Goal: Task Accomplishment & Management: Manage account settings

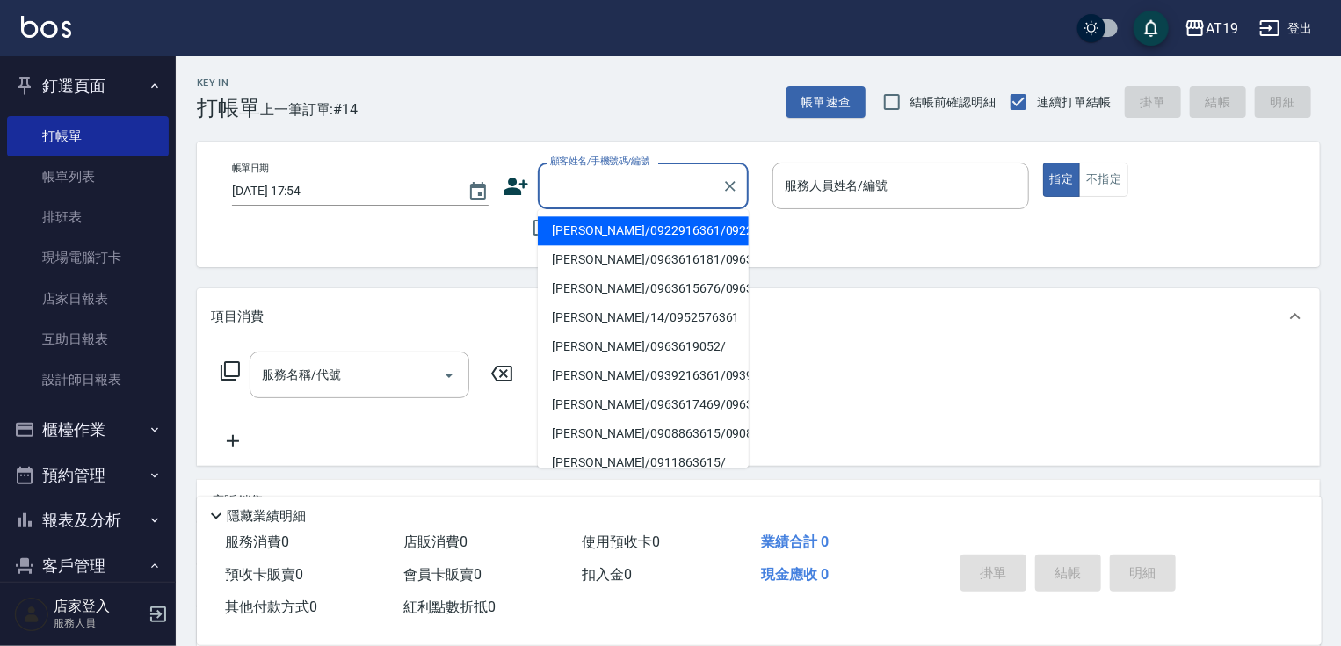
click at [603, 193] on input "顧客姓名/手機號碼/編號" at bounding box center [630, 185] width 169 height 31
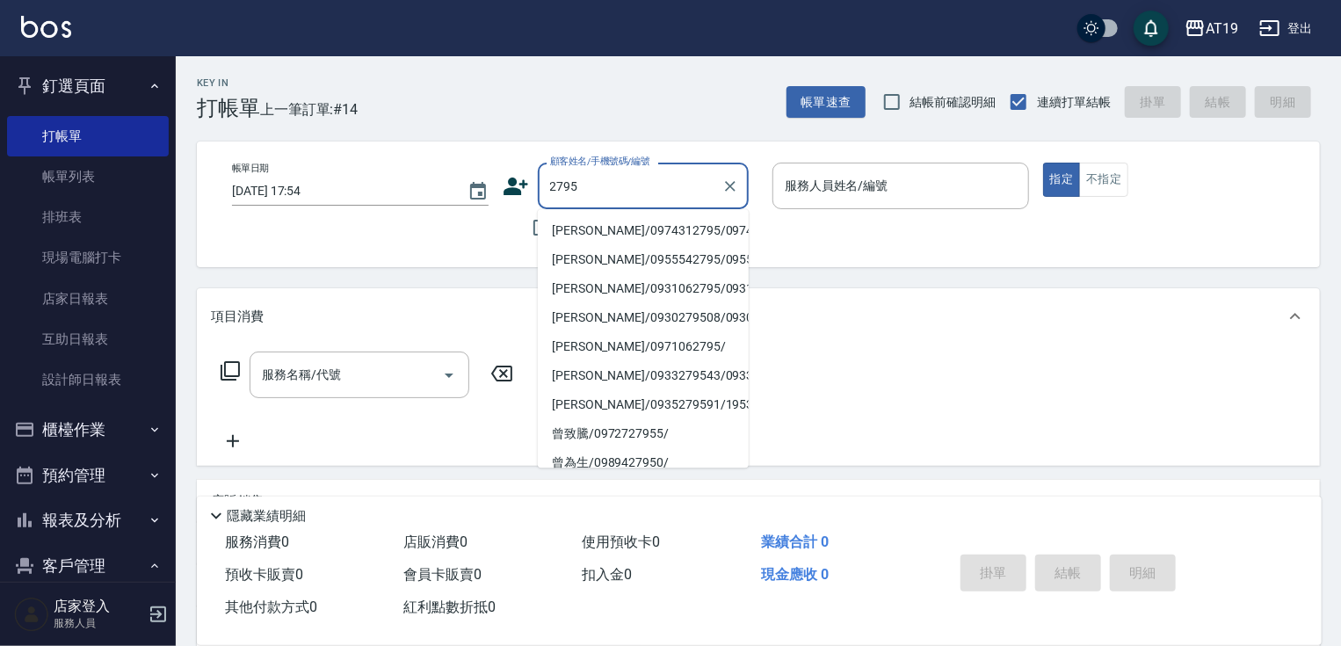
type input "[PERSON_NAME]/0974312795/0974312795"
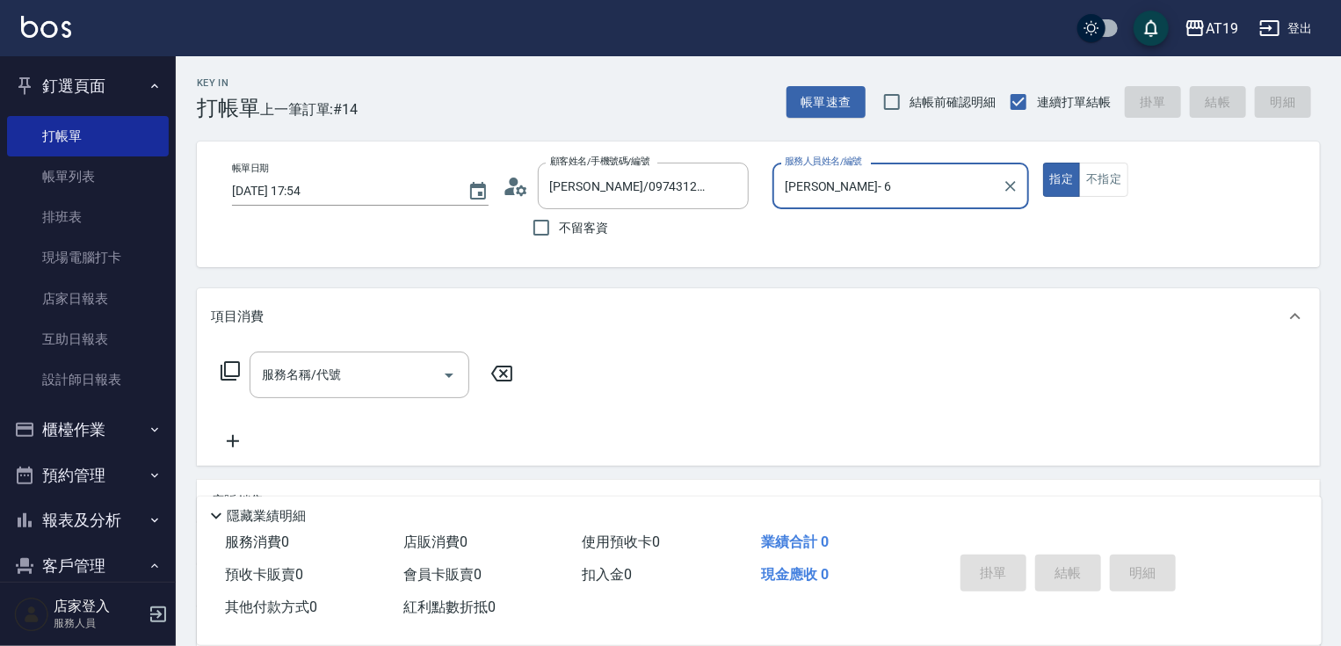
type input "[PERSON_NAME]- 6"
click at [1043, 163] on button "指定" at bounding box center [1062, 180] width 38 height 34
type button "true"
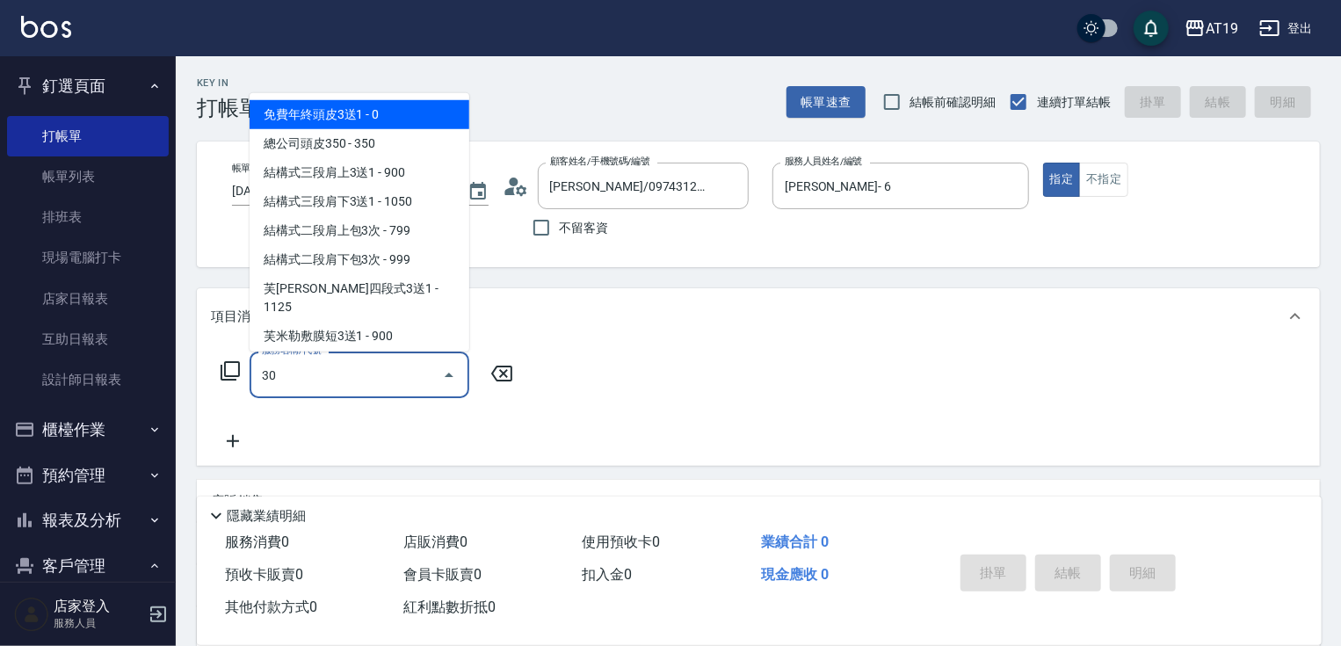
type input "301"
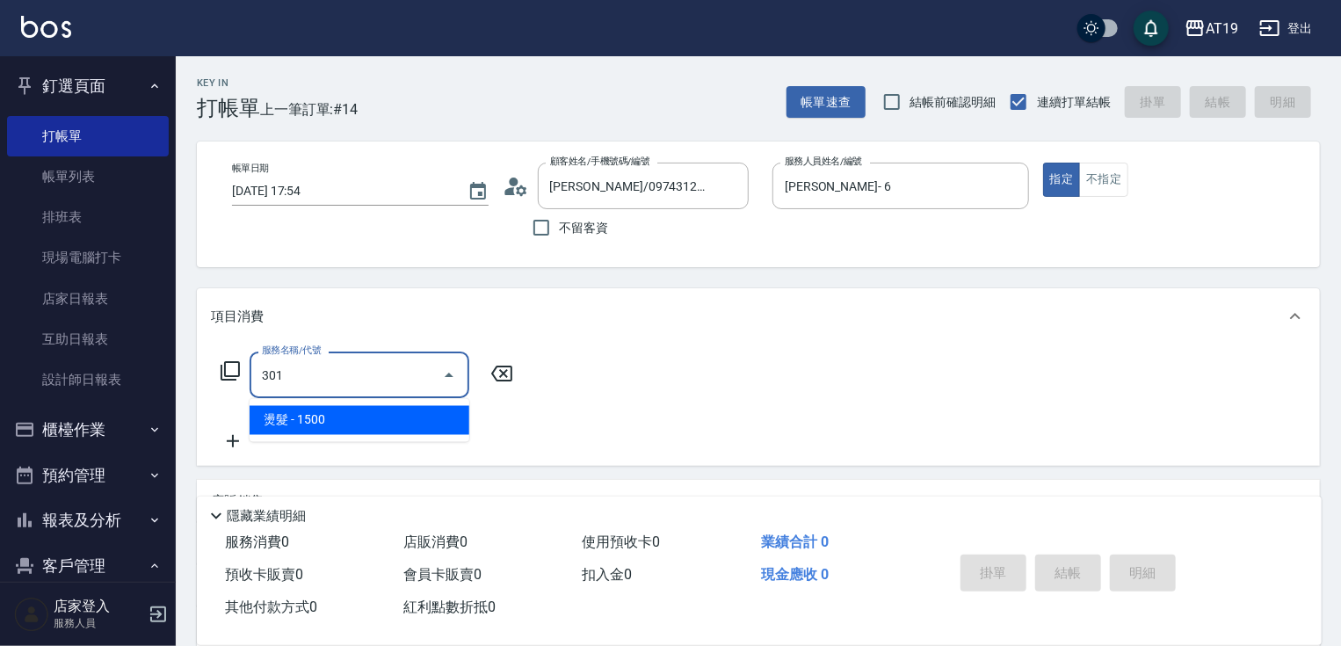
type input "150"
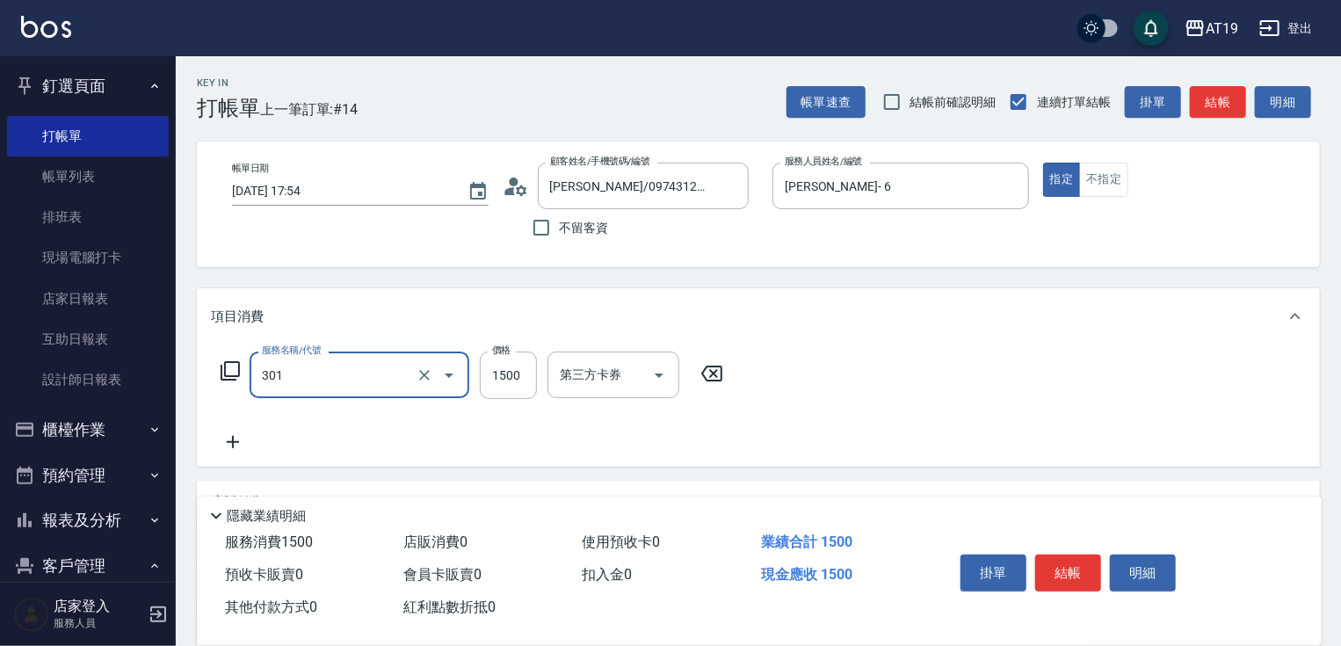
type input "燙髮(301)"
type input "2"
type input "0"
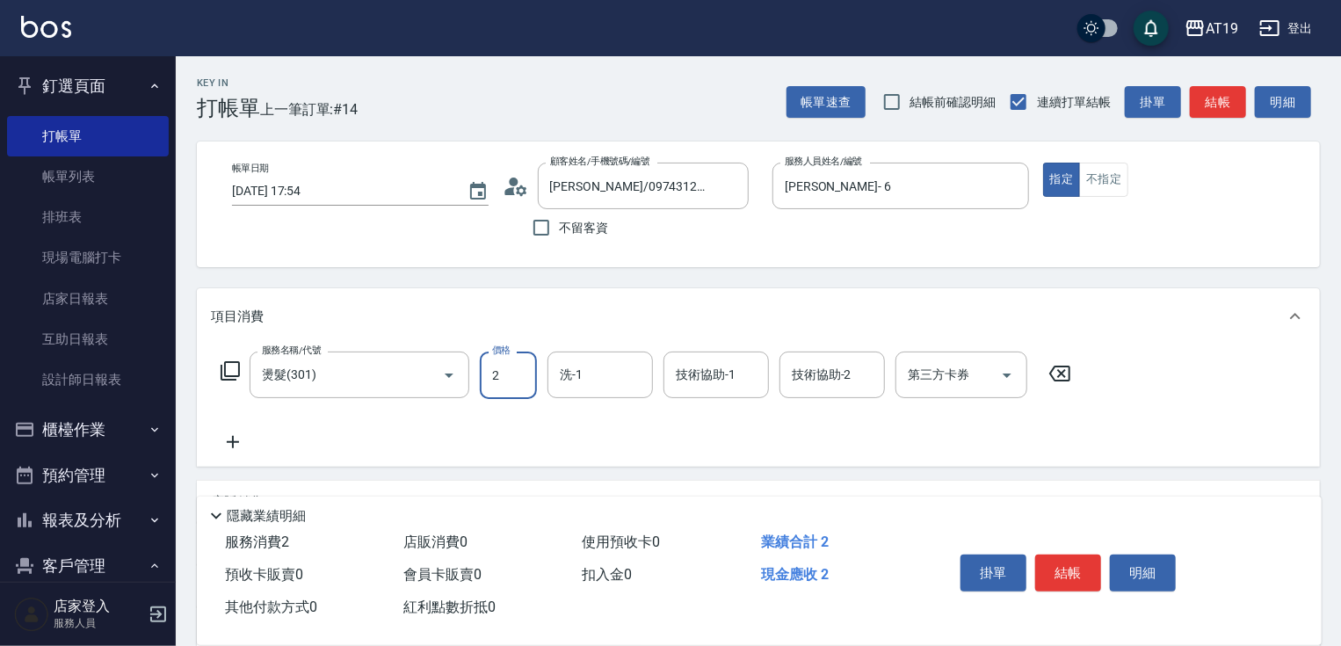
type input "25"
type input "20"
type input "250"
type input "0"
type input "250"
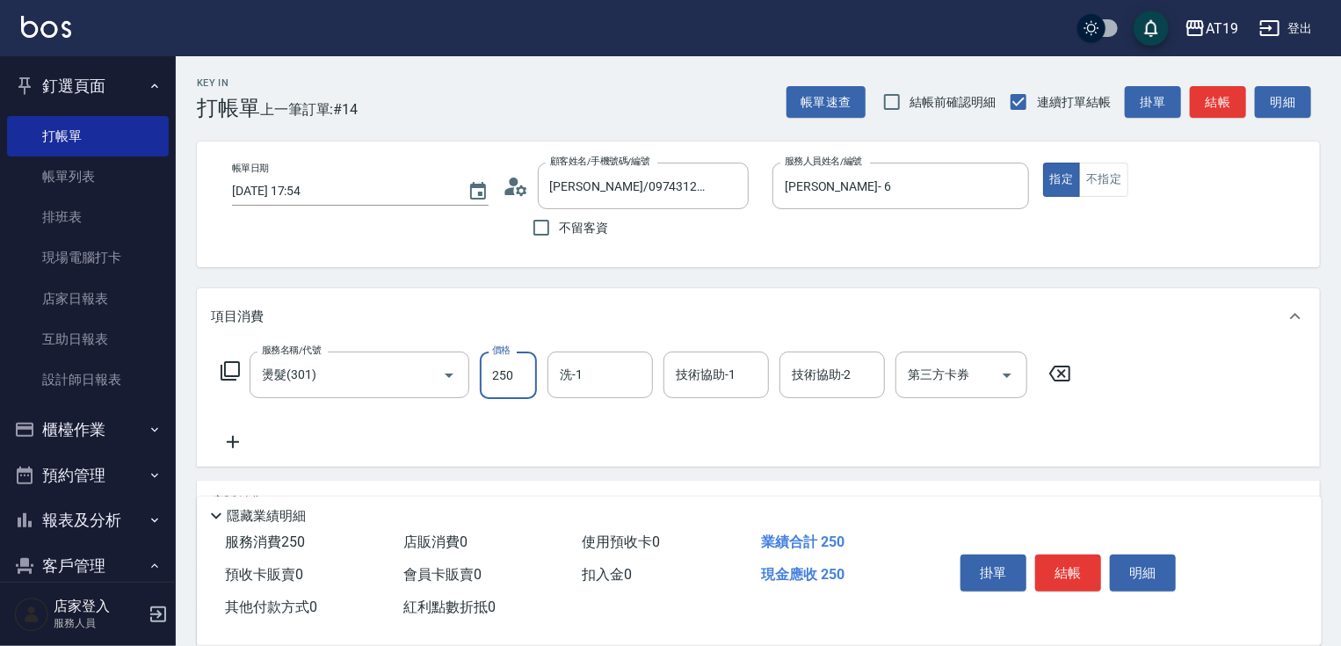
type input "250"
type input "2500"
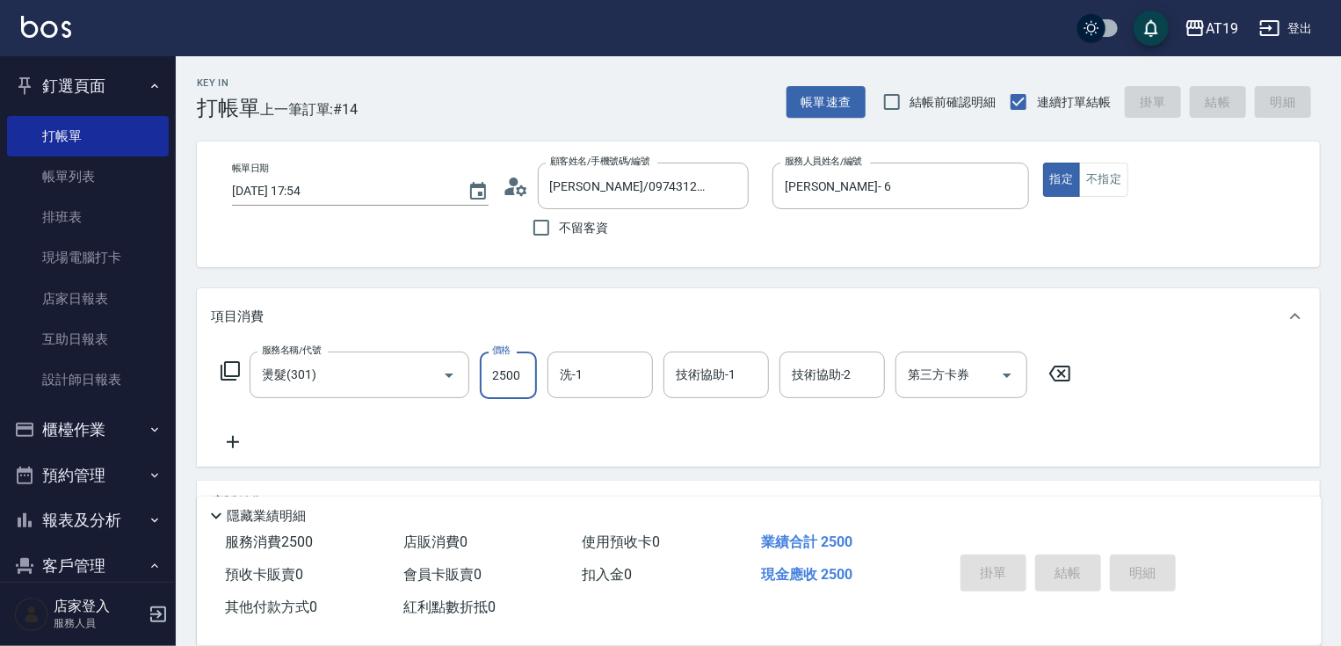
type input "[DATE] 19:08"
type input "0"
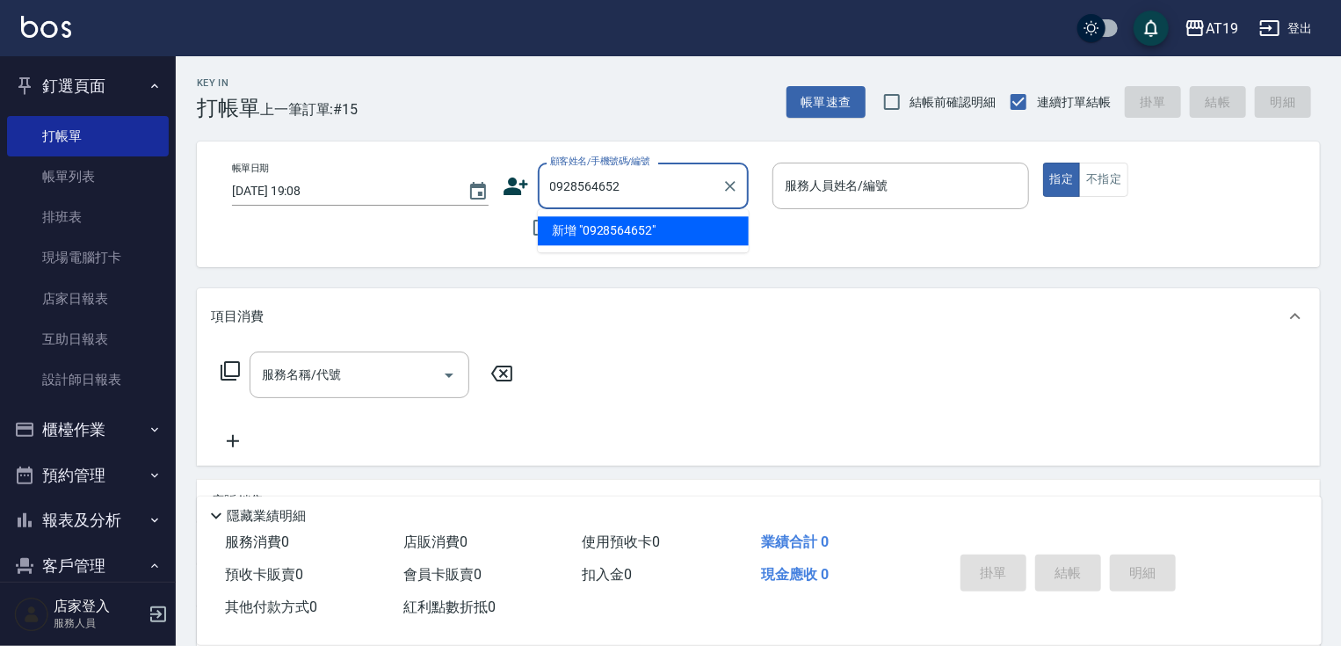
type input "0928564652"
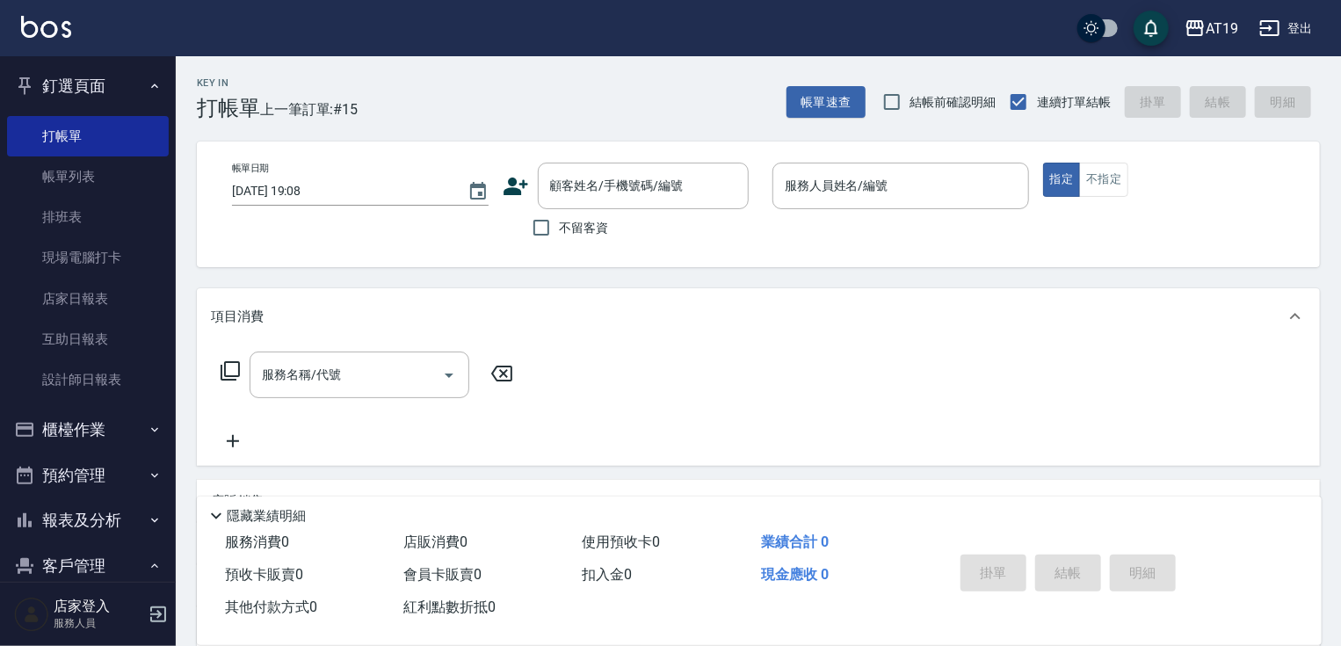
click at [509, 192] on icon at bounding box center [515, 186] width 25 height 18
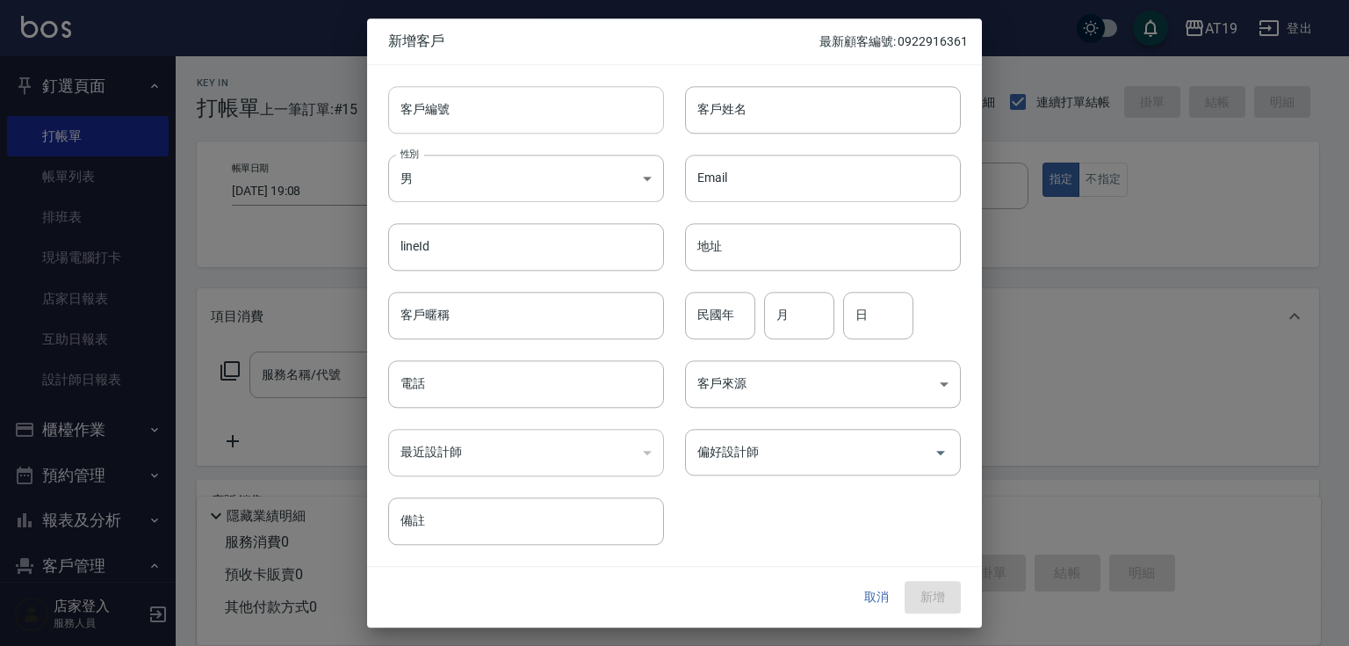
click at [562, 106] on input "客戶編號" at bounding box center [526, 109] width 276 height 47
paste input "0928564652"
type input "0928564652"
click at [517, 395] on input "電話" at bounding box center [526, 383] width 276 height 47
paste input "0928564652"
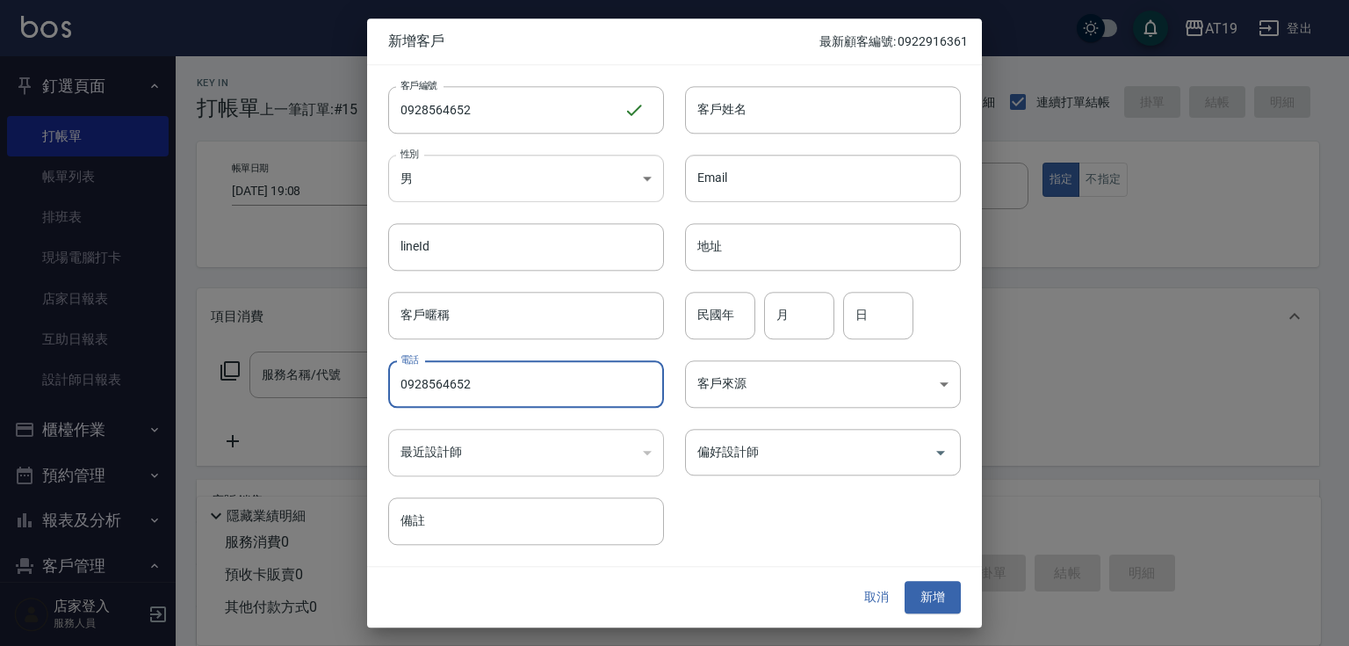
type input "0928564652"
click at [507, 193] on body "AT19 登出 釘選頁面 打帳單 帳單列表 排班表 現場電腦打卡 店家日報表 互助日報表 設計師日報表 櫃檯作業 打帳單 帳單列表 現金收支登錄 高階收支登錄…" at bounding box center [674, 450] width 1349 height 900
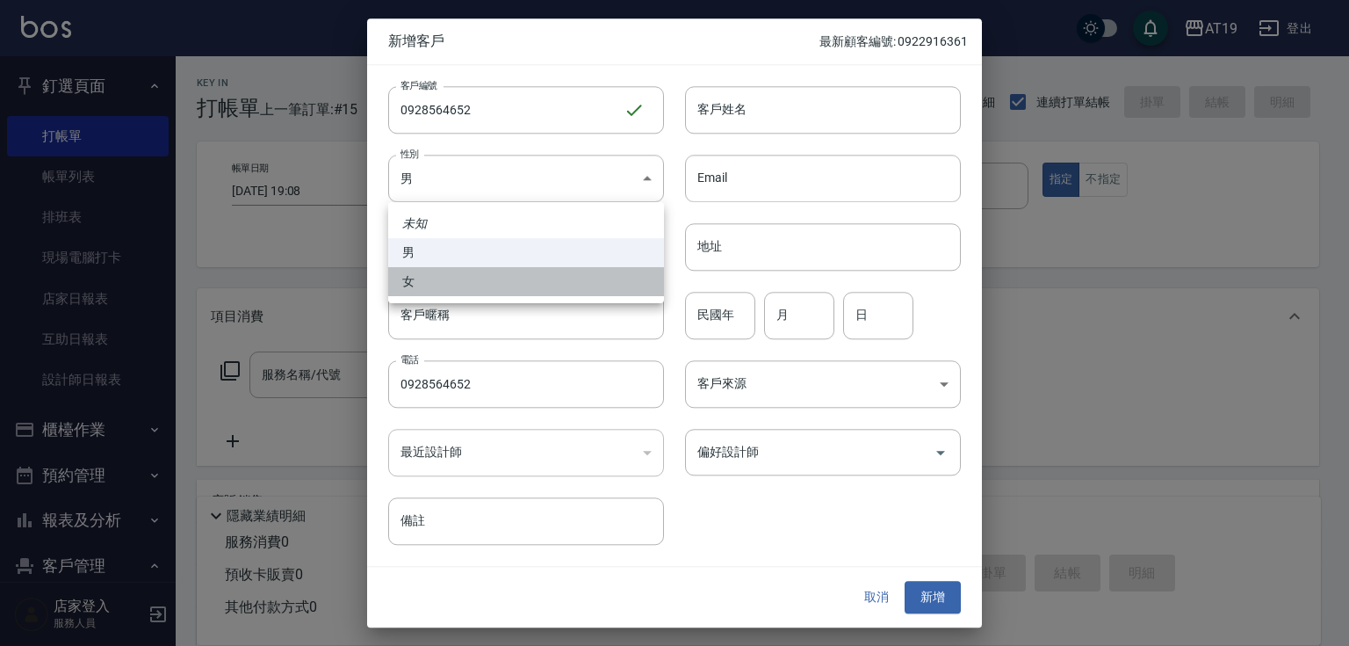
drag, startPoint x: 519, startPoint y: 280, endPoint x: 597, endPoint y: 228, distance: 94.3
click at [520, 279] on li "女" at bounding box center [526, 281] width 276 height 29
type input "[DEMOGRAPHIC_DATA]"
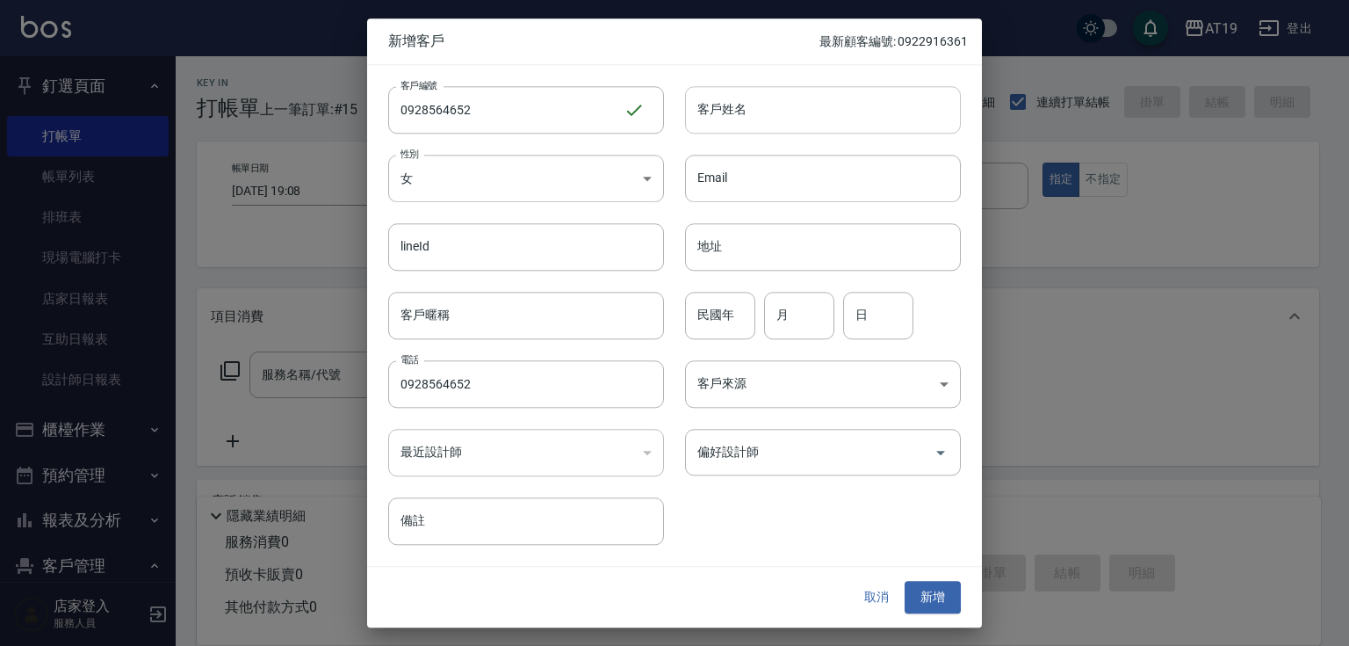
click at [734, 105] on input "客戶姓名" at bounding box center [823, 109] width 276 height 47
type input "cj;6j0"
type input "黃碗茹"
type input "01"
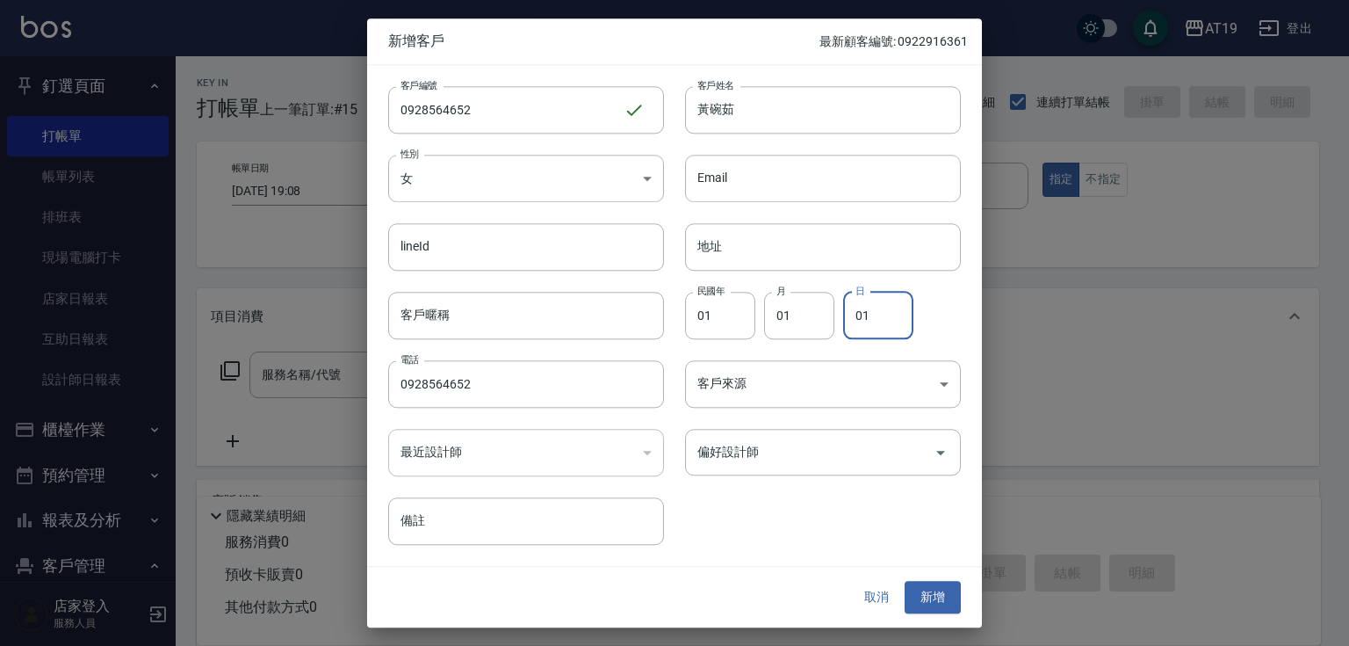
type input "01"
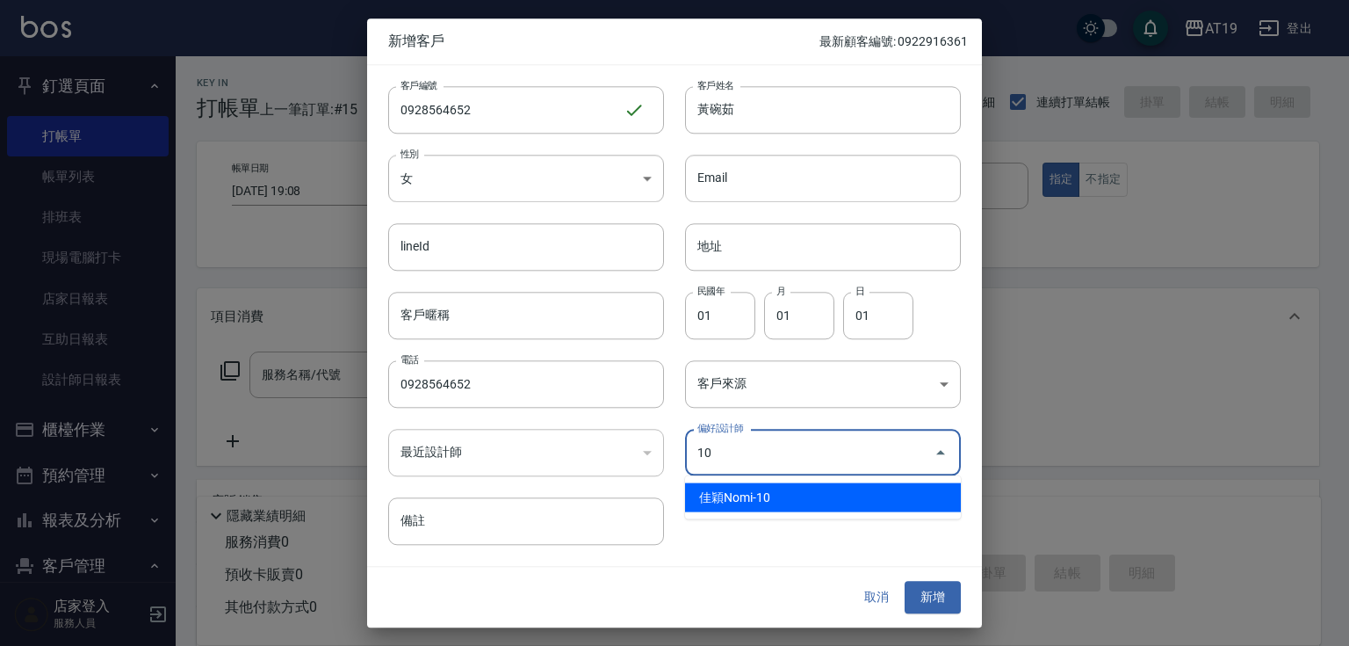
type input "佳穎Nomi"
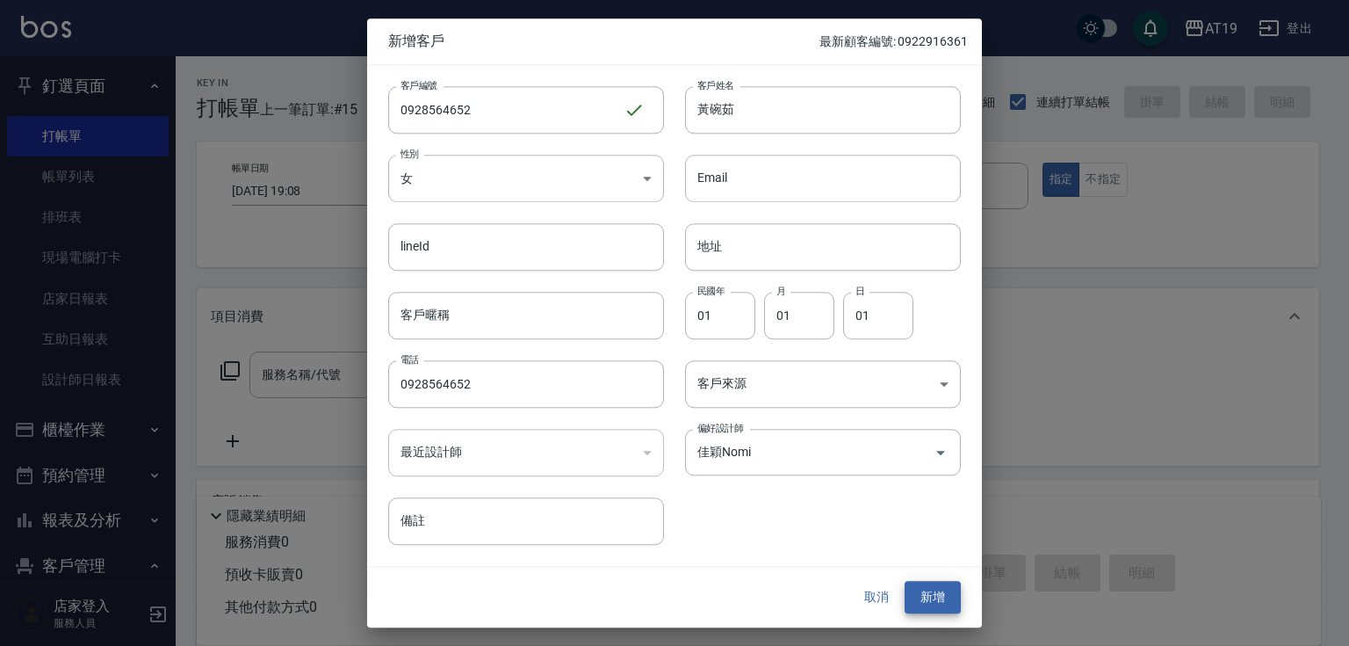
click at [905, 582] on button "新增" at bounding box center [933, 598] width 56 height 33
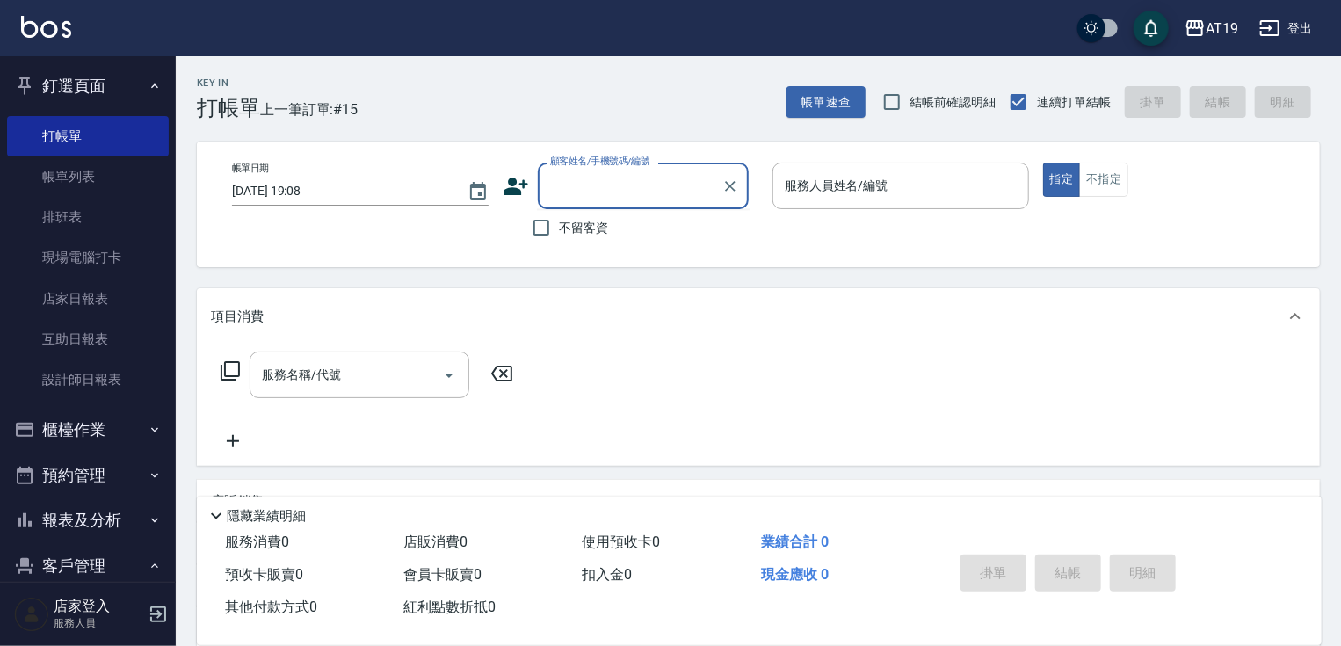
drag, startPoint x: 576, startPoint y: 176, endPoint x: 587, endPoint y: 158, distance: 20.5
click at [580, 171] on div "顧客姓名/手機號碼/編號 顧客姓名/手機號碼/編號" at bounding box center [643, 186] width 211 height 47
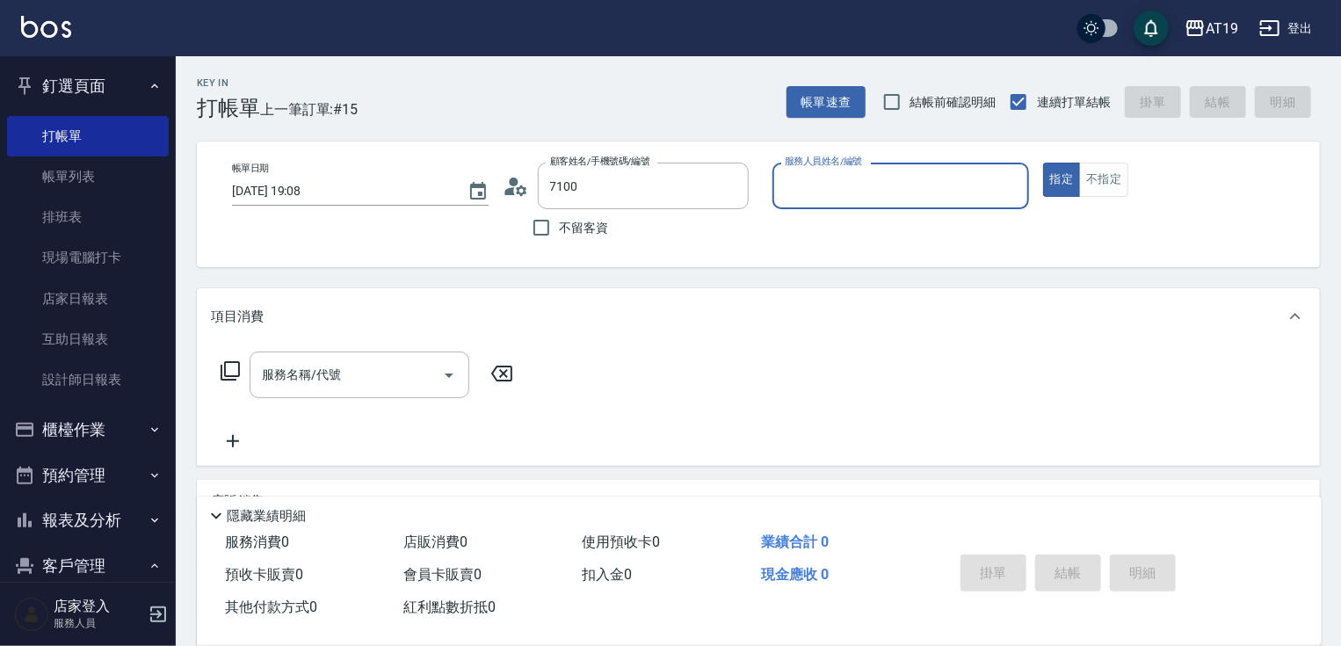
type input "[PERSON_NAME]/0919027100/0919027100"
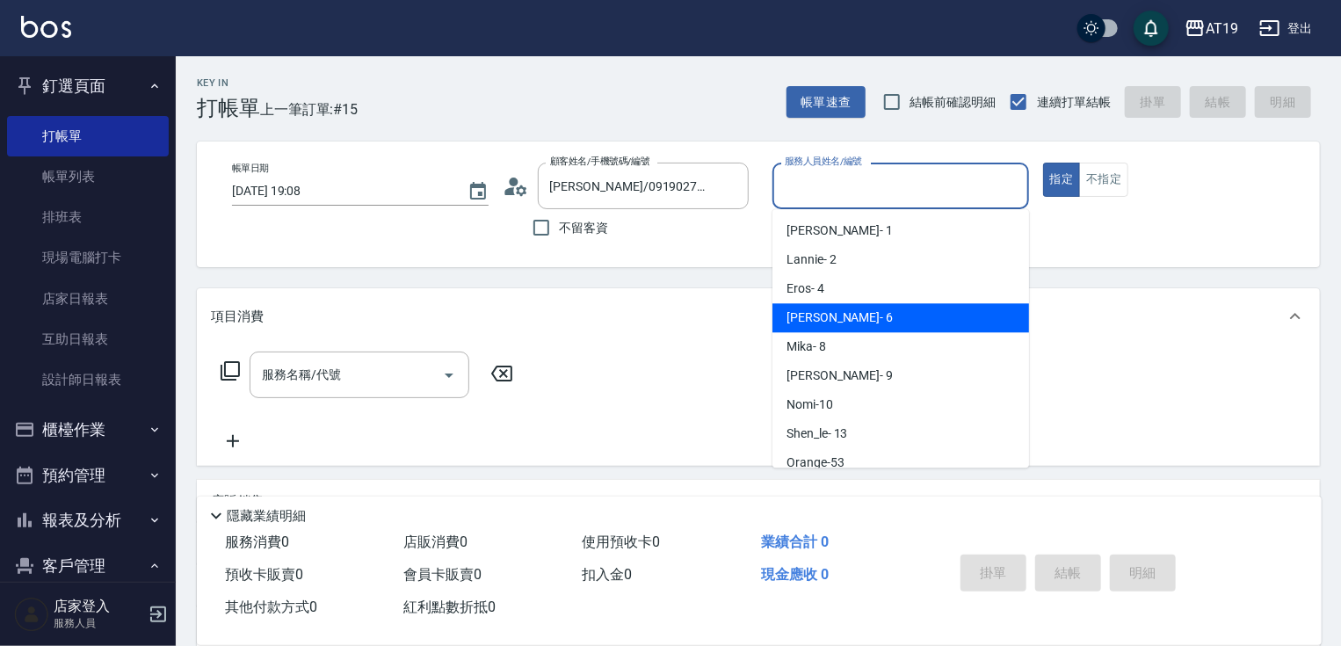
type input "[PERSON_NAME]- 6"
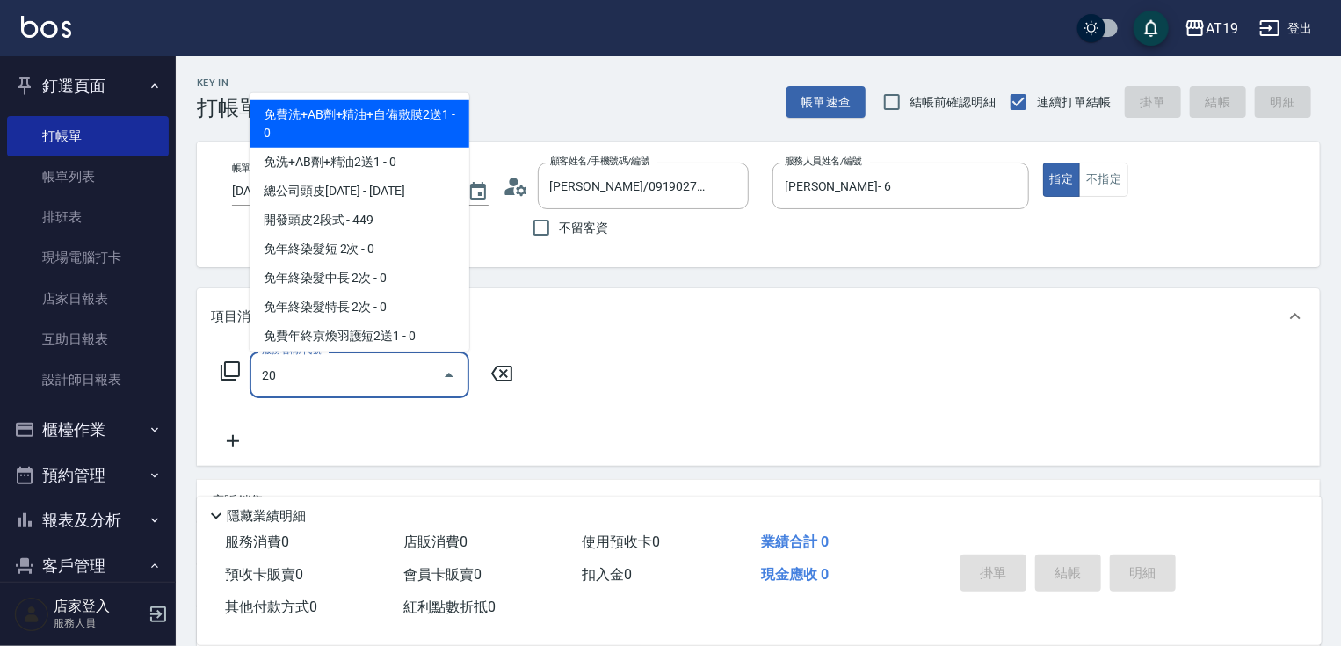
type input "201"
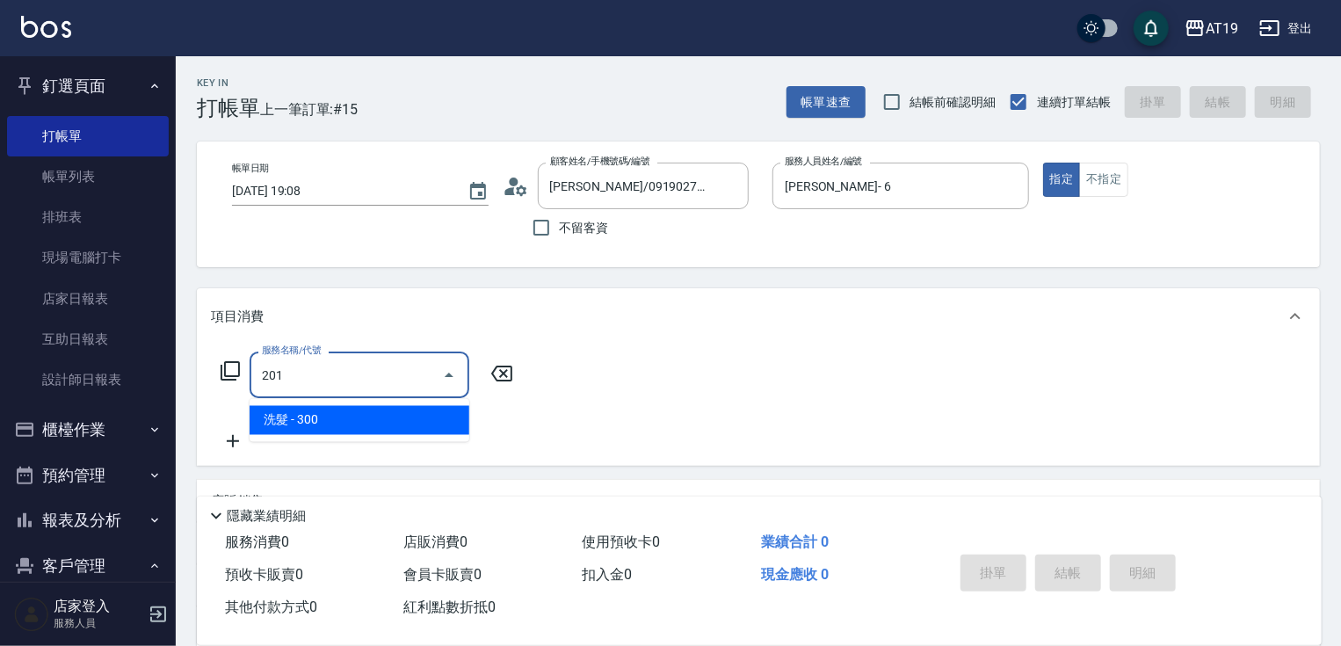
type input "30"
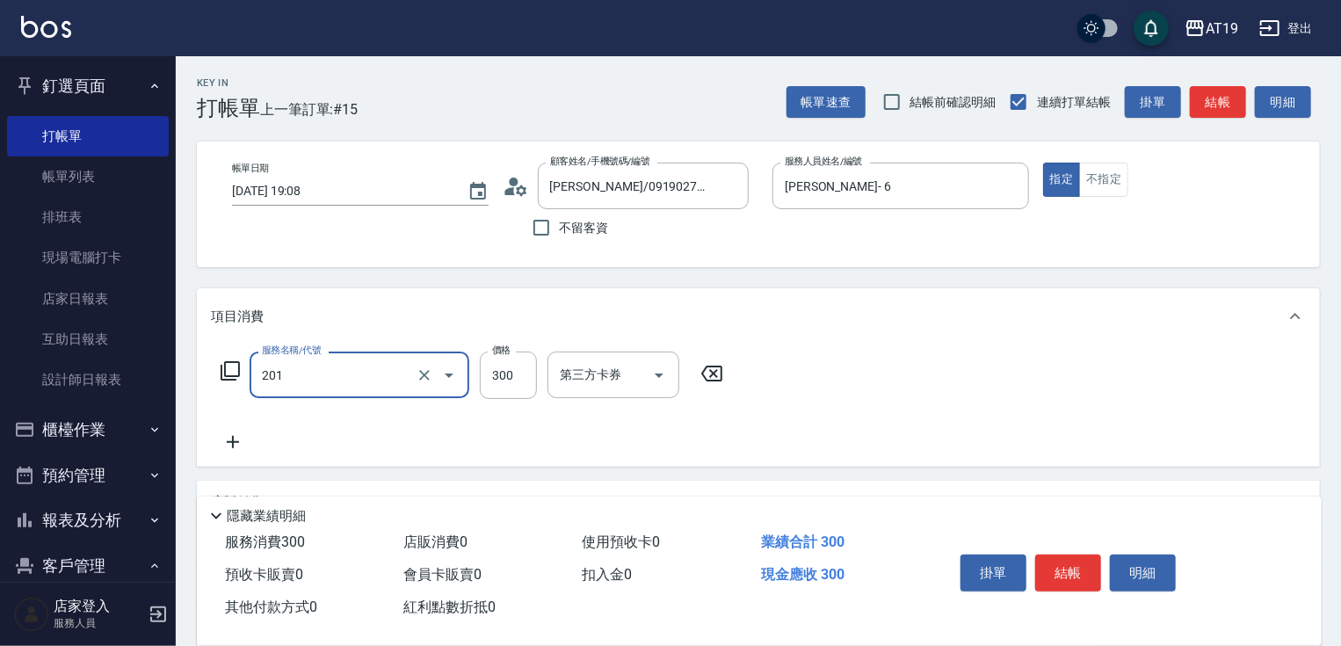
type input "洗髮(201)"
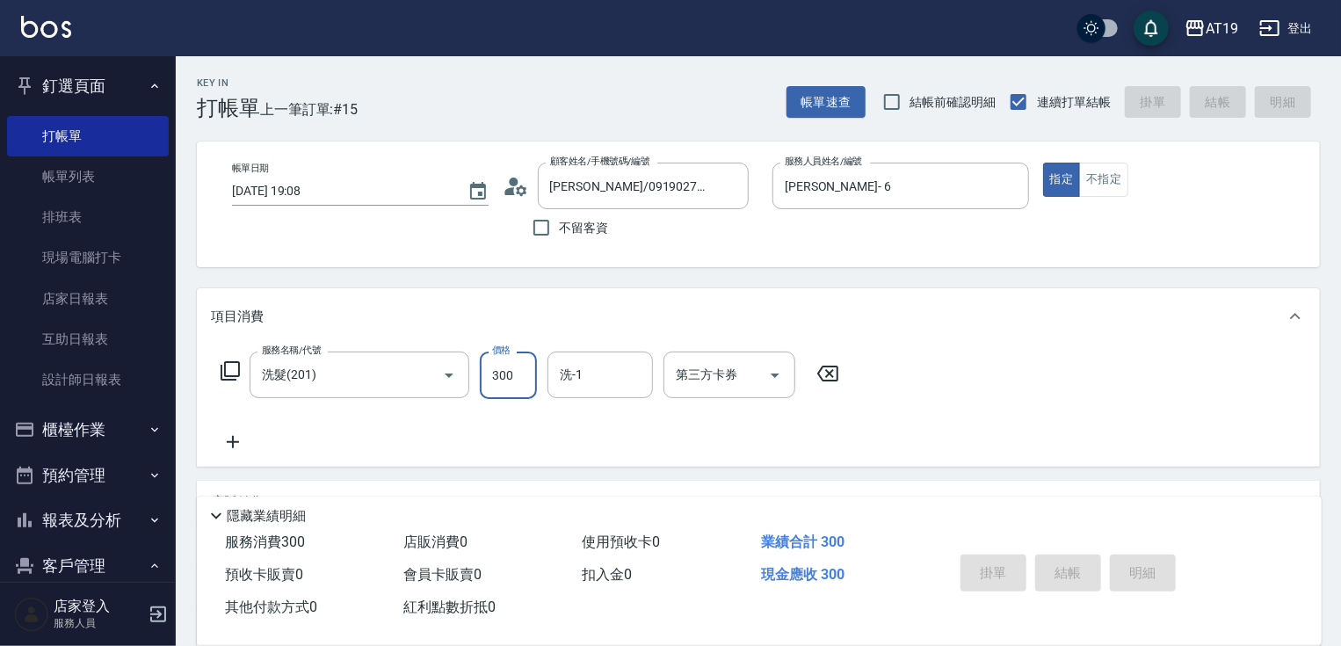
type input "[DATE] 19:10"
type input "0"
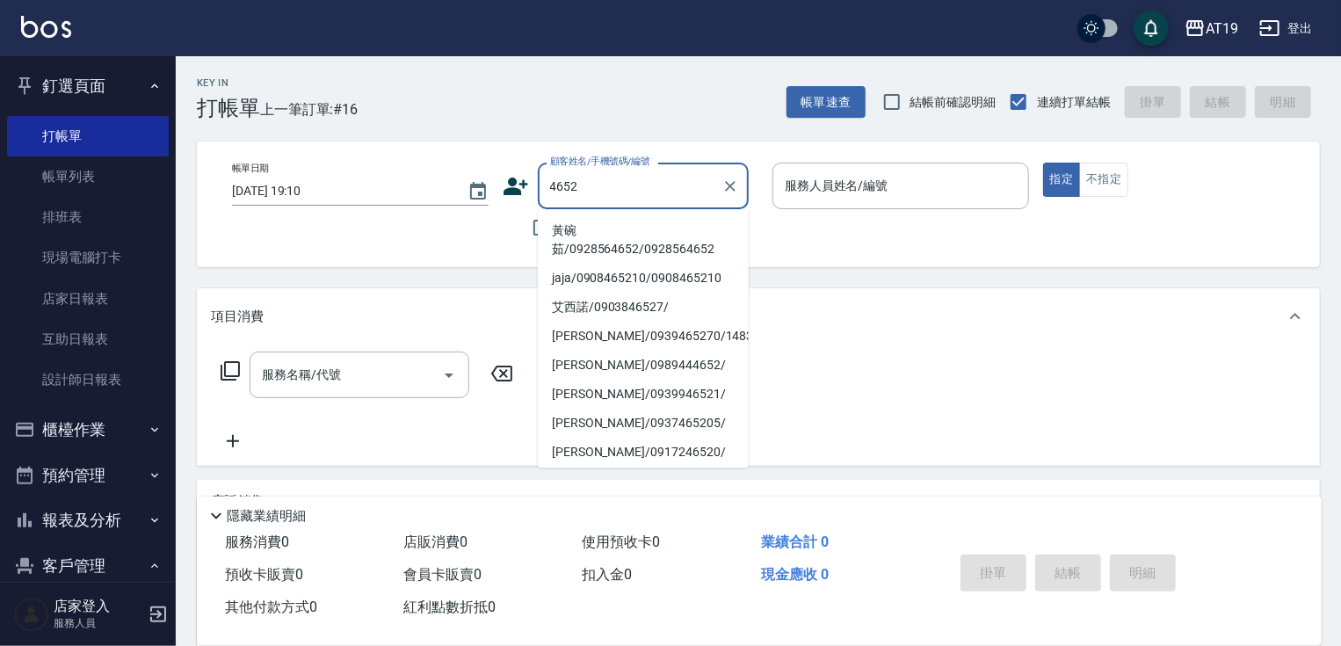
type input "黃碗茹/0928564652/0928564652"
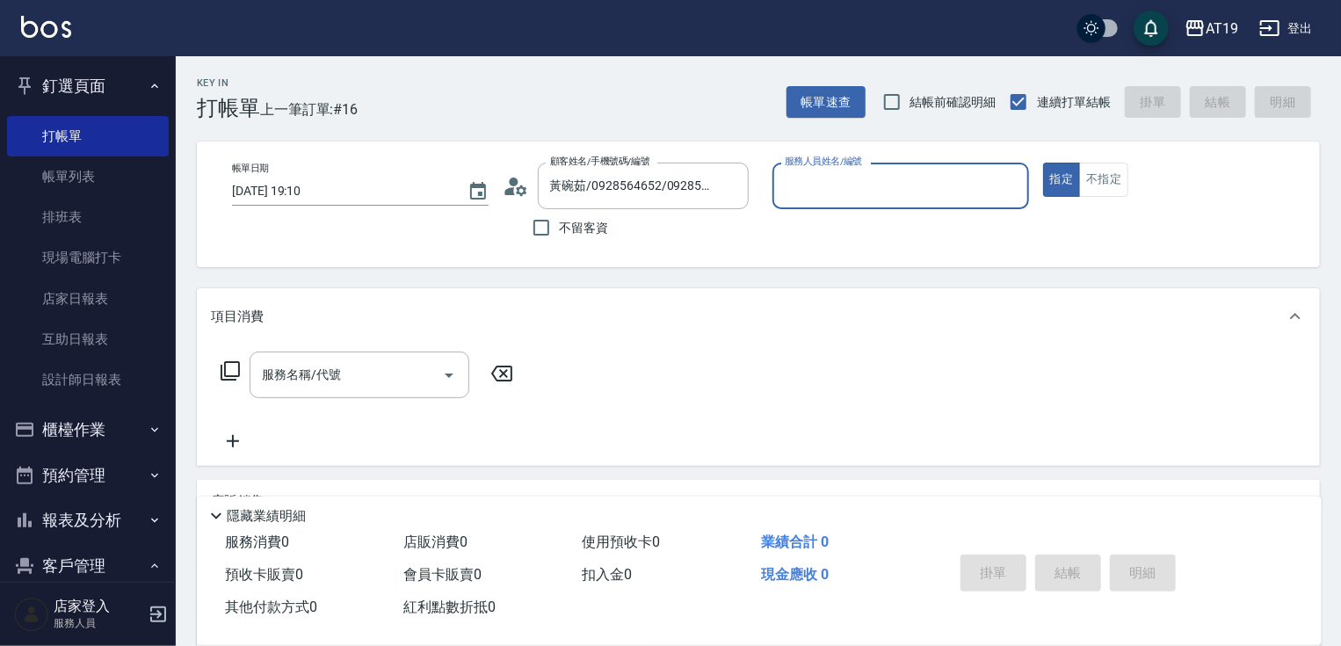
type input "Nomi-10"
click at [1043, 163] on button "指定" at bounding box center [1062, 180] width 38 height 34
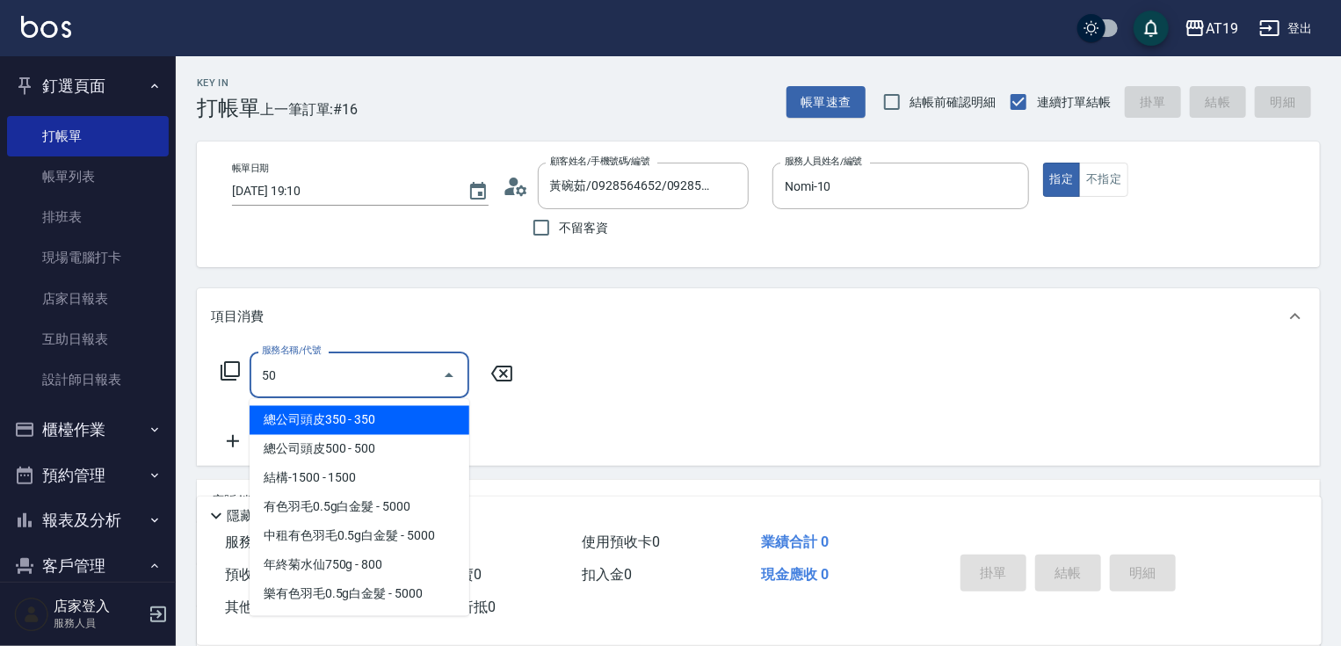
type input "501"
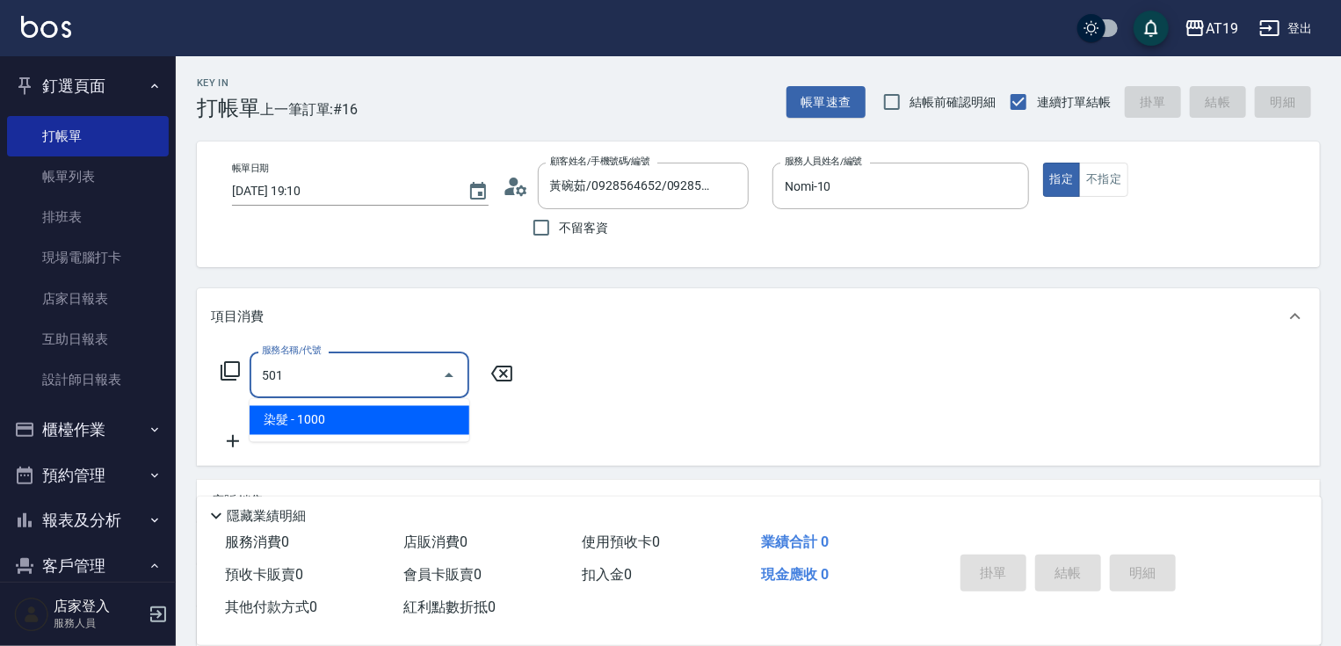
type input "100"
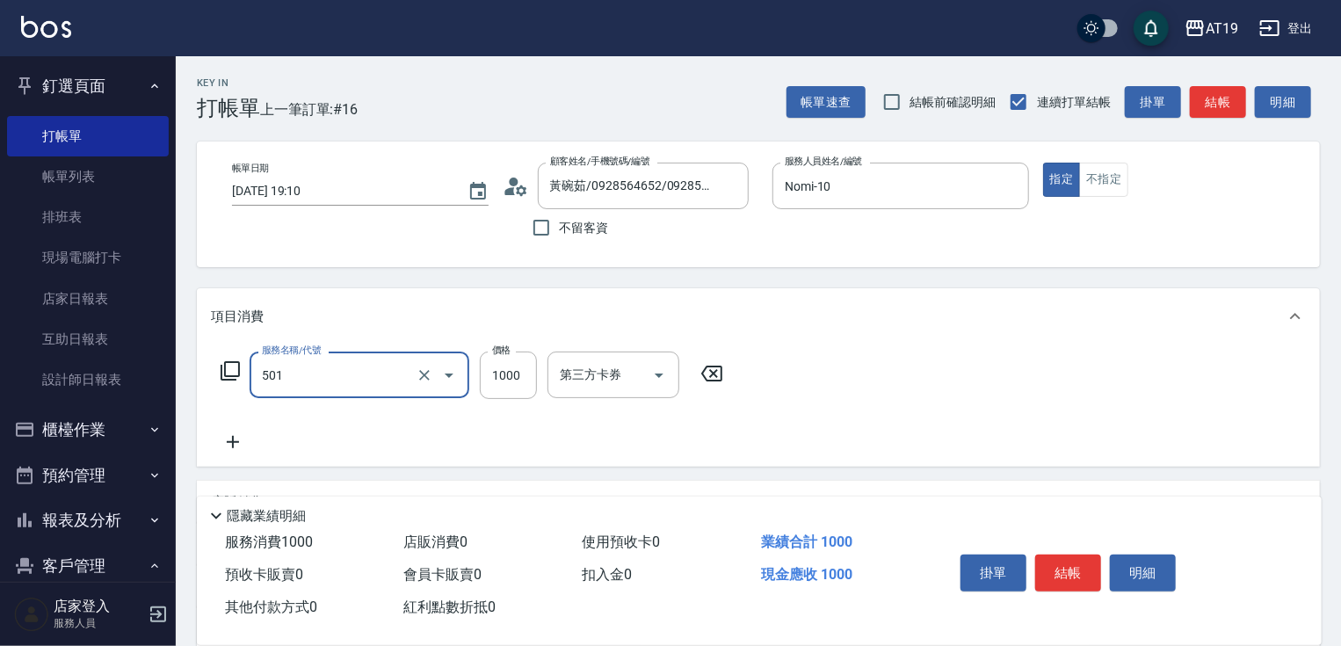
type input "染髮(501)"
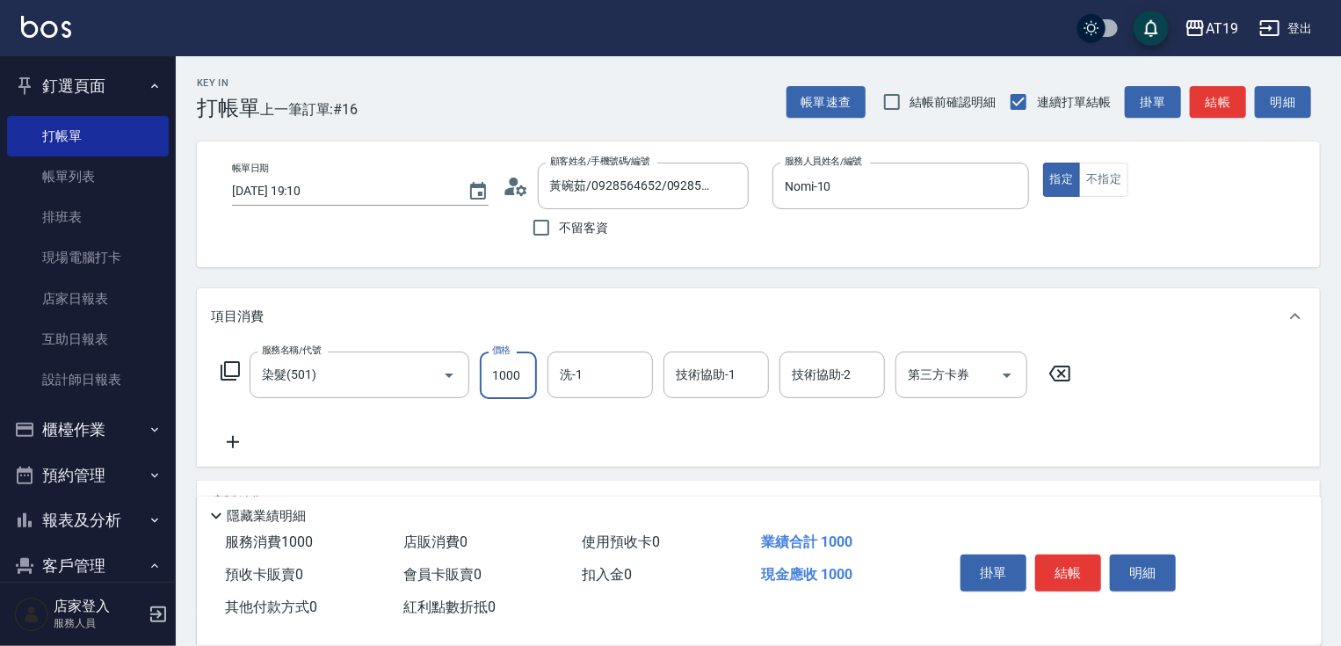
type input "1"
type input "0"
type input "11"
type input "10"
type input "118"
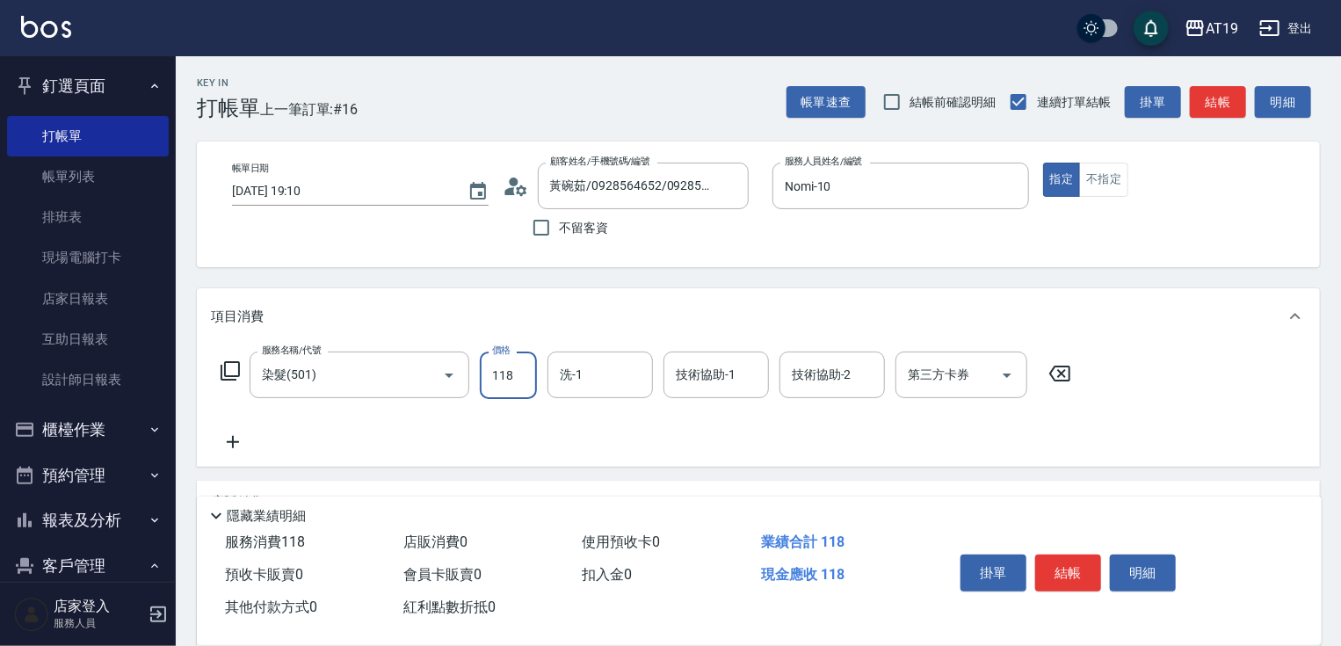
type input "110"
type input "1180"
type input "Chanel-54"
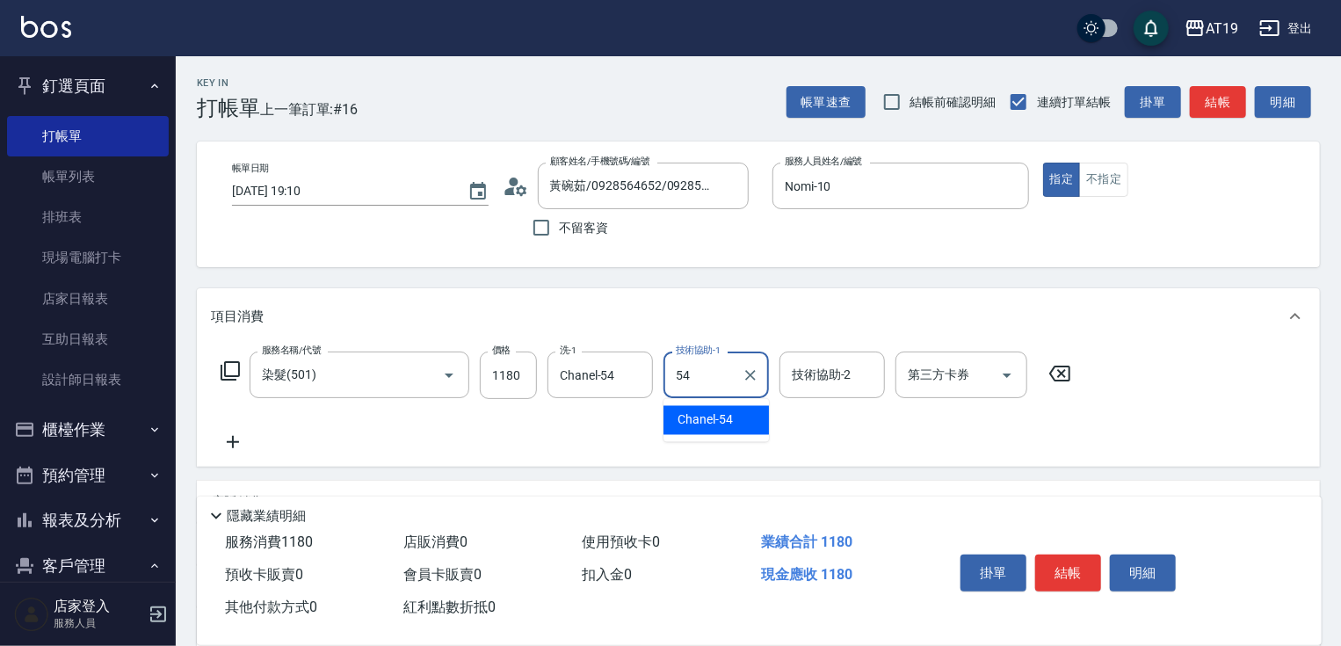
type input "Chanel-54"
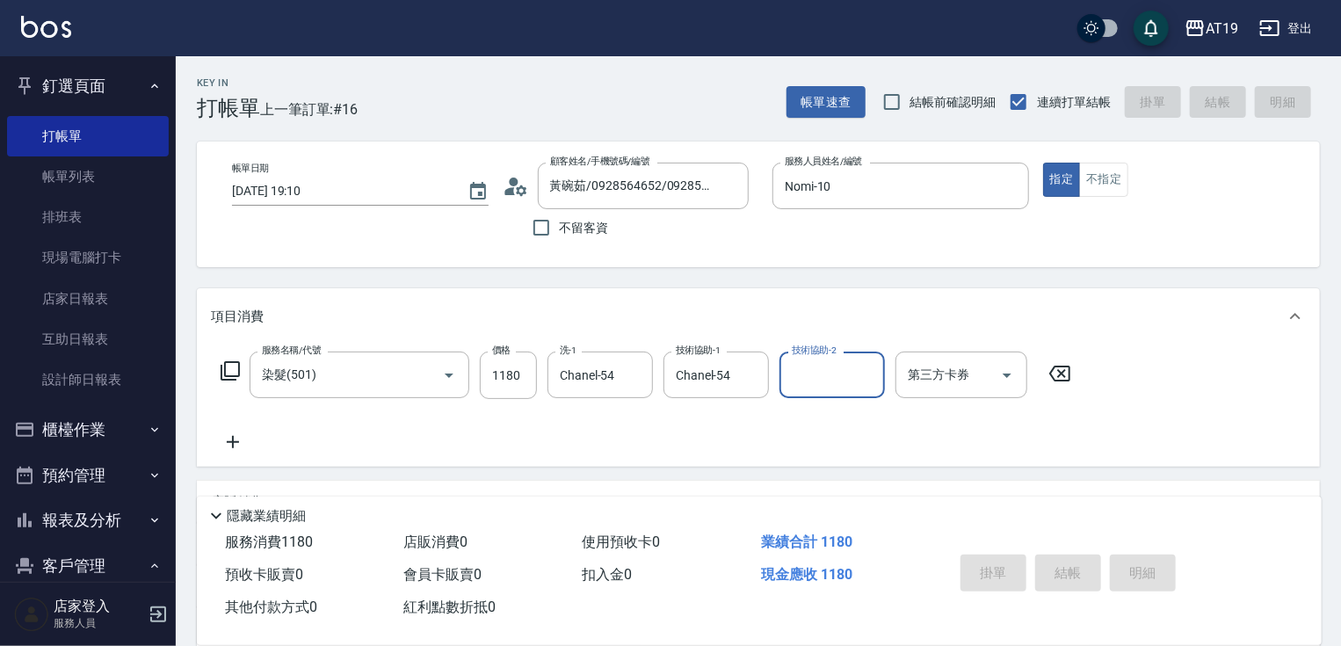
type input "0"
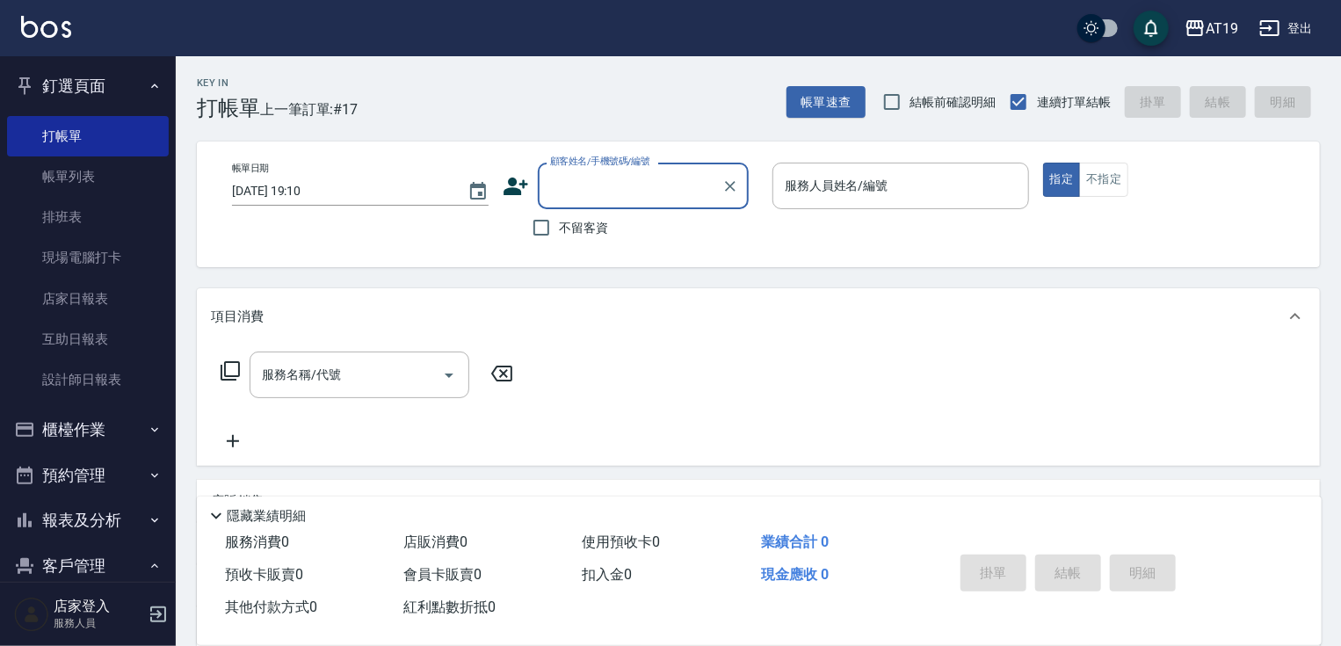
click at [637, 193] on input "顧客姓名/手機號碼/編號" at bounding box center [630, 185] width 169 height 31
type input "0933821935"
click at [508, 183] on icon at bounding box center [515, 186] width 25 height 18
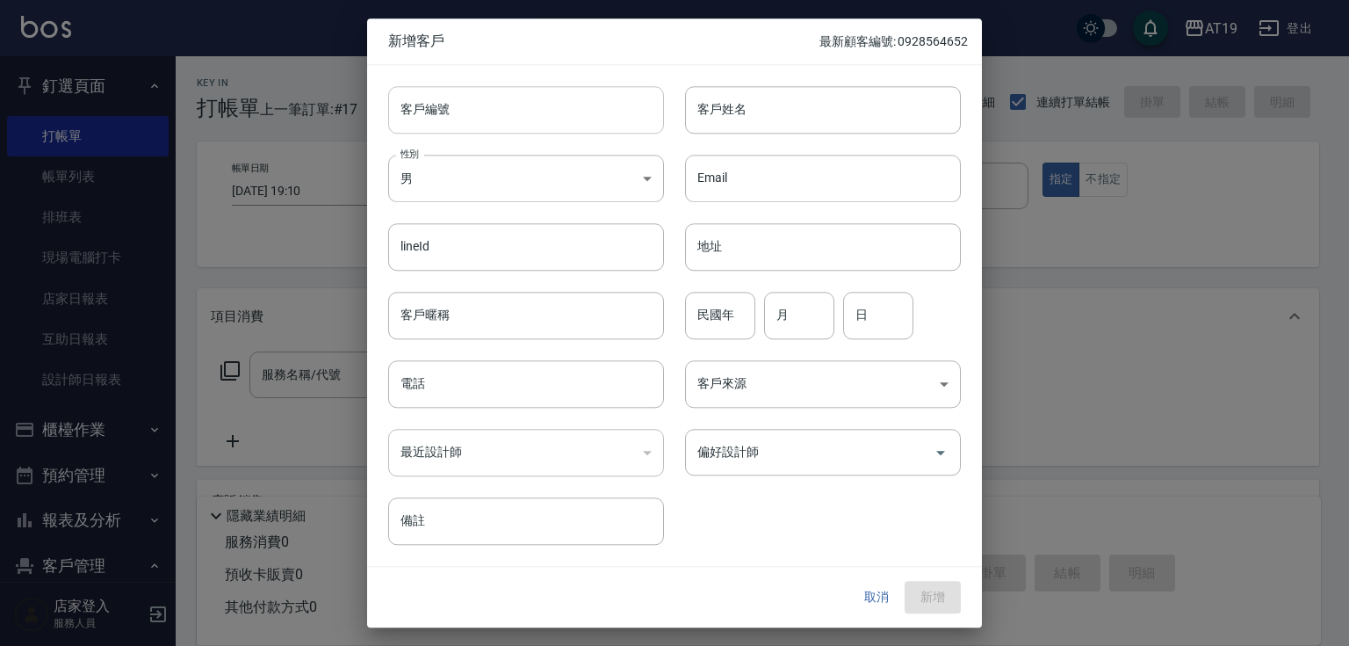
click at [531, 119] on input "客戶編號" at bounding box center [526, 109] width 276 height 47
paste input "0933821935"
type input "0933821935"
click at [502, 397] on input "電話" at bounding box center [526, 383] width 276 height 47
paste input "0933821935"
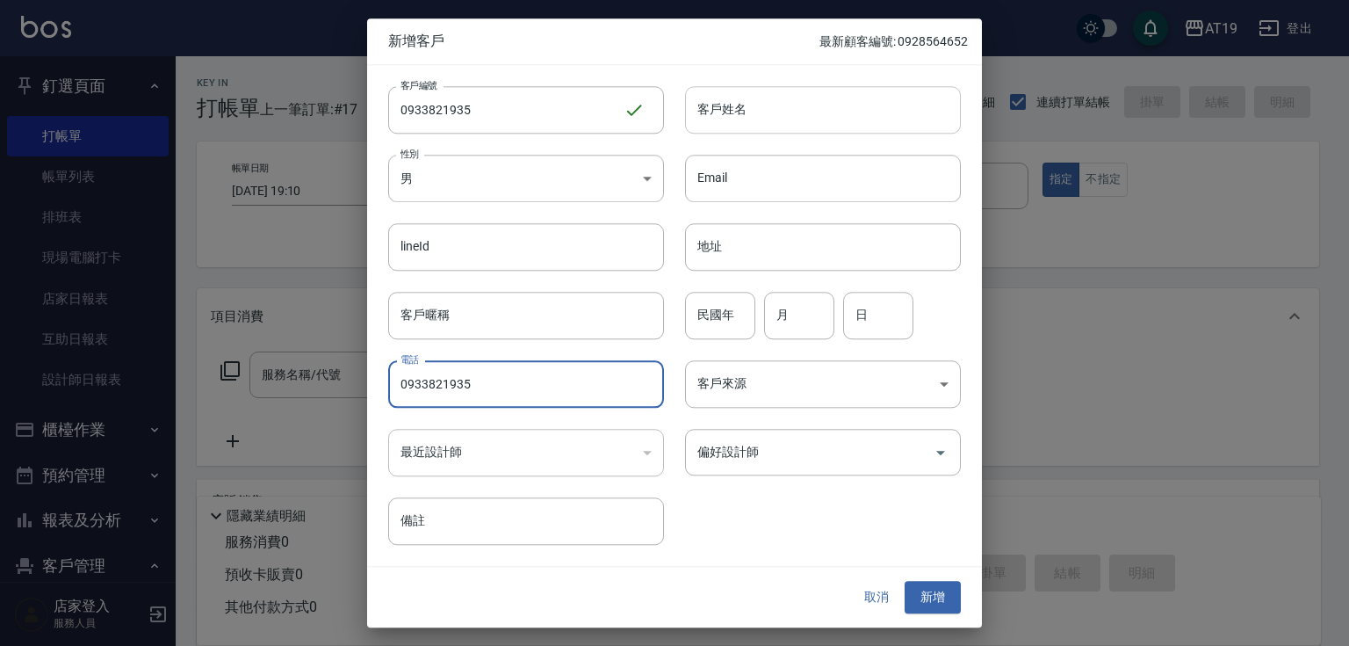
type input "0933821935"
click at [752, 112] on input "客戶姓名" at bounding box center [823, 109] width 276 height 47
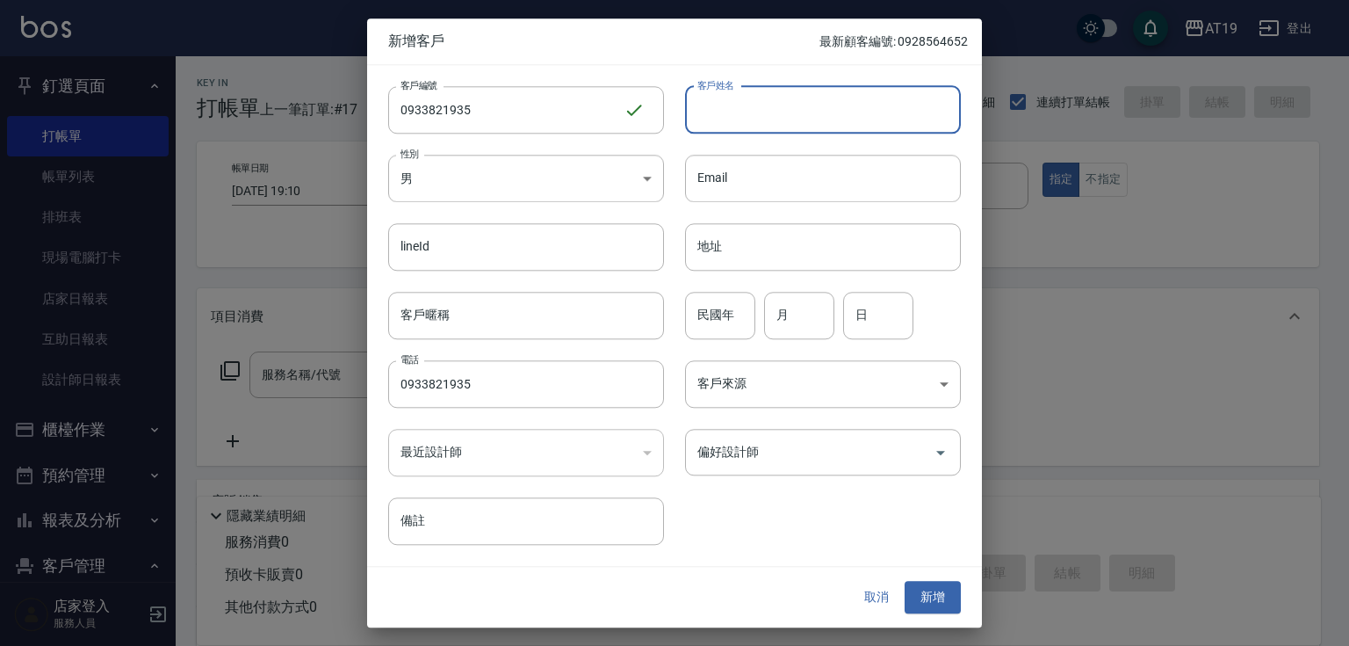
type input "ㄌ"
type input "ㄏㄩㄛ"
type input "ㄠ"
type input "[PERSON_NAME]"
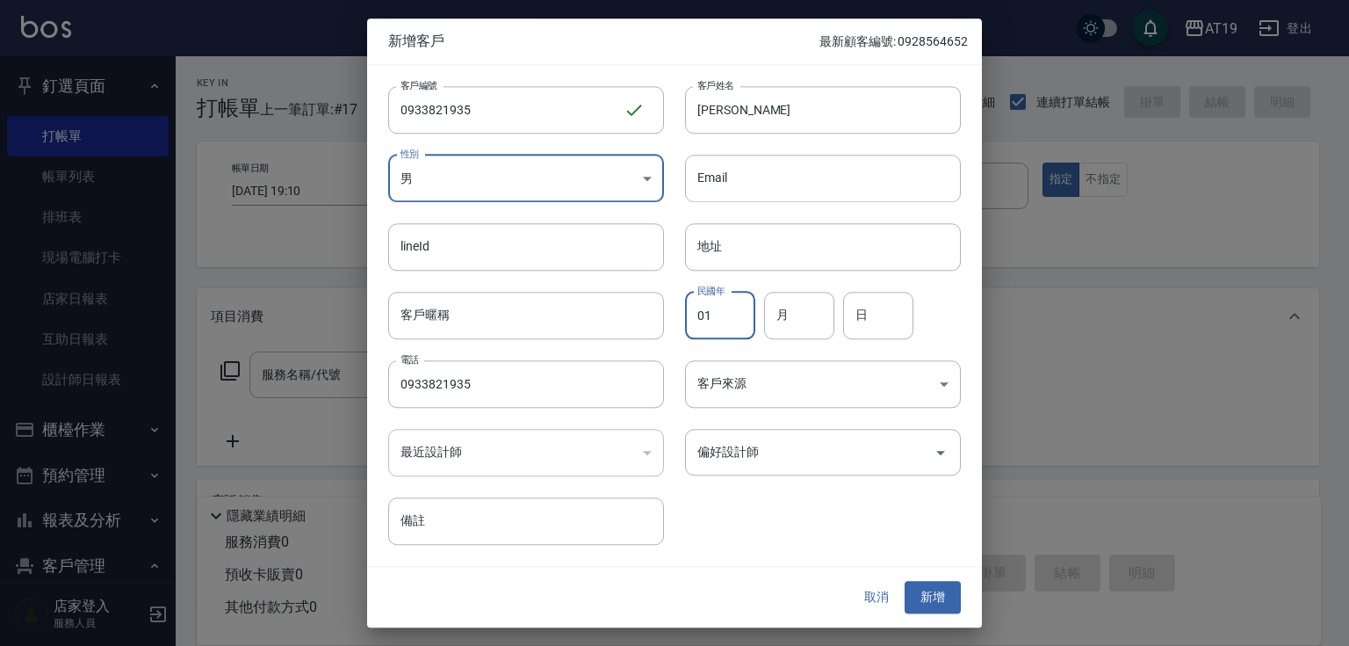
type input "01"
type input "011"
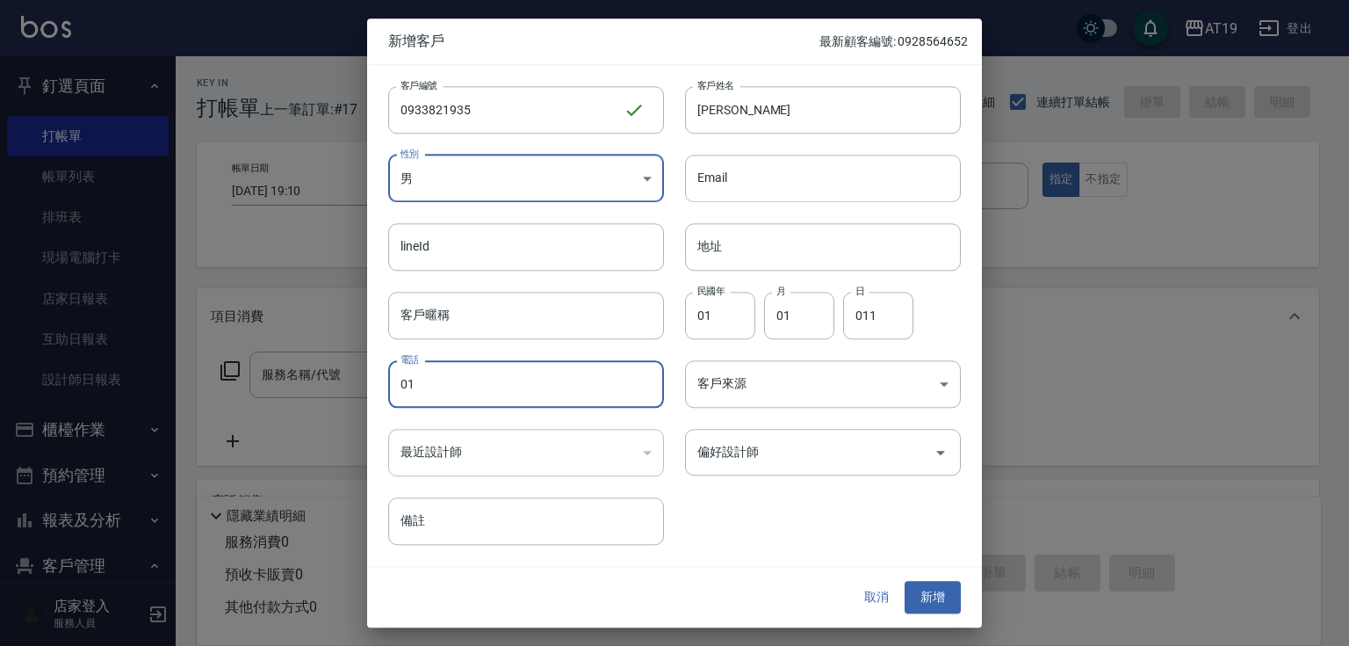
type input "01"
click button "取消" at bounding box center [877, 598] width 56 height 33
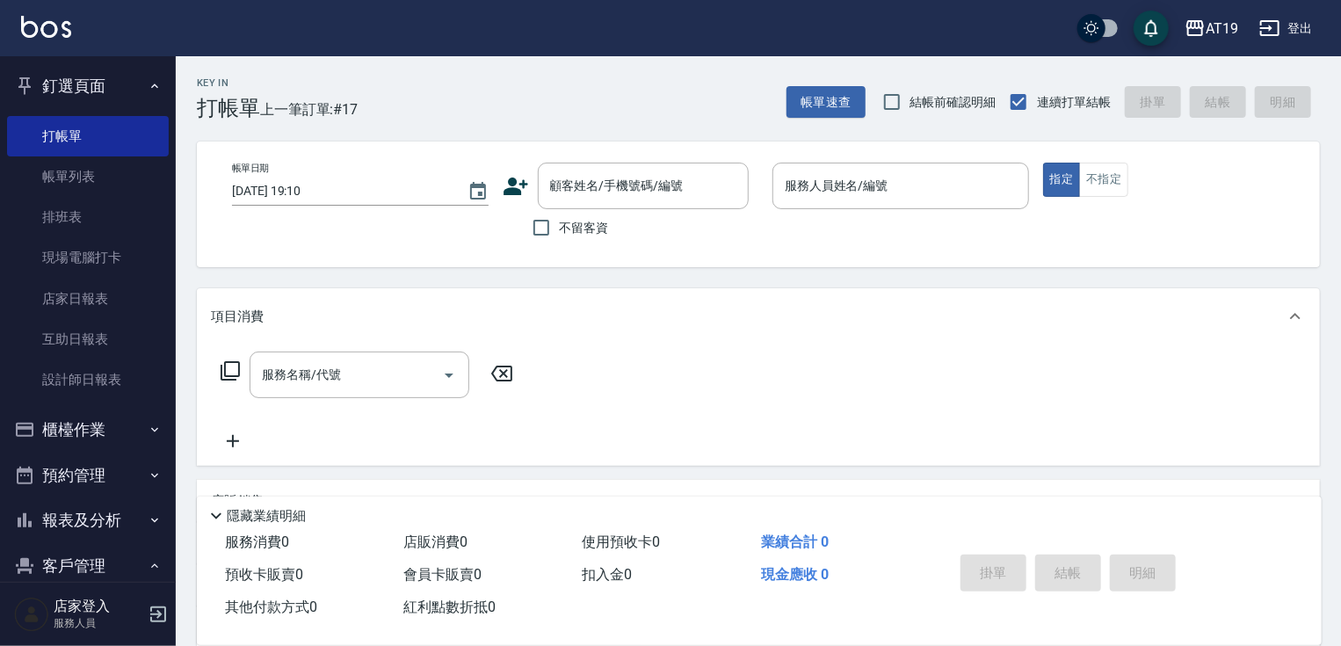
click at [511, 202] on div "顧客姓名/手機號碼/編號 顧客姓名/手機號碼/編號" at bounding box center [630, 186] width 257 height 47
click at [501, 177] on div "帳單日期 [DATE] 19:10 顧客姓名/手機號碼/編號 顧客姓名/手機號碼/編號 不留客資 服務人員姓名/編號 服務人員姓名/編號 指定 不指定" at bounding box center [758, 204] width 1081 height 83
click at [524, 186] on icon at bounding box center [515, 186] width 26 height 26
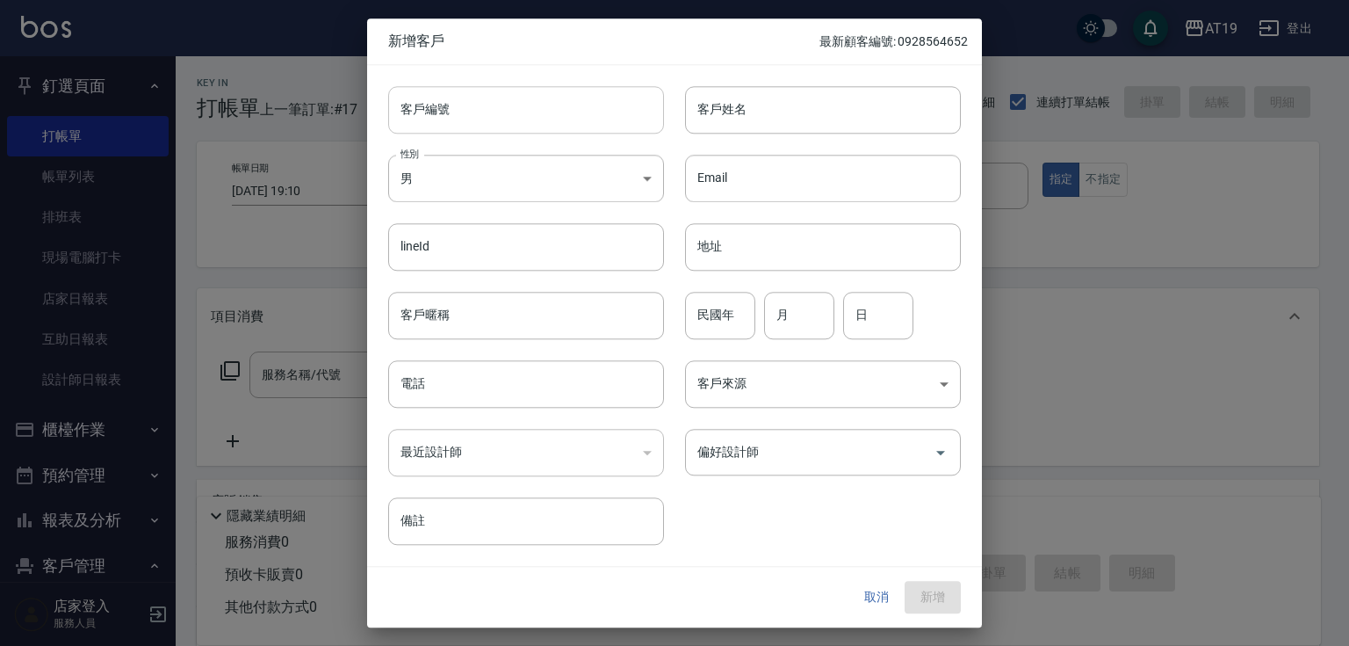
click at [516, 125] on input "客戶編號" at bounding box center [526, 109] width 276 height 47
paste input "0933821935"
type input "0933821935"
click at [438, 389] on input "電話" at bounding box center [526, 383] width 276 height 47
paste input "0933821935"
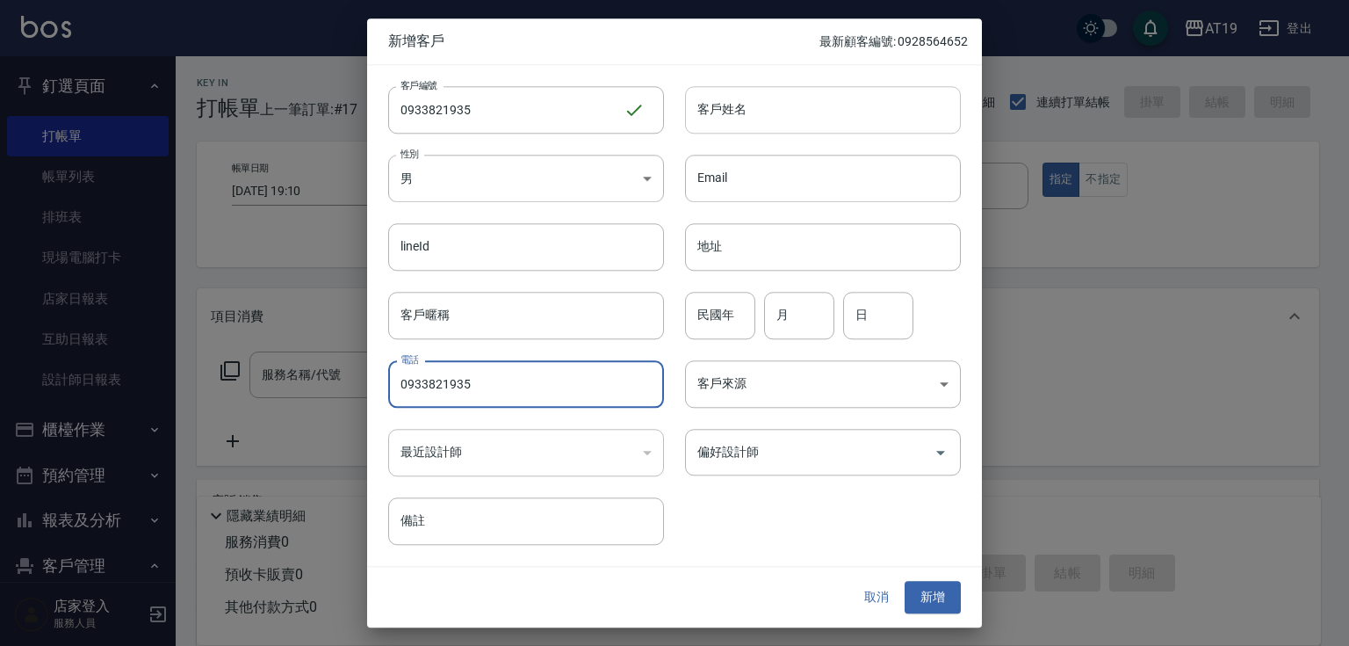
type input "0933821935"
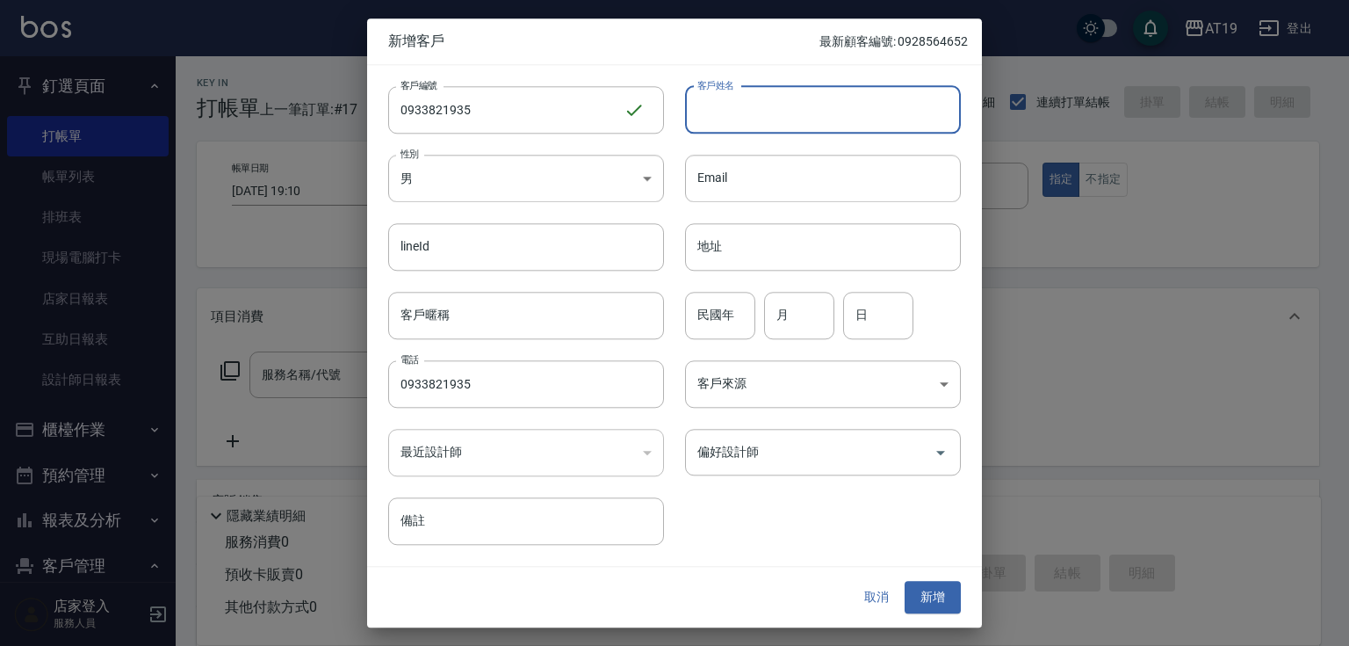
click at [697, 123] on input "客戶姓名" at bounding box center [823, 109] width 276 height 47
type input "miahael"
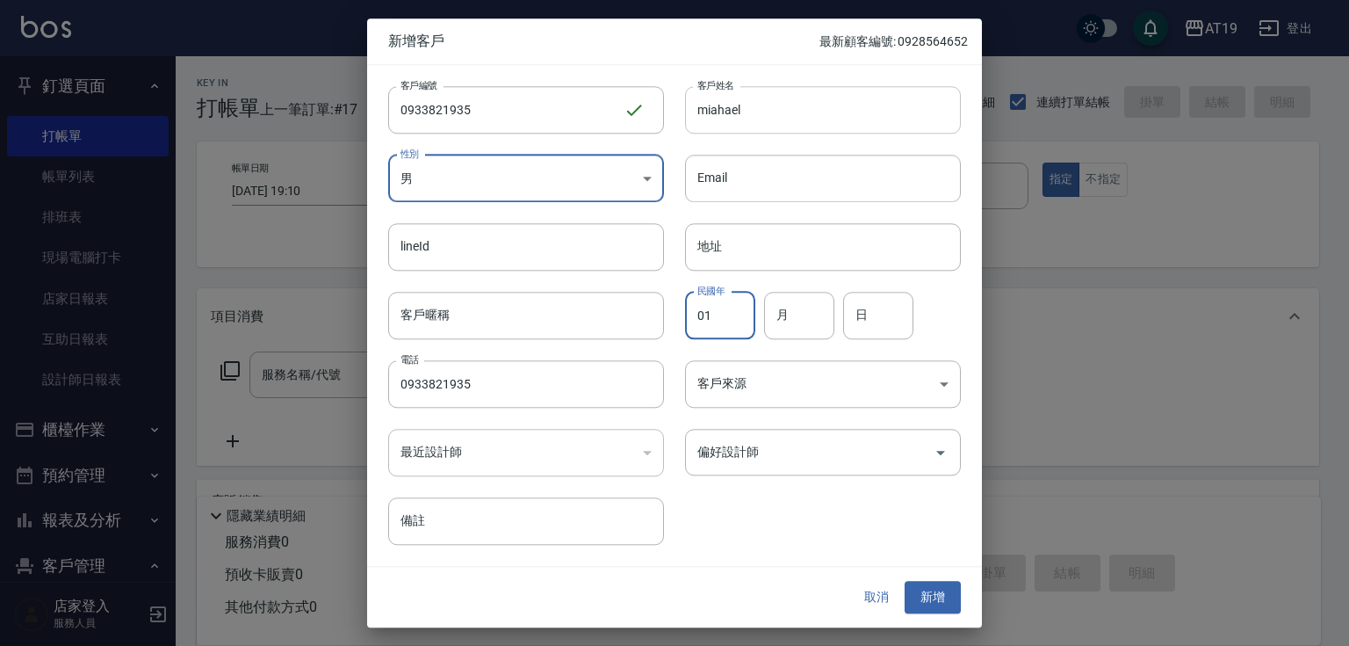
type input "01"
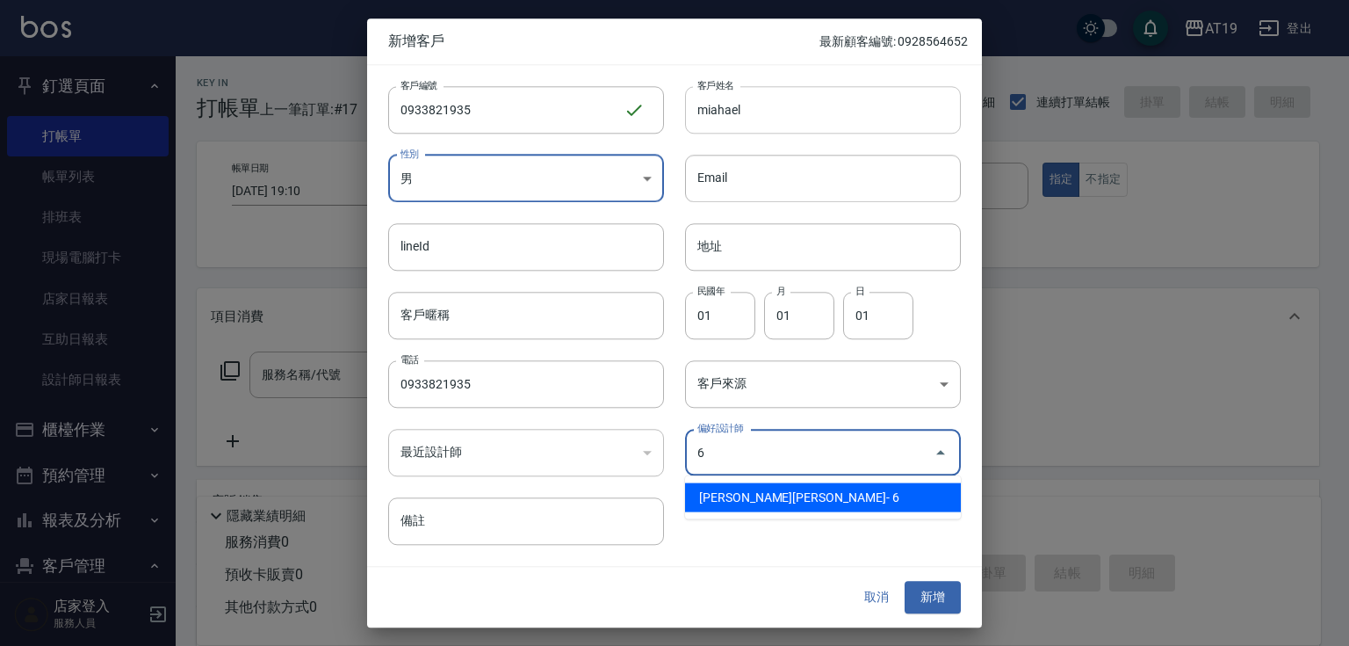
type input "[PERSON_NAME][PERSON_NAME]"
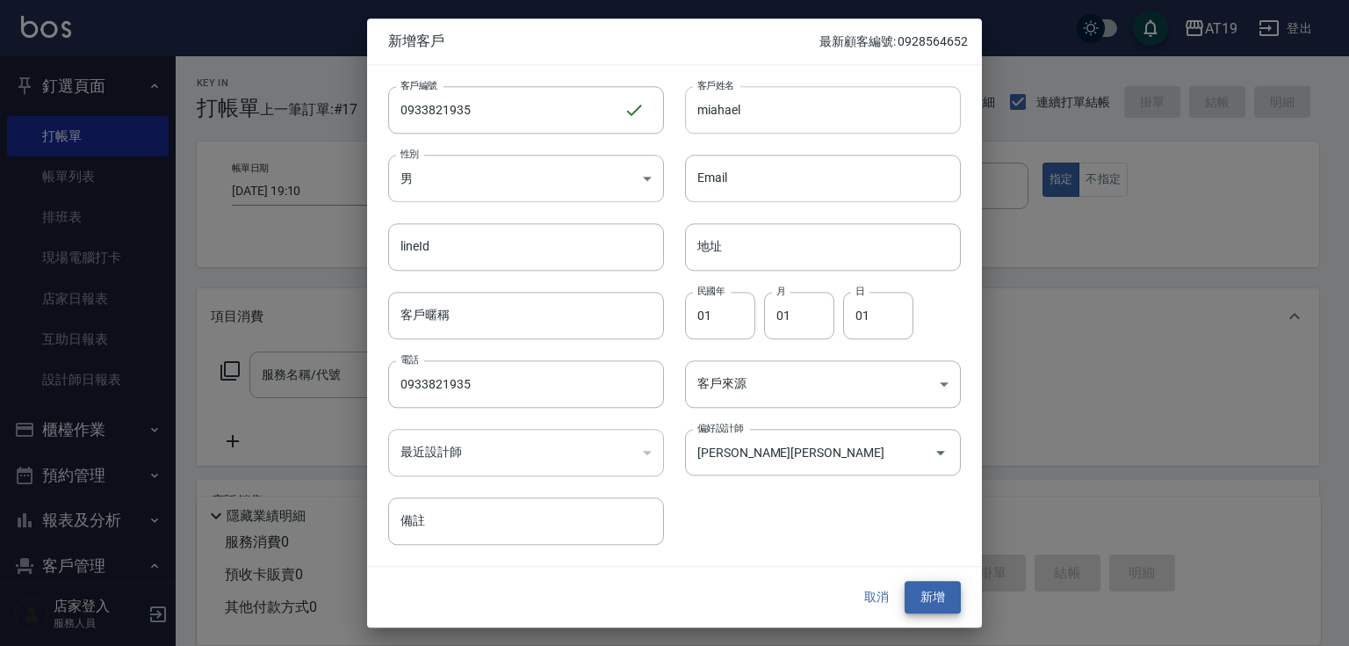
click at [905, 582] on button "新增" at bounding box center [933, 598] width 56 height 33
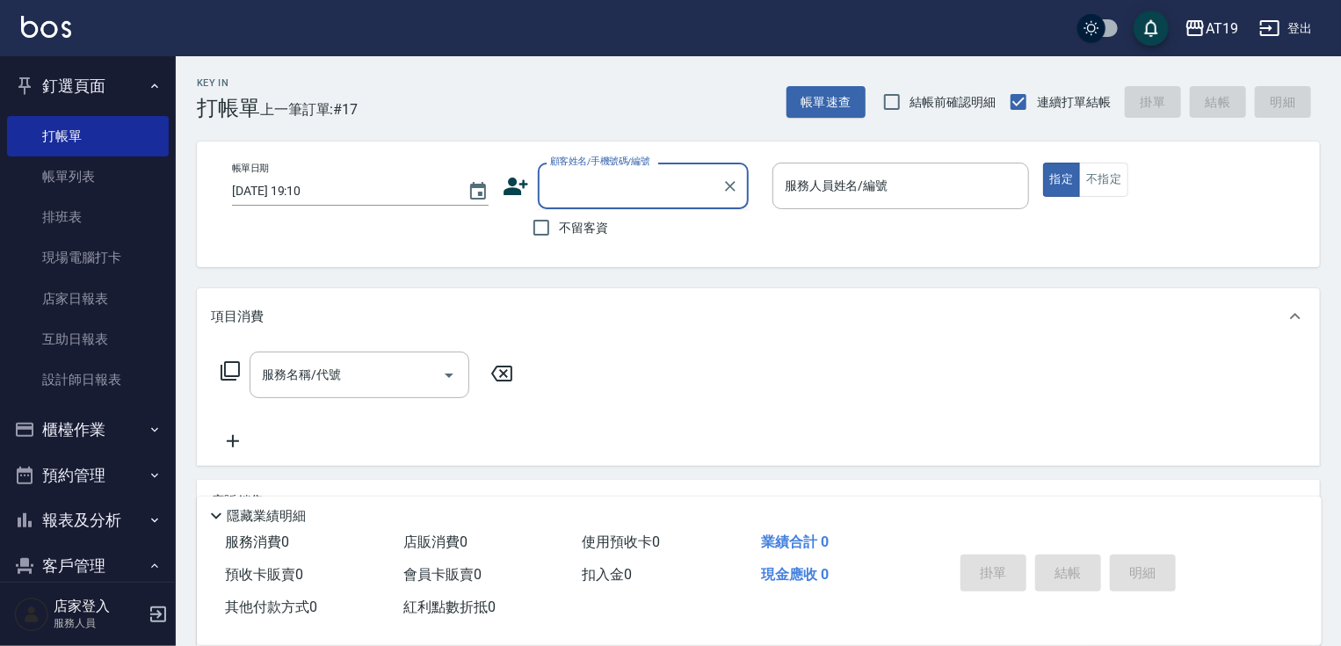
click at [647, 197] on input "顧客姓名/手機號碼/編號" at bounding box center [630, 185] width 169 height 31
type input "[PERSON_NAME]/0927800528/01737"
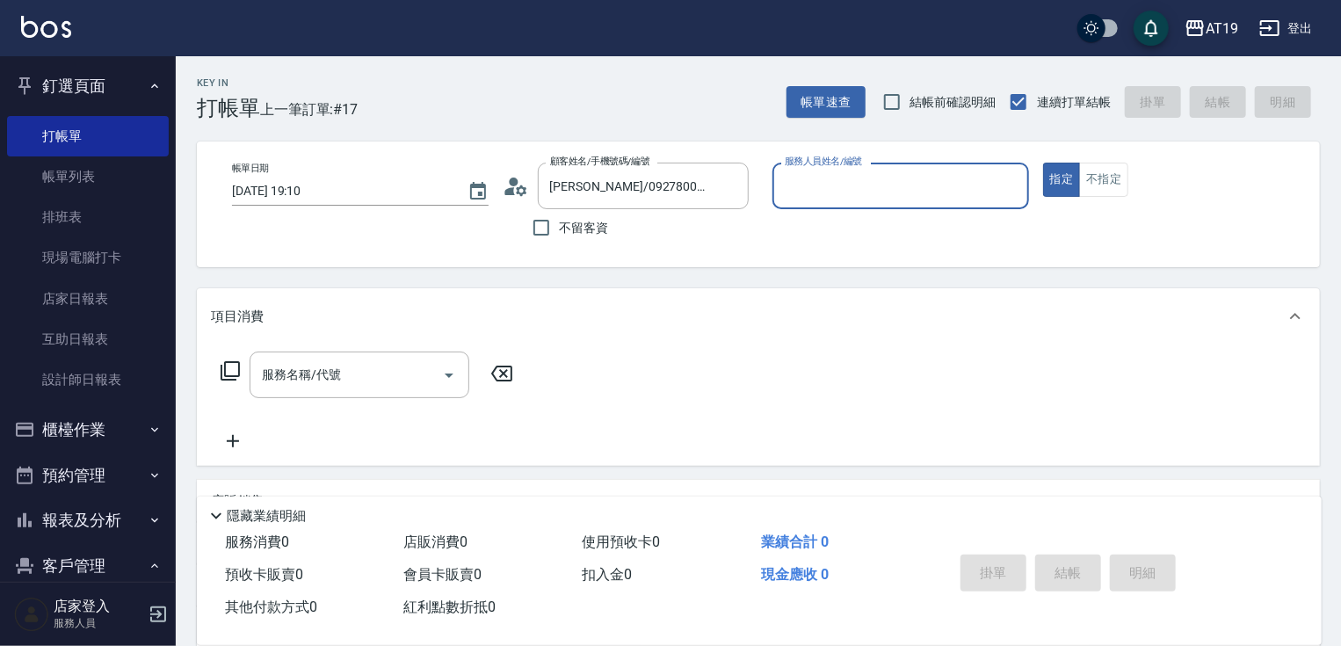
click at [1043, 163] on button "指定" at bounding box center [1062, 180] width 38 height 34
type input "Nomi-10"
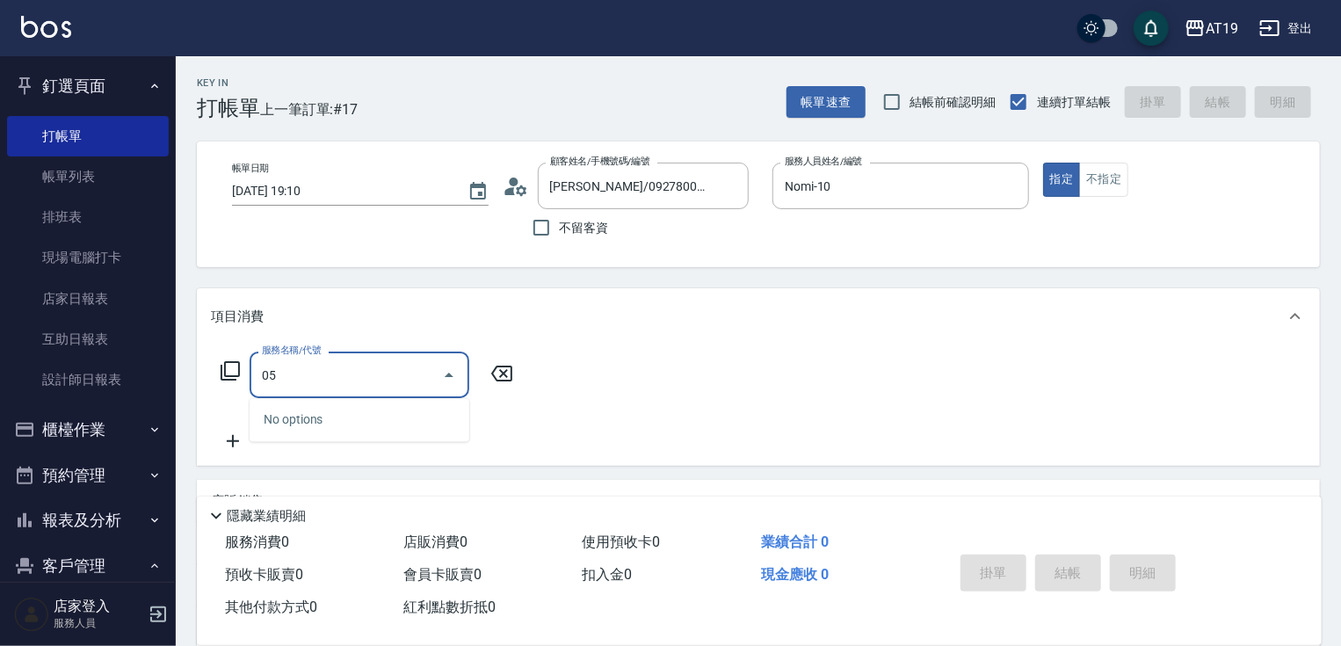
type input "0"
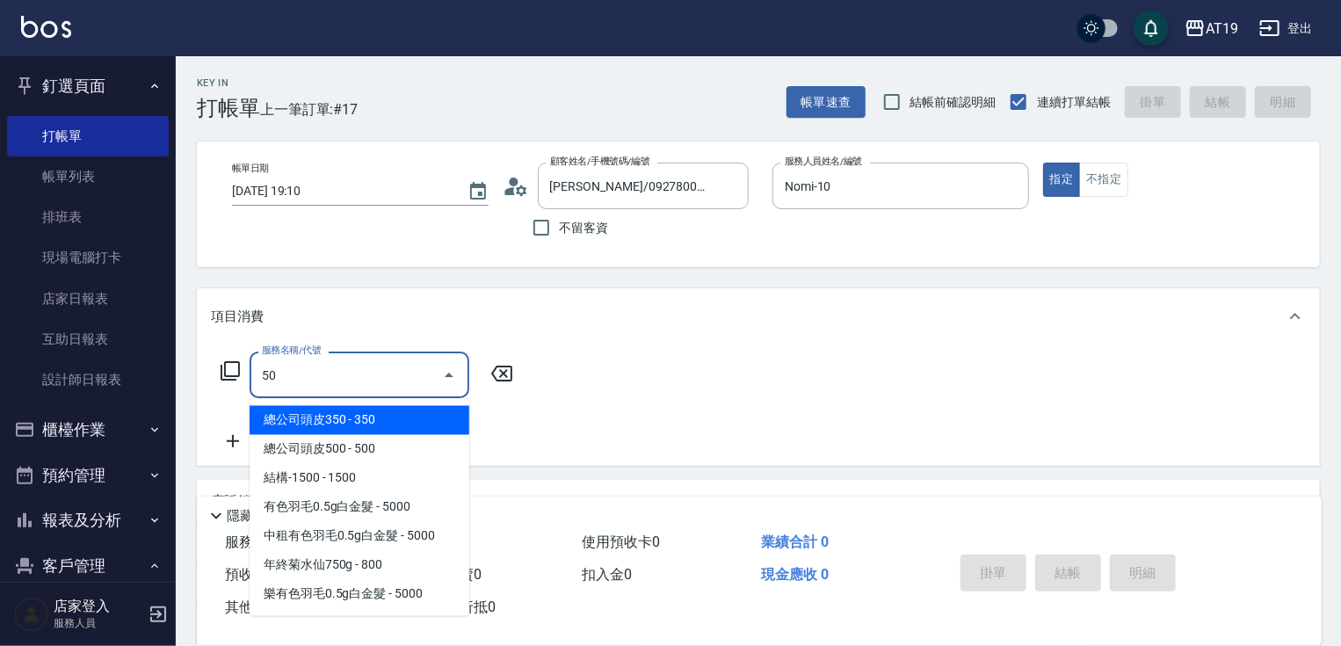
type input "501"
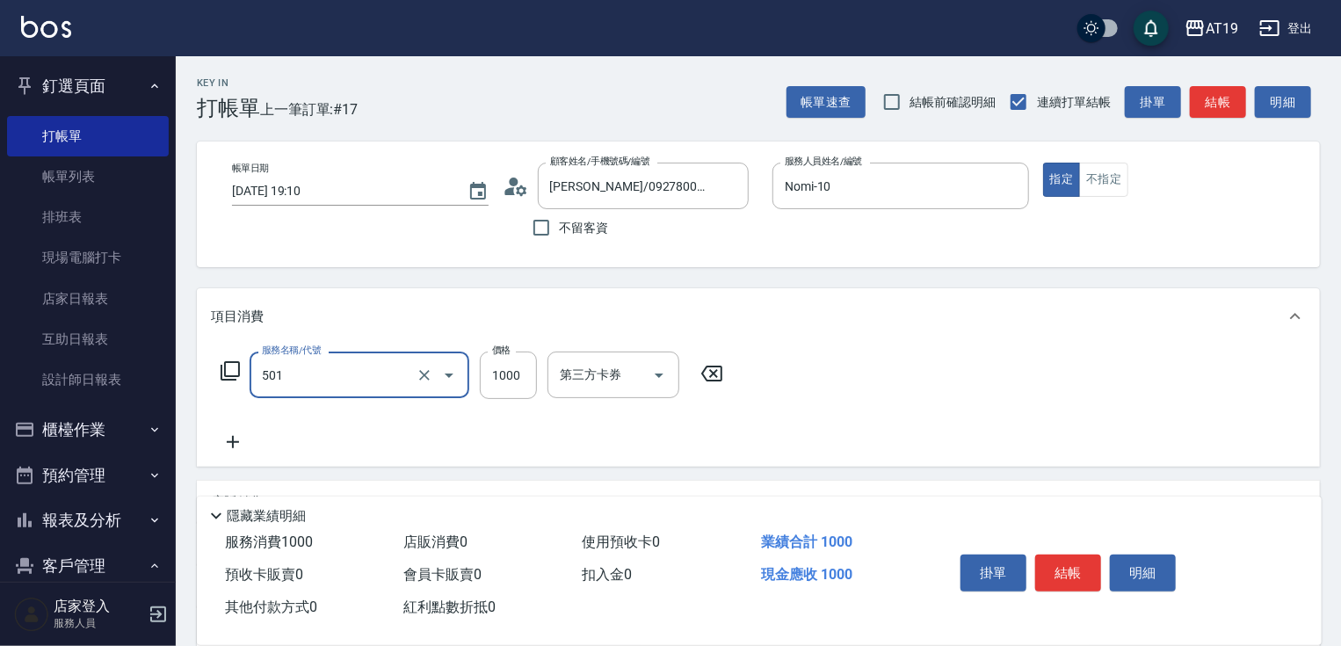
type input "100"
type input "染髮(501)"
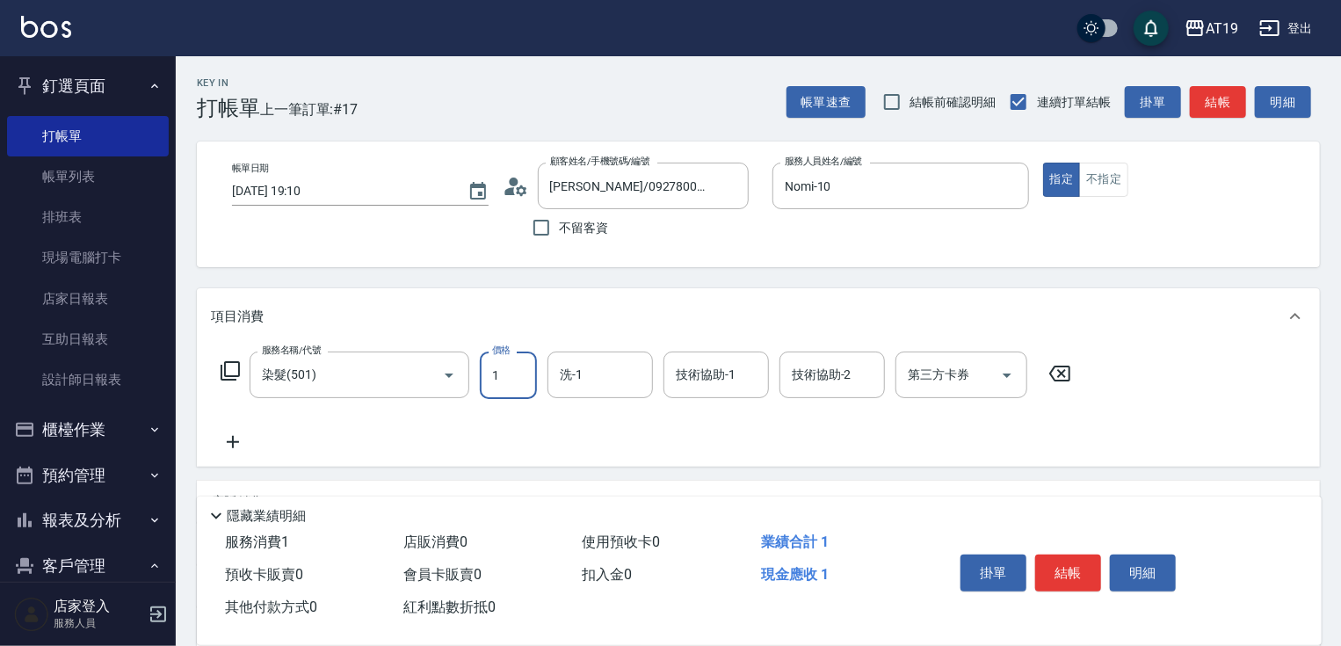
type input "0"
type input "11"
type input "10"
type input "118"
type input "110"
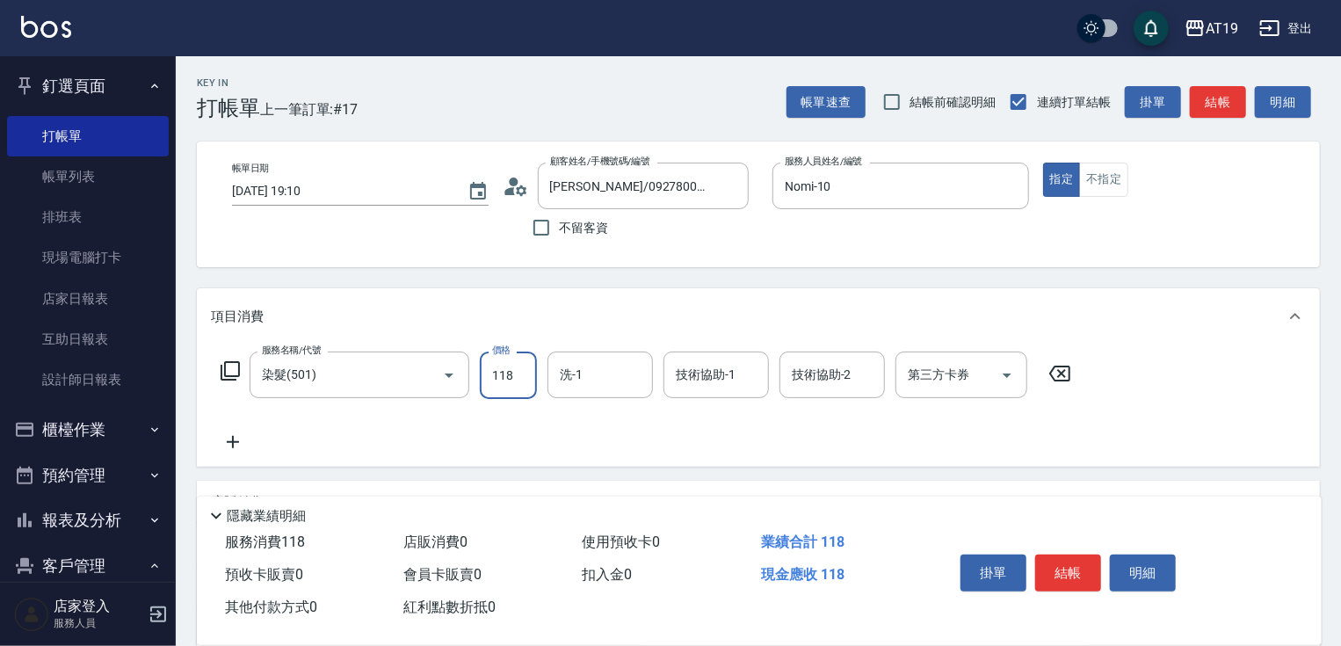
type input "1180"
type input "11805"
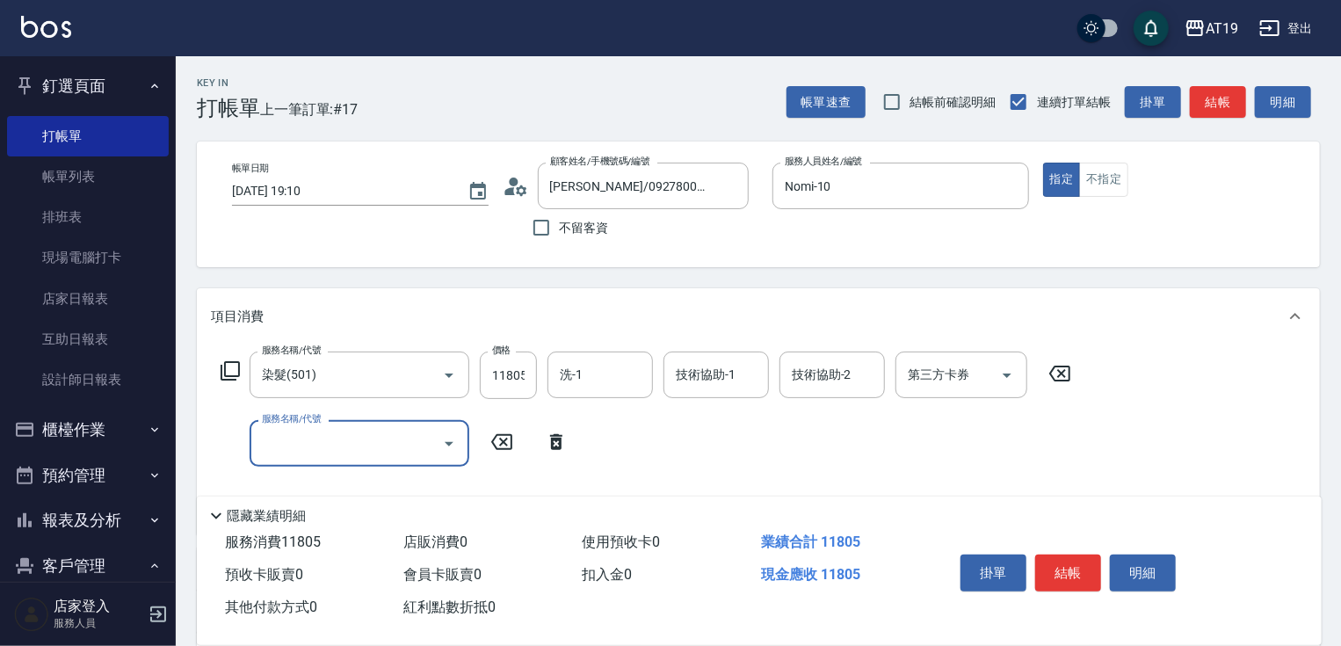
click at [577, 453] on div "服務名稱/代號 服務名稱/代號" at bounding box center [394, 443] width 367 height 47
click at [560, 439] on icon at bounding box center [556, 441] width 44 height 21
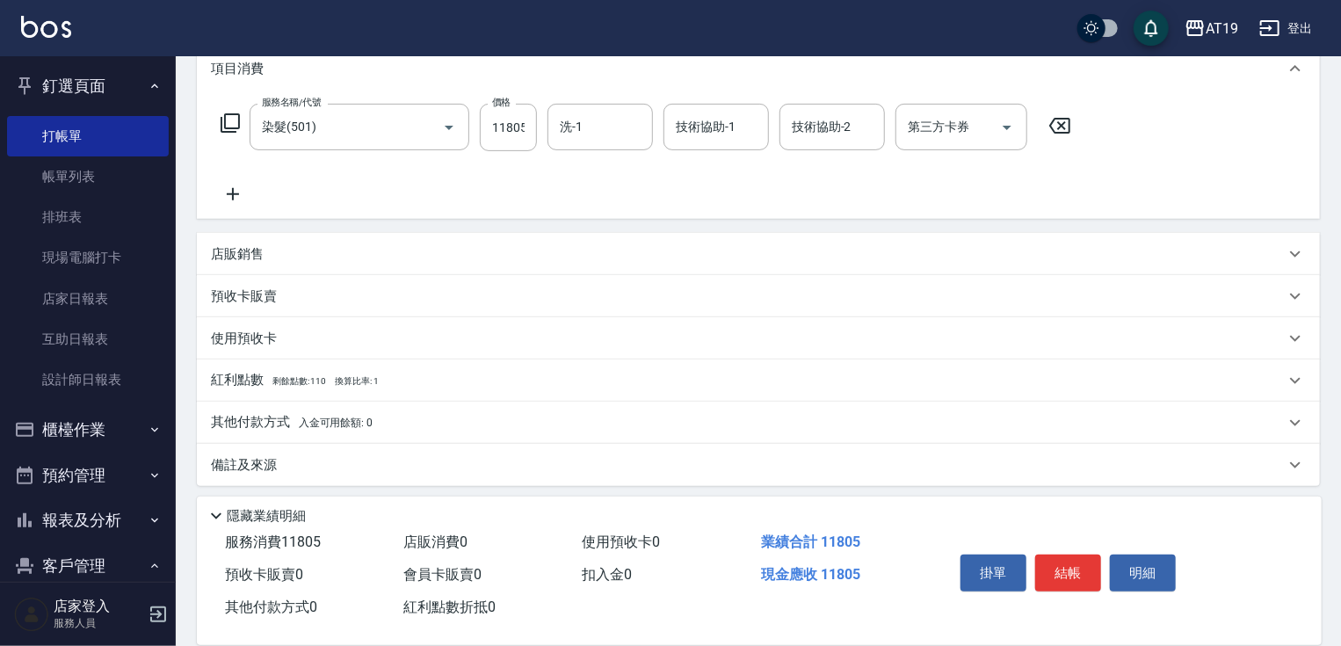
scroll to position [255, 0]
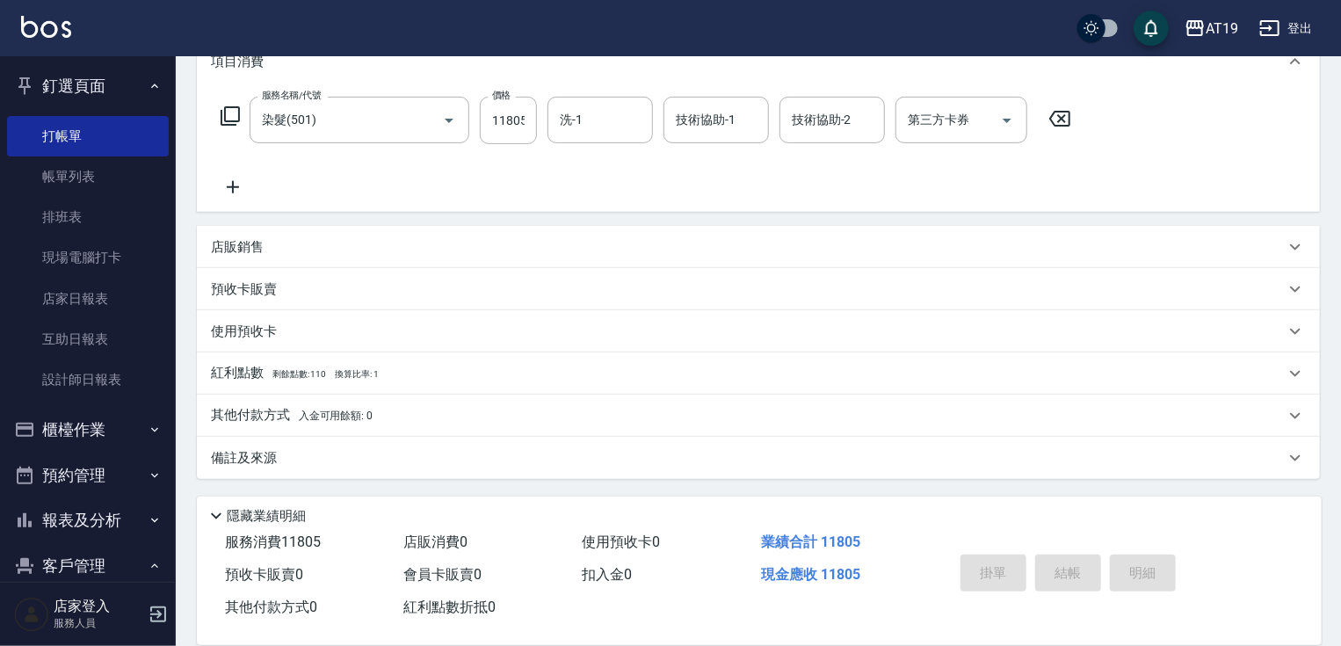
type input "[DATE] 19:40"
type input "0"
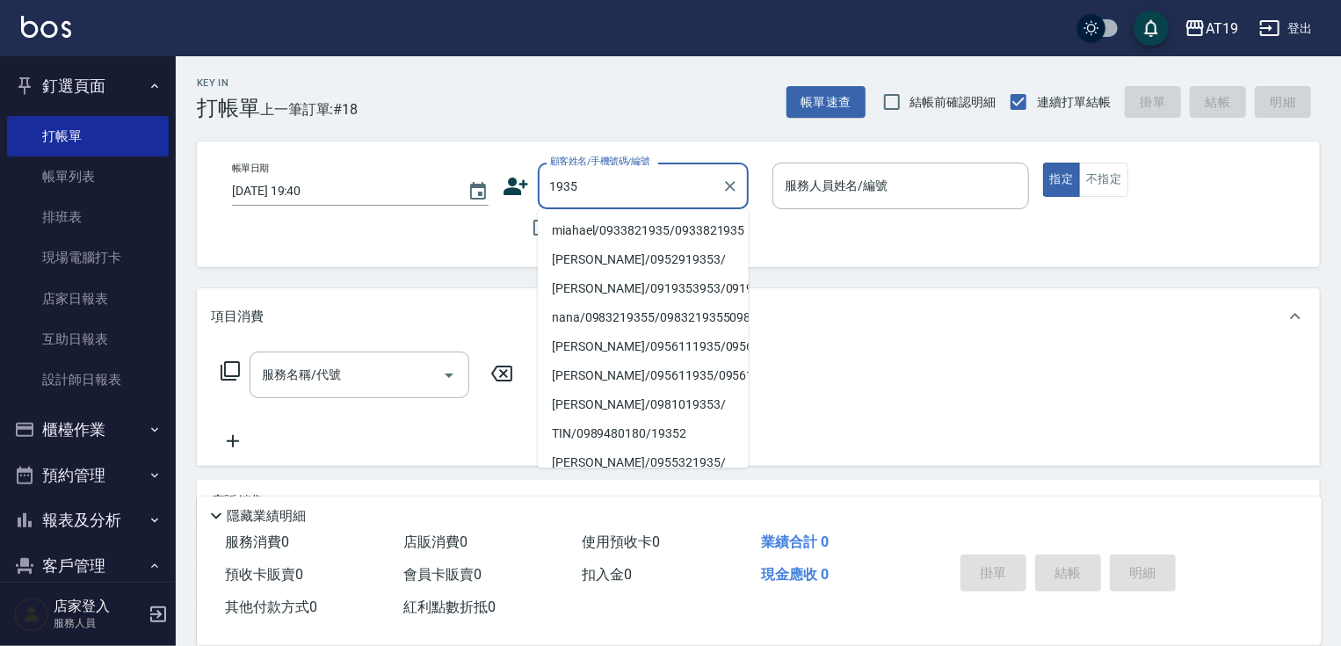
type input "miahael/0933821935/0933821935"
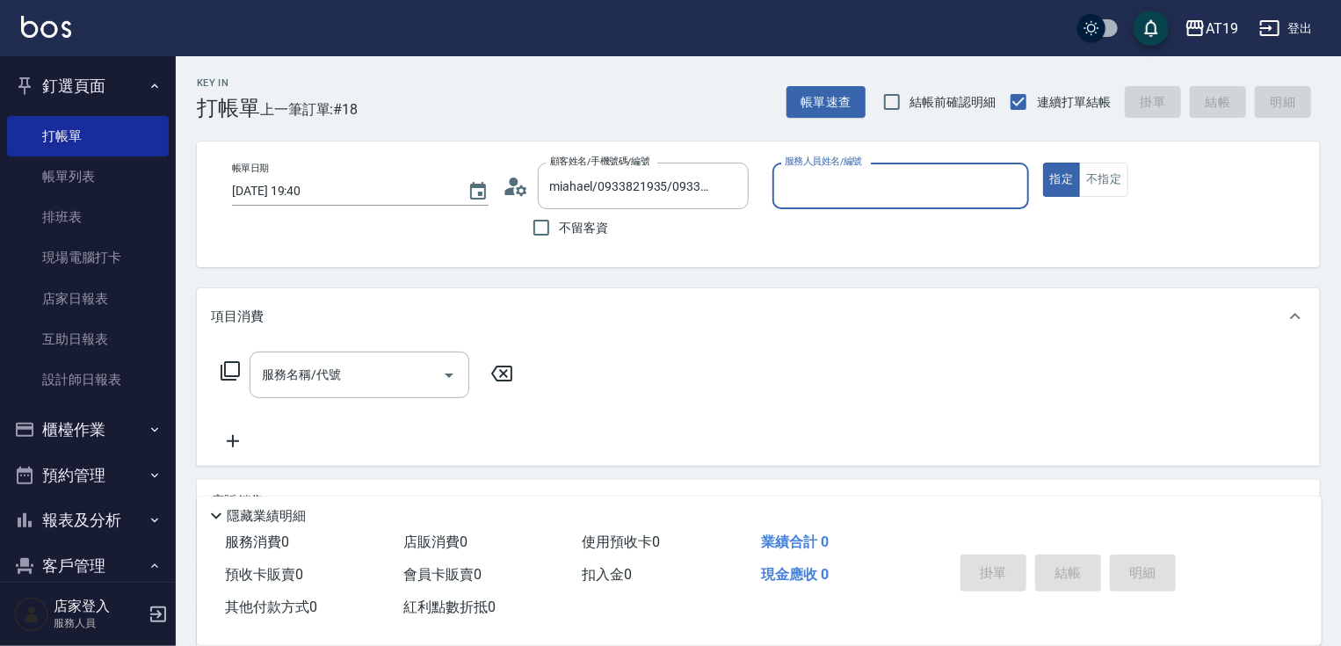
type input "[PERSON_NAME]- 6"
click at [1043, 163] on button "指定" at bounding box center [1062, 180] width 38 height 34
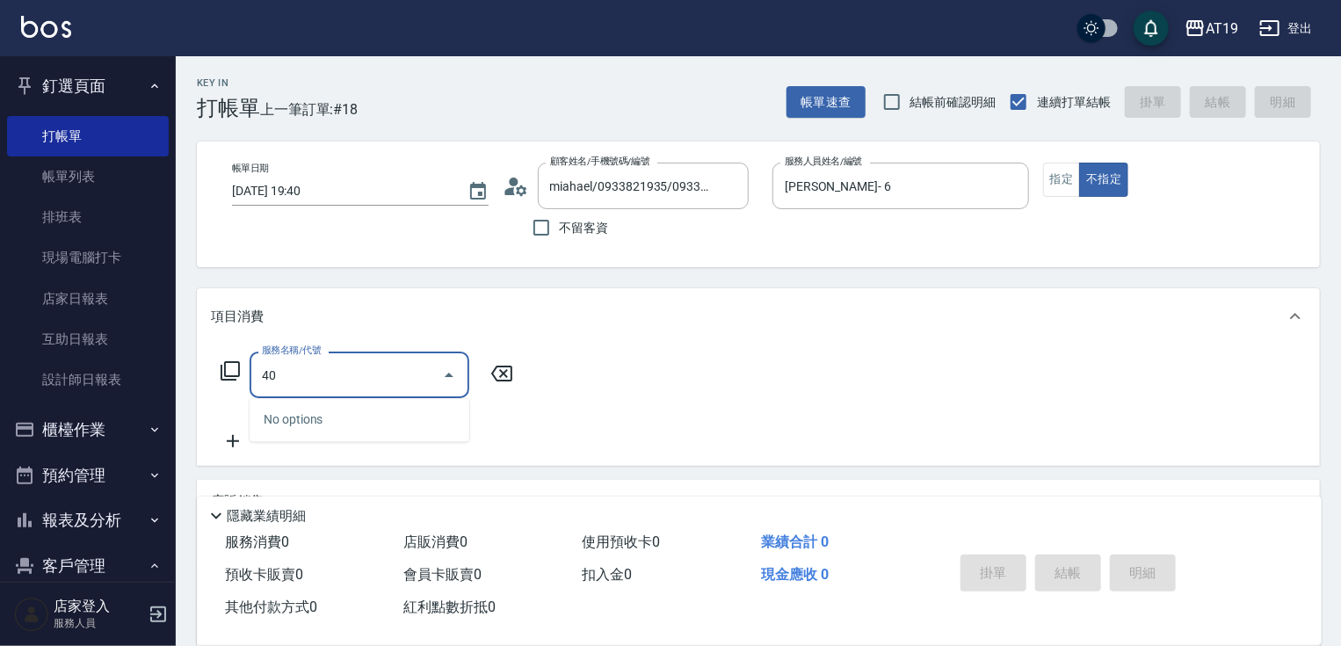
type input "401"
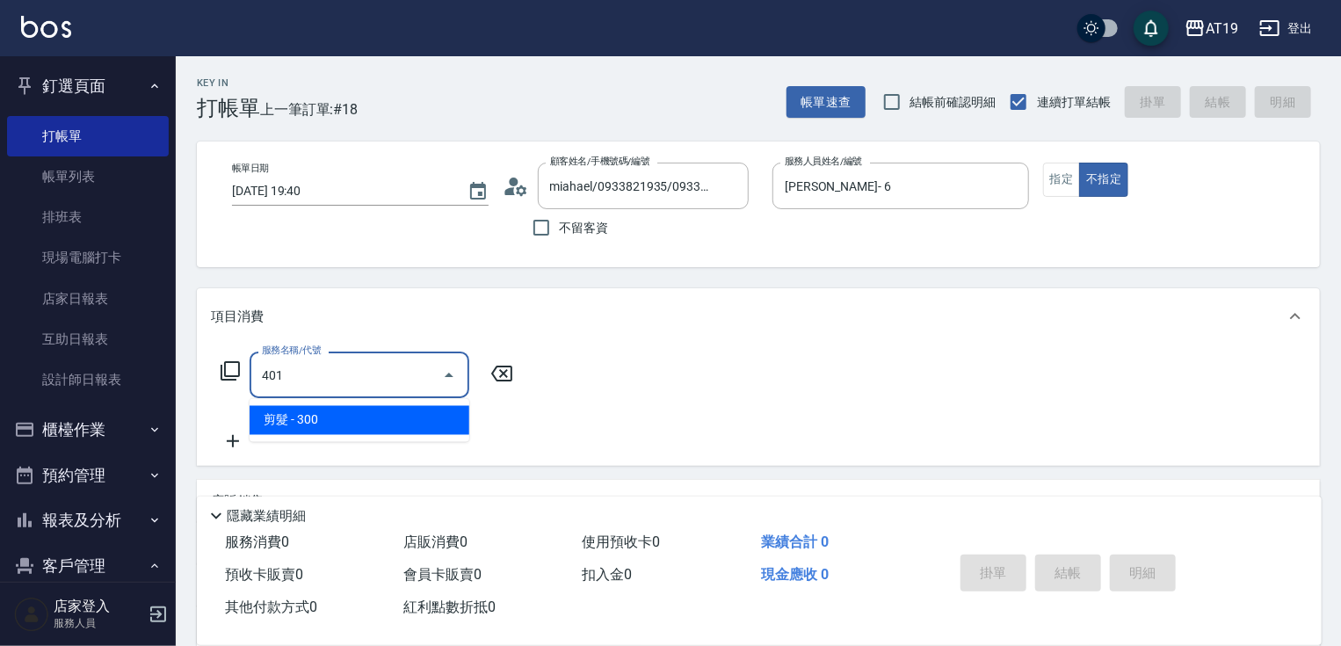
type input "30"
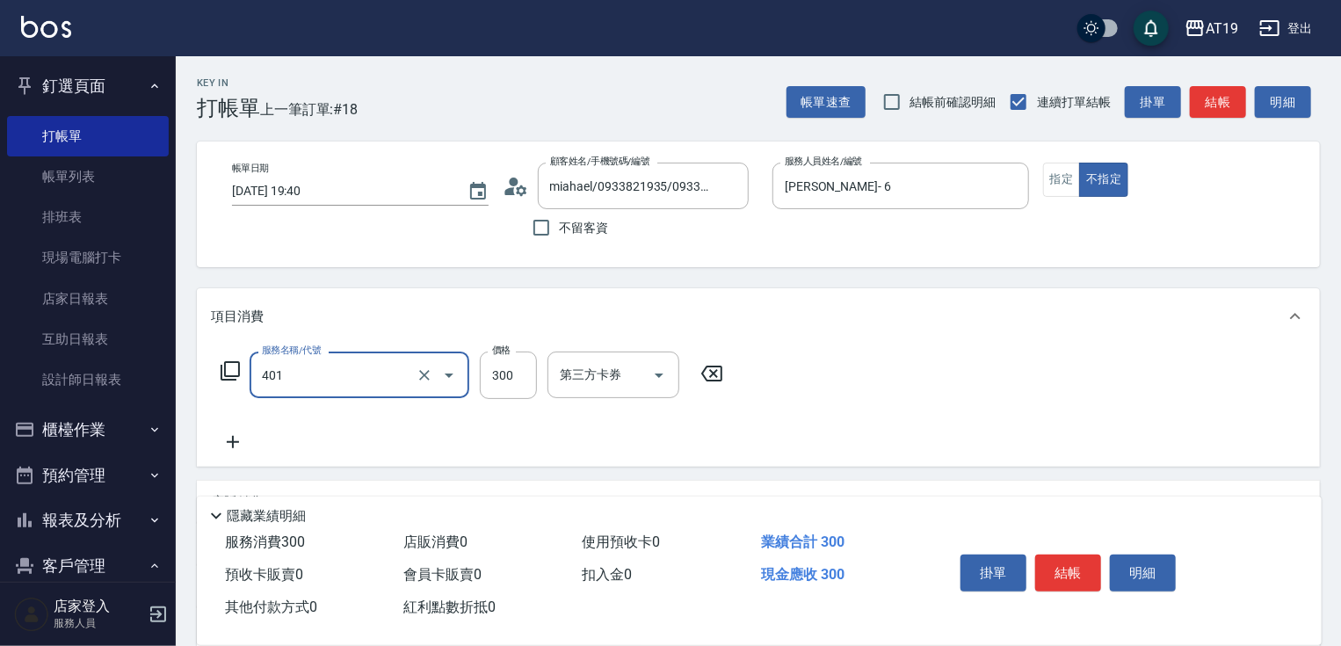
type input "剪髮(401)"
type input "0"
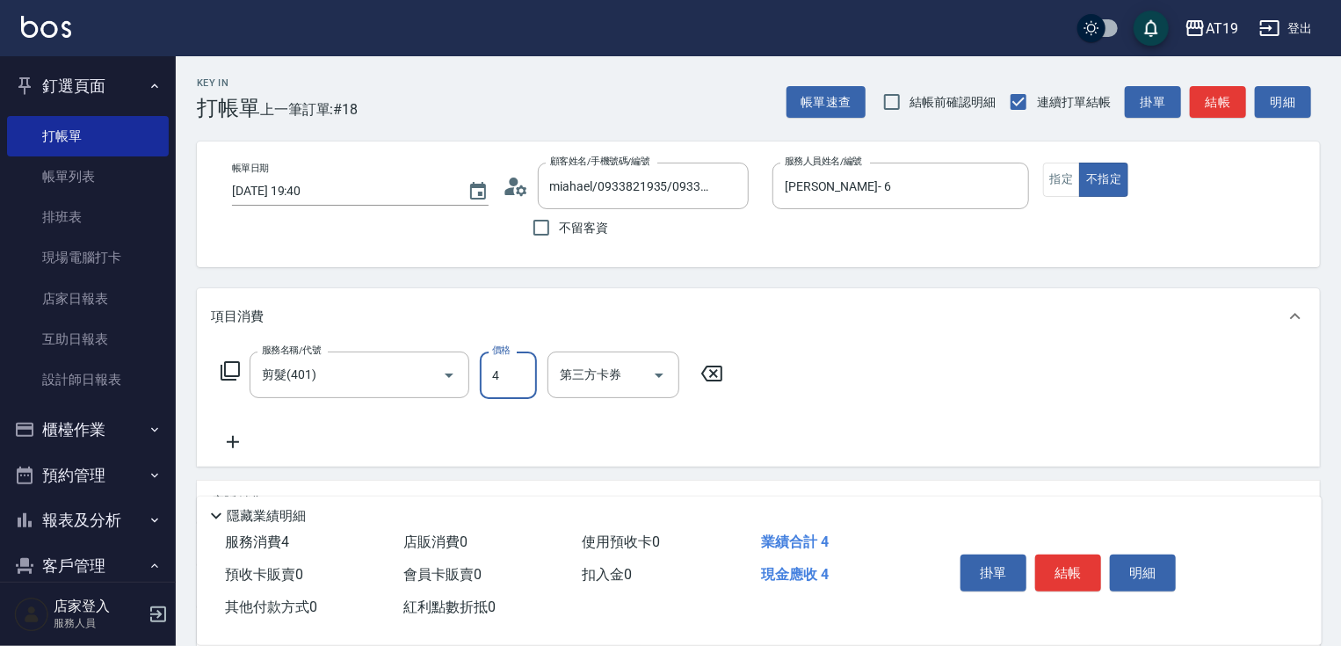
type input "40"
type input "400"
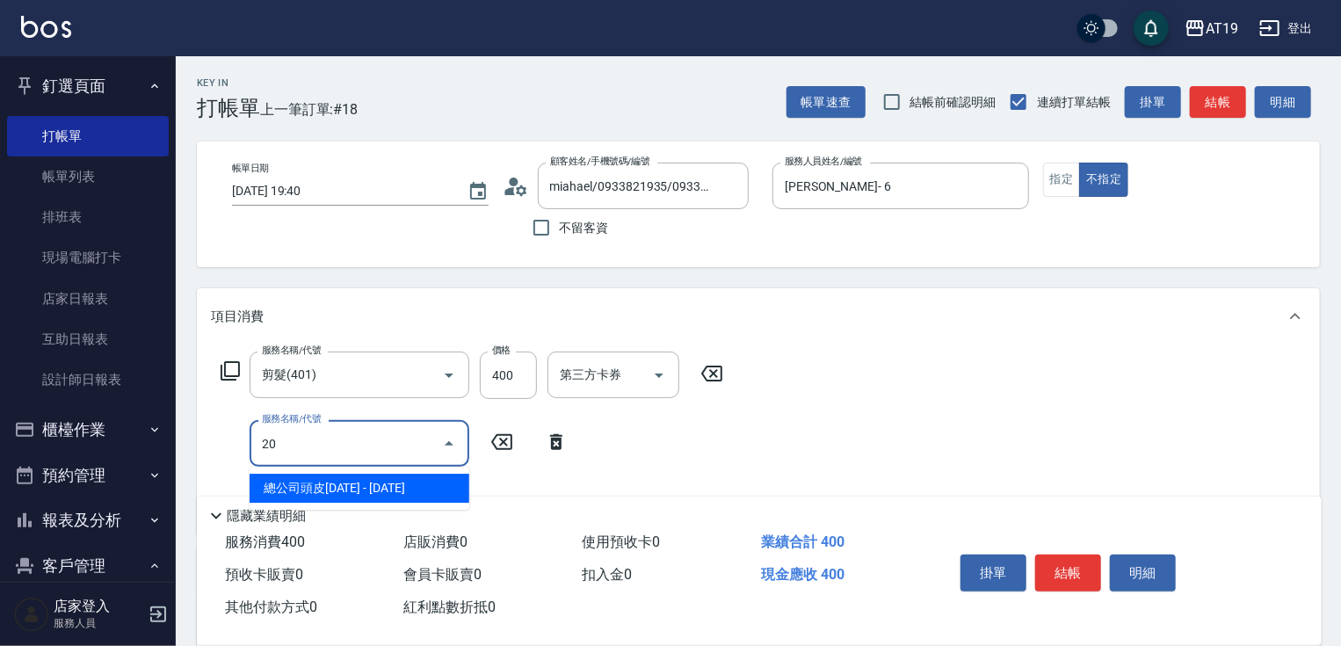
type input "201"
type input "70"
type input "洗髮(201)"
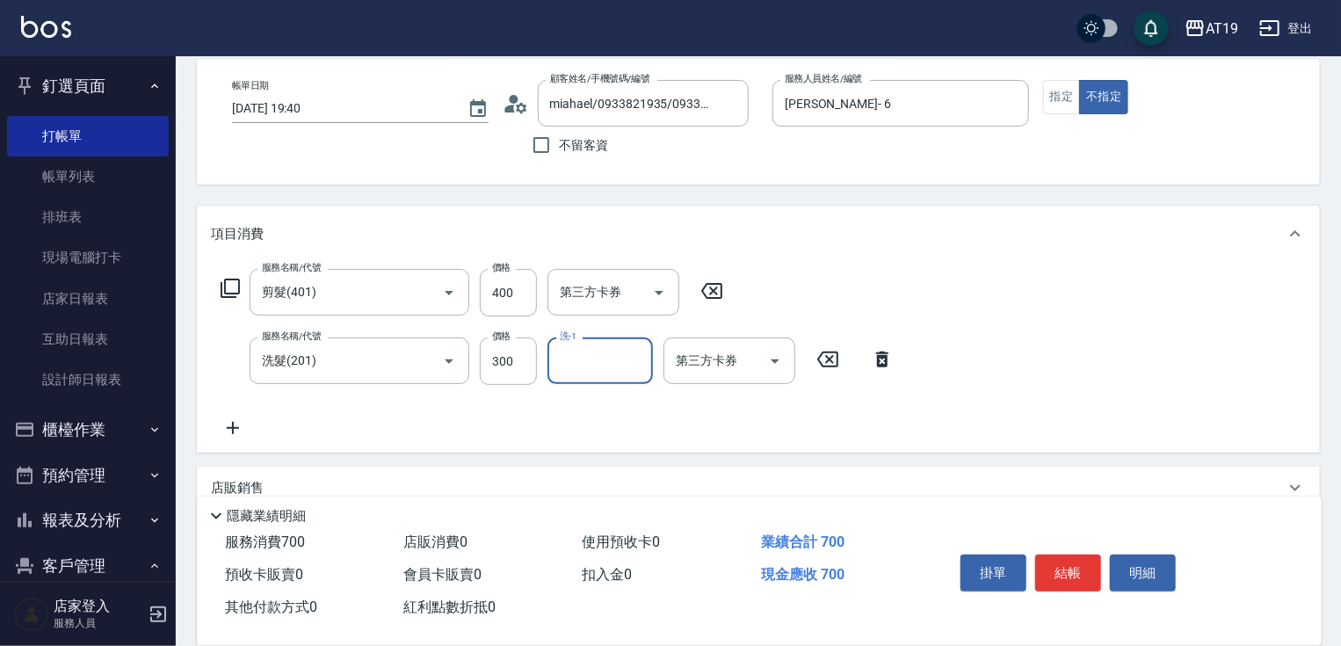
scroll to position [323, 0]
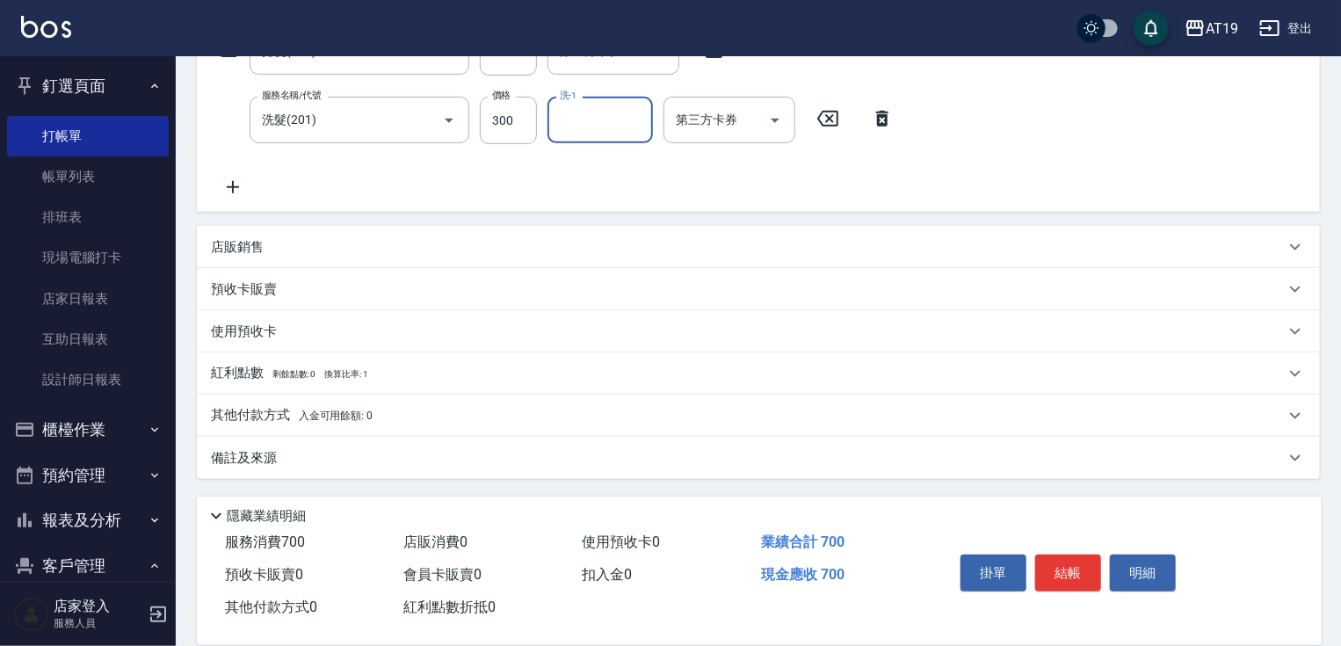
click at [243, 232] on div "店販銷售" at bounding box center [758, 247] width 1123 height 42
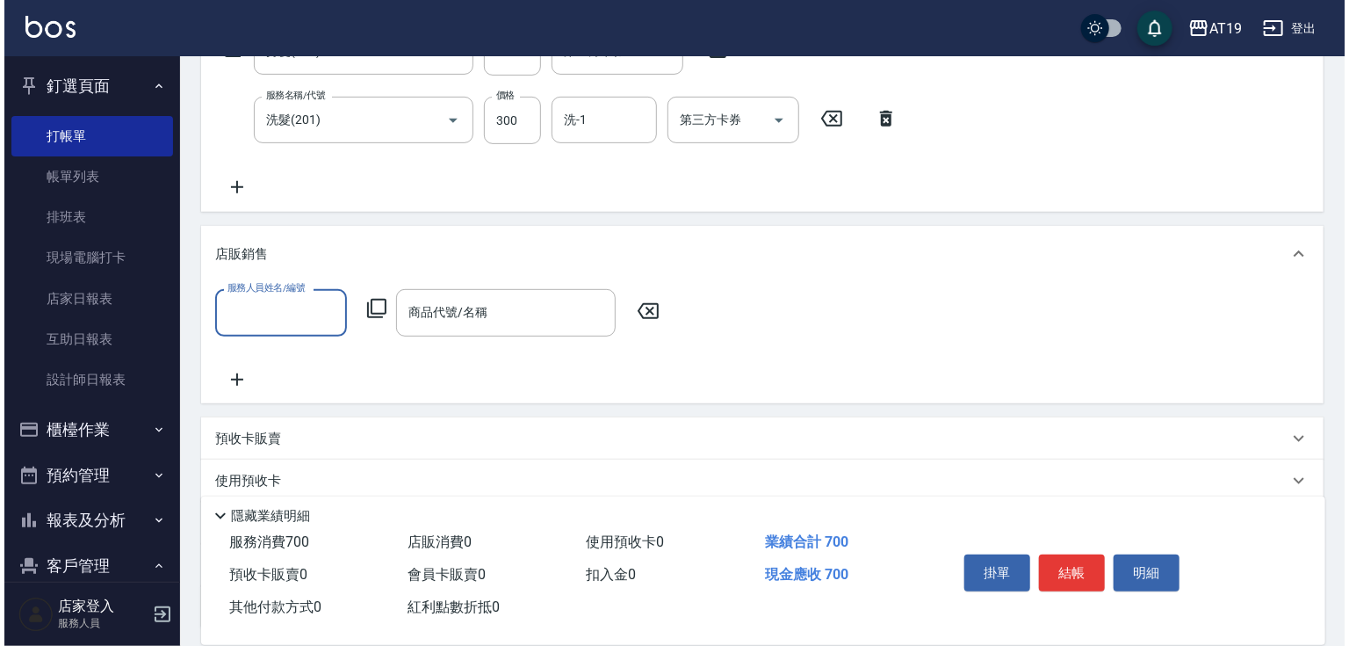
scroll to position [0, 0]
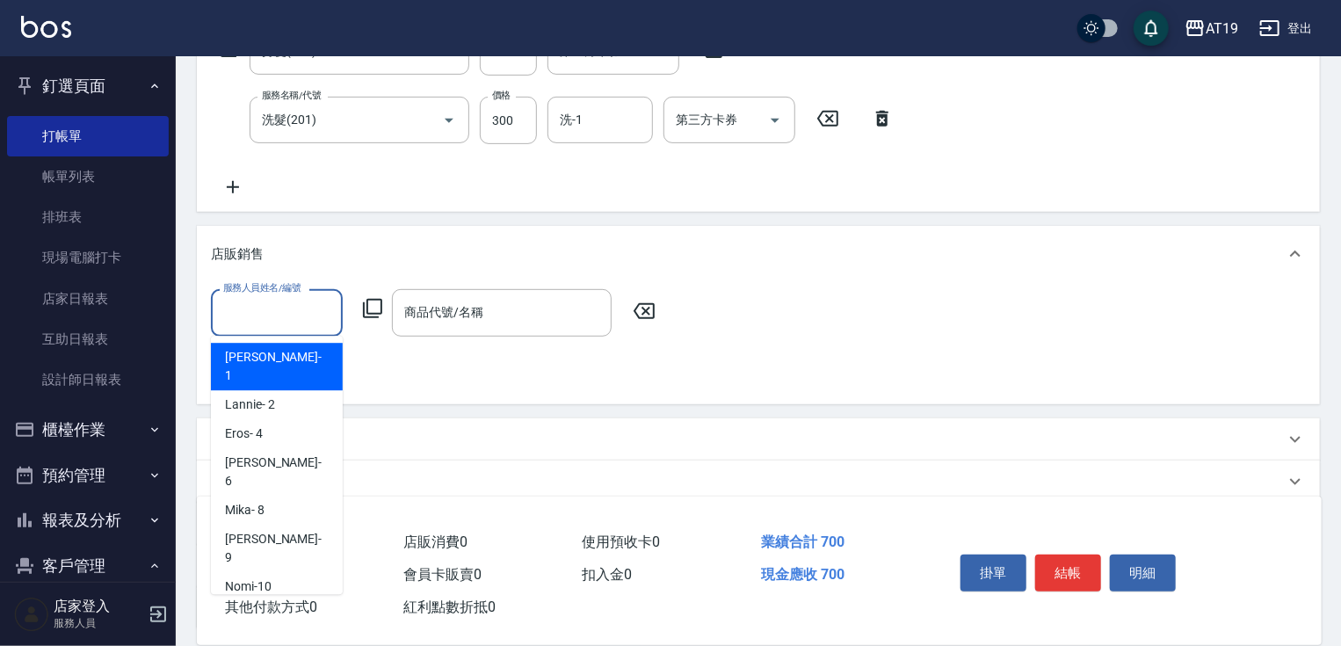
click at [246, 312] on input "服務人員姓名/編號" at bounding box center [277, 312] width 116 height 31
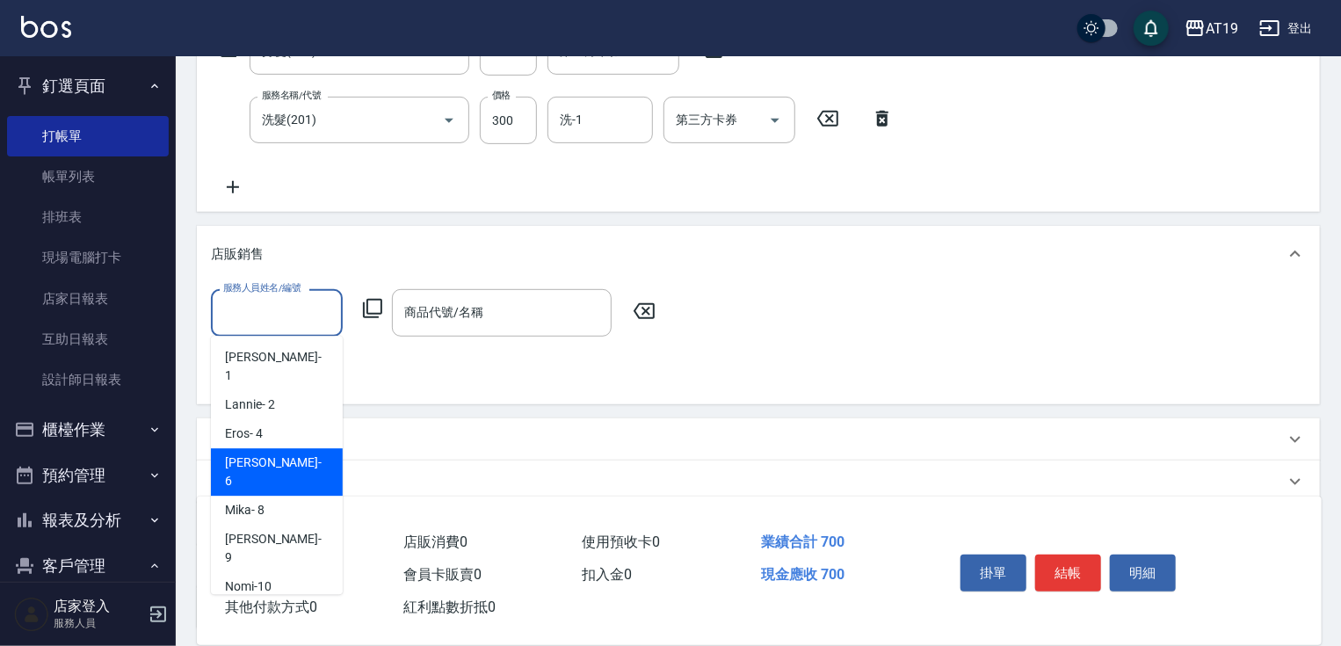
click at [259, 453] on span "[PERSON_NAME] - 6" at bounding box center [277, 471] width 104 height 37
type input "[PERSON_NAME]- 6"
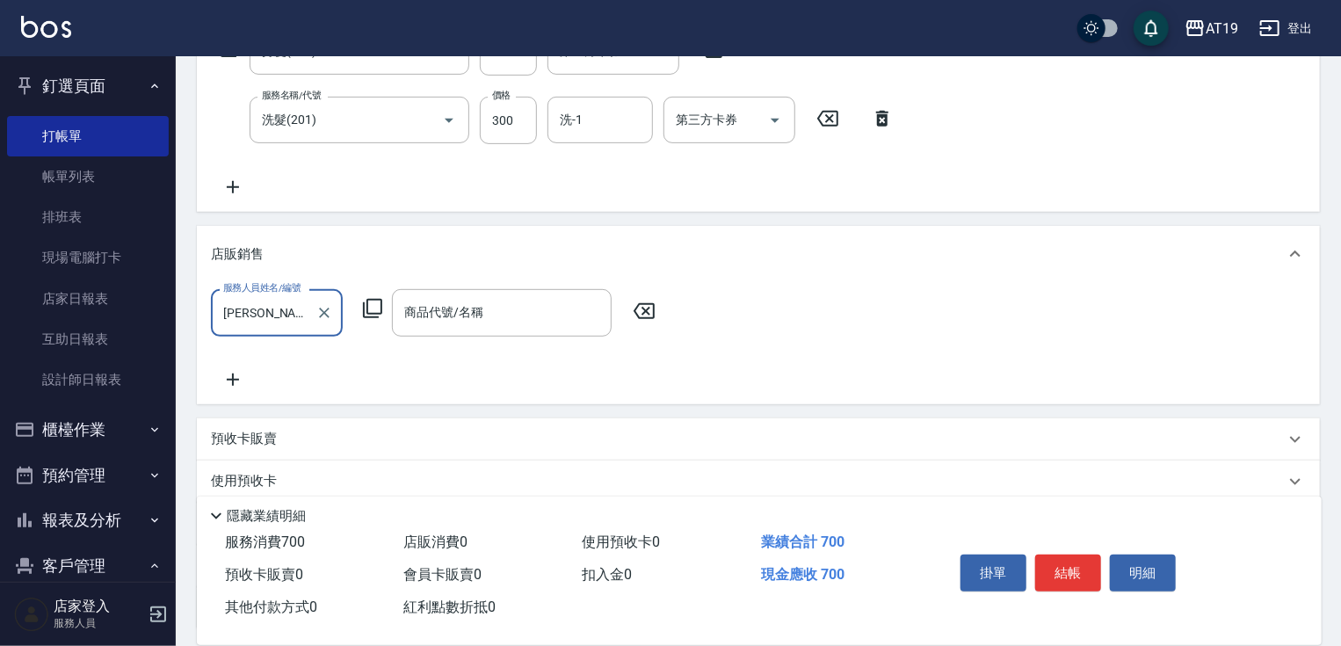
click at [372, 302] on icon at bounding box center [372, 308] width 21 height 21
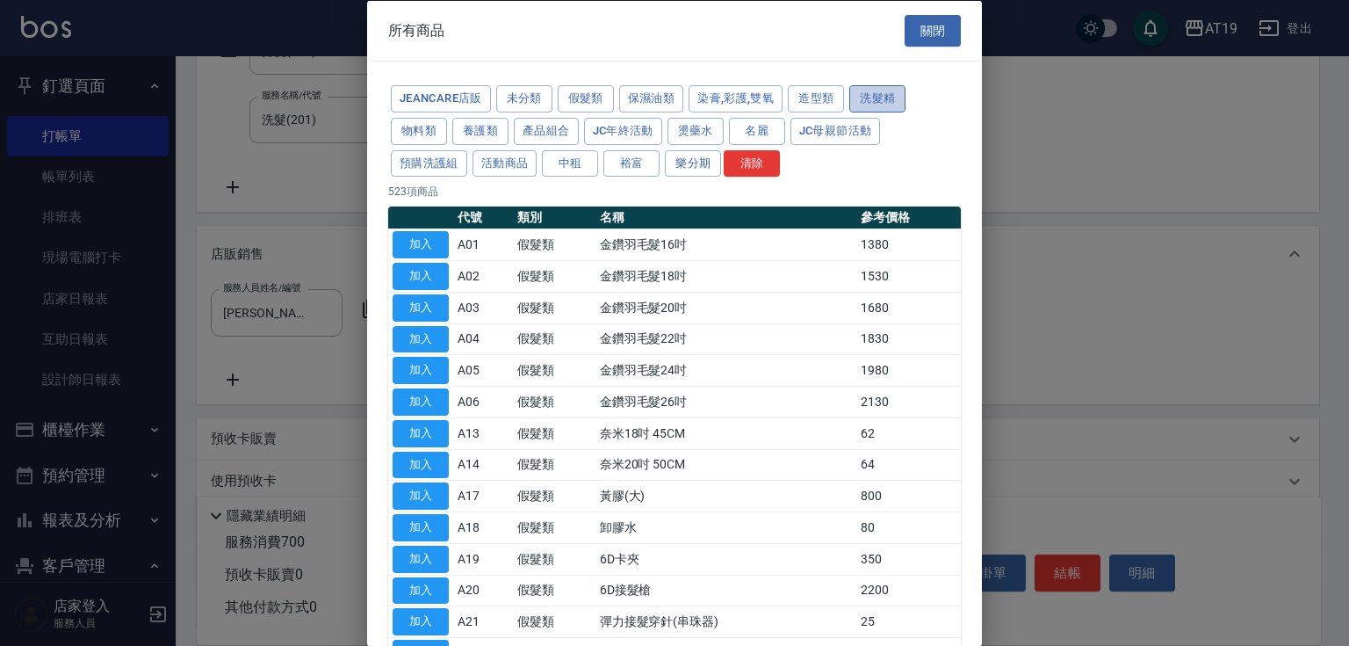
click at [870, 98] on button "洗髮精" at bounding box center [877, 98] width 56 height 27
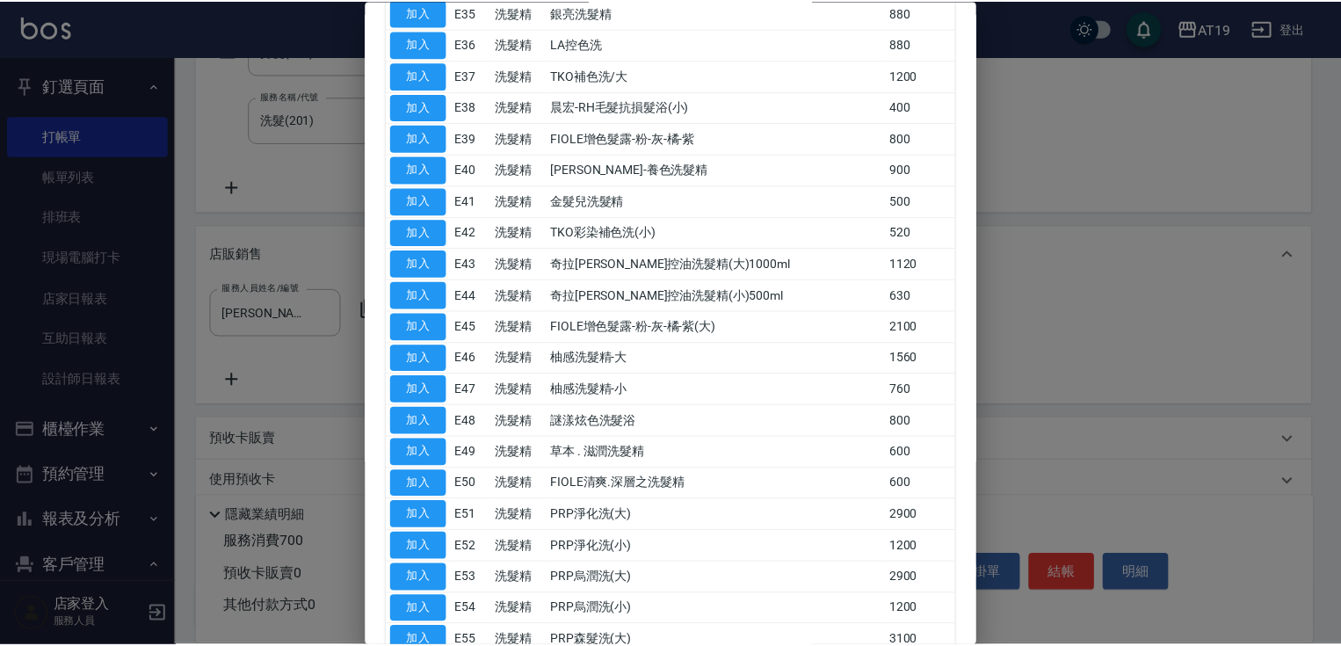
scroll to position [1124, 0]
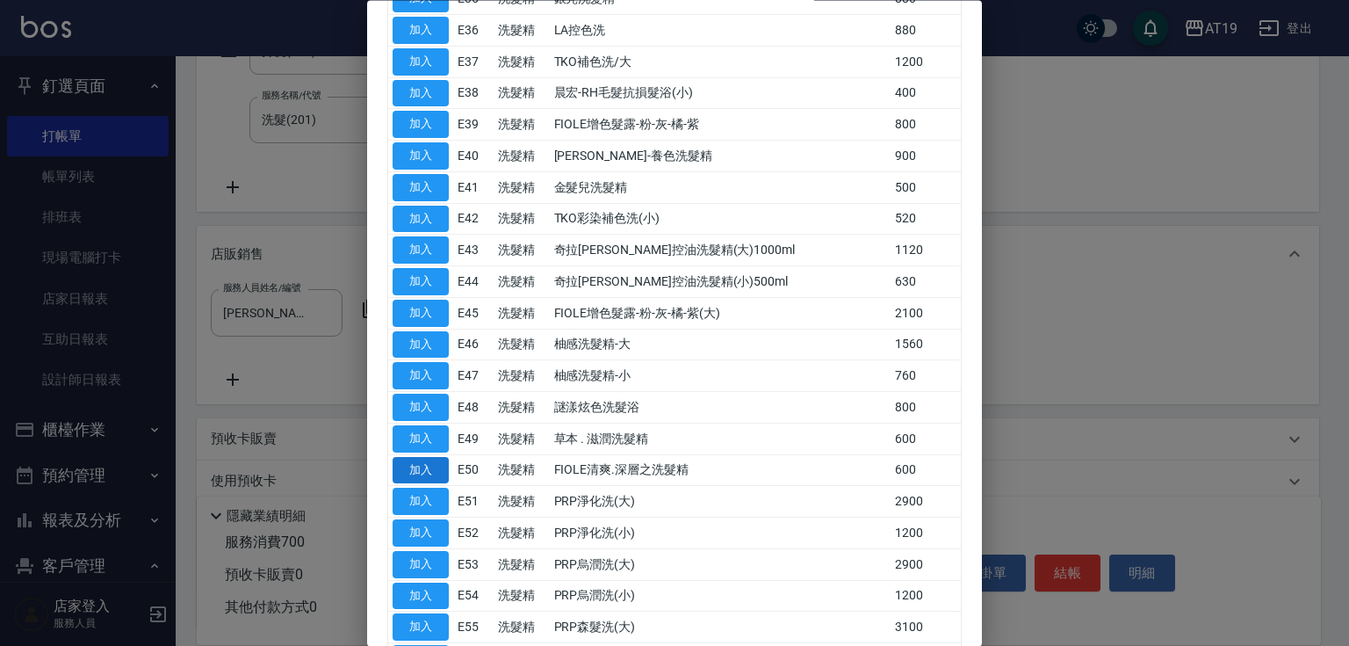
click at [397, 462] on button "加入" at bounding box center [421, 470] width 56 height 27
type input "FIOLE清爽.深層之洗髮精"
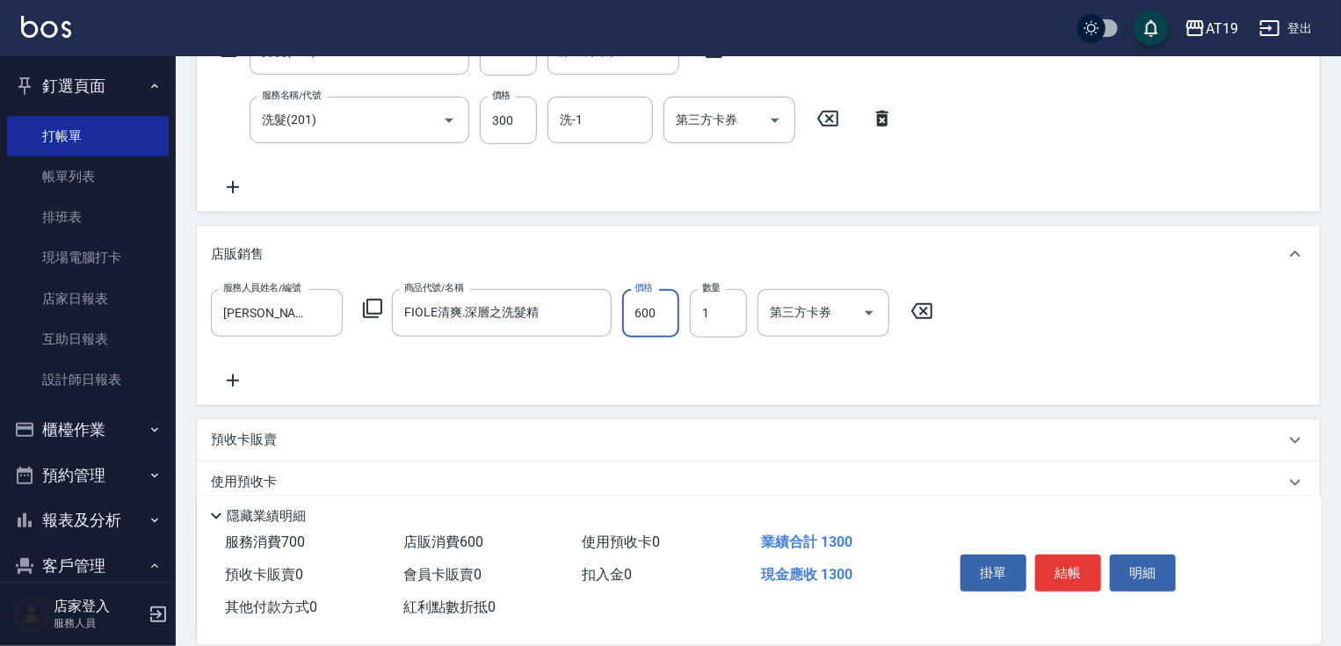
click at [650, 321] on input "600" at bounding box center [650, 312] width 57 height 47
type input "70"
type input "47"
type input "110"
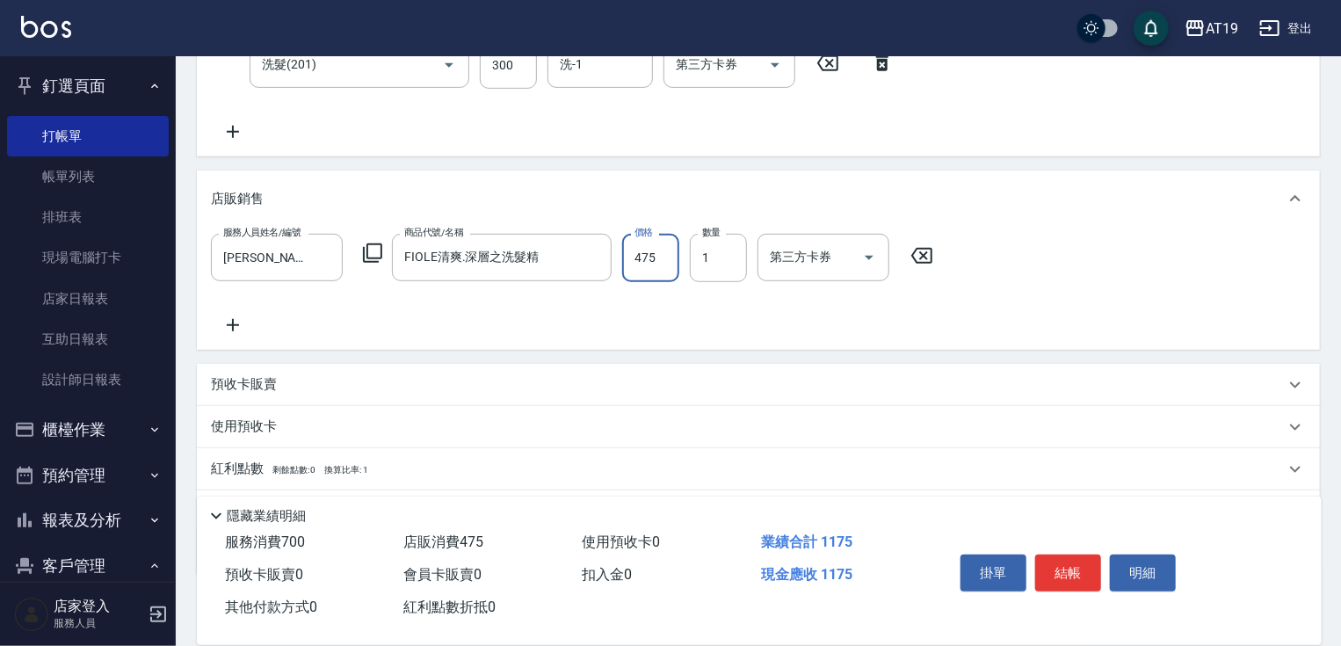
scroll to position [473, 0]
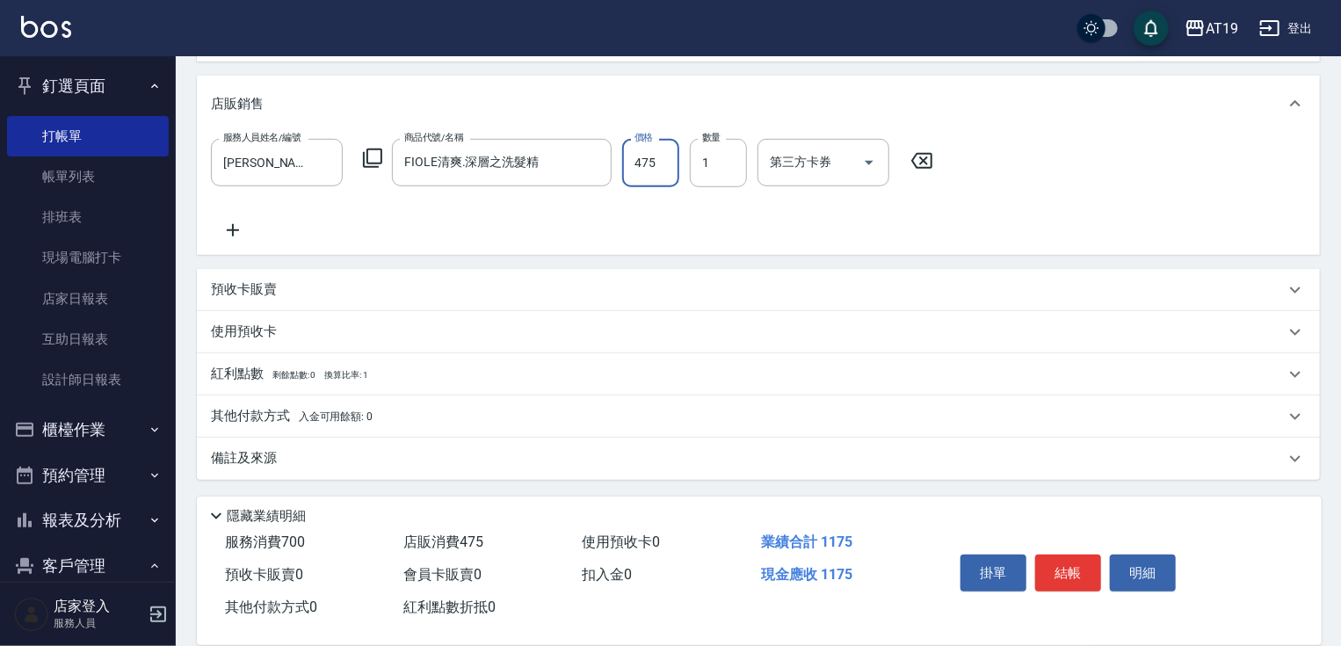
type input "475"
click at [253, 428] on div "其他付款方式 入金可用餘額: 0" at bounding box center [758, 416] width 1123 height 42
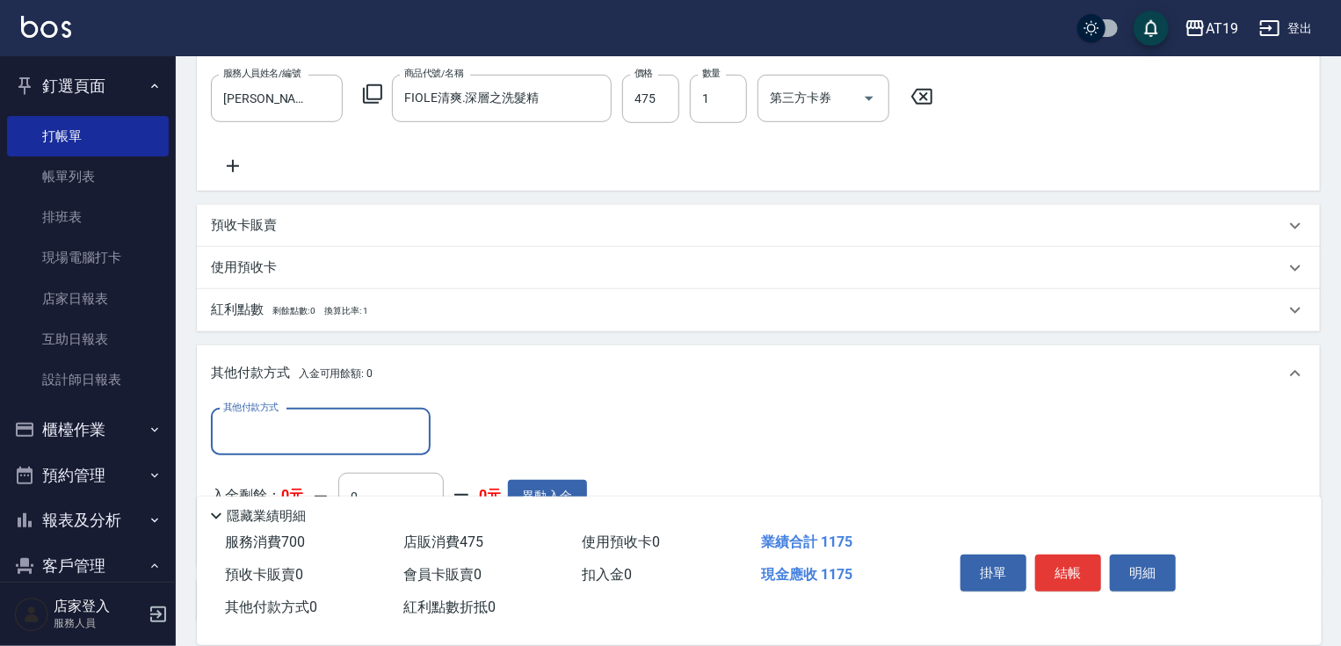
scroll to position [614, 0]
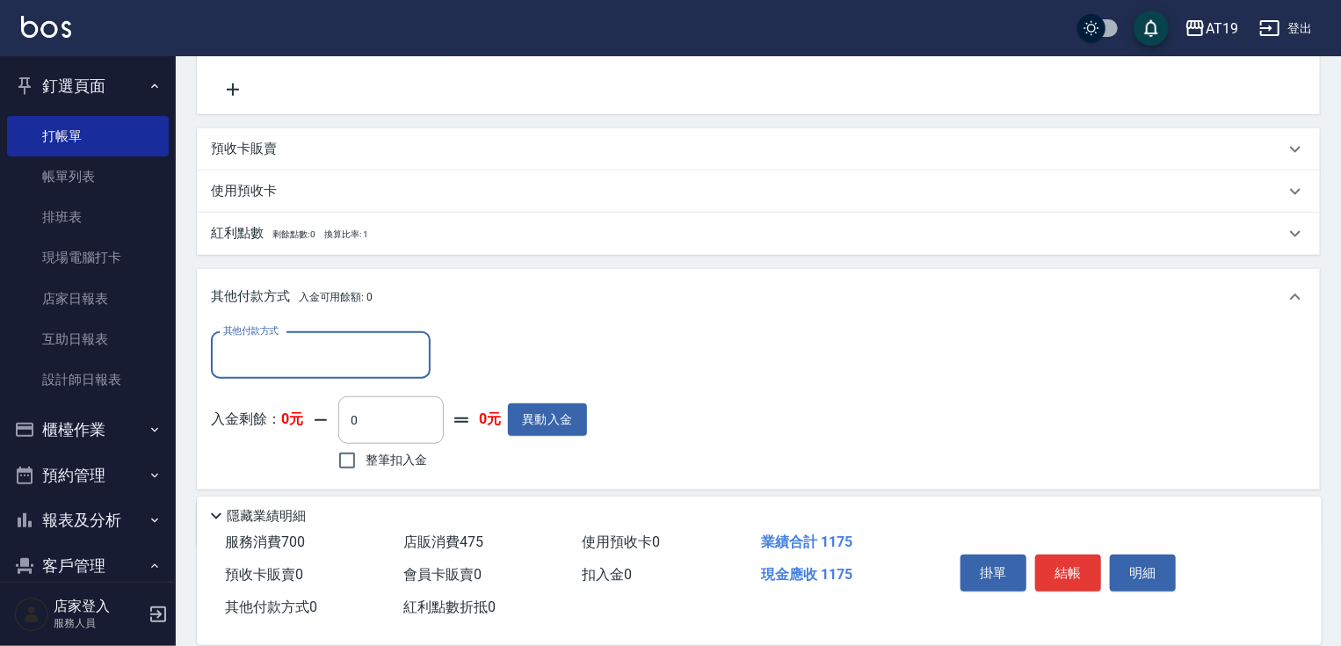
click at [227, 365] on input "其他付款方式" at bounding box center [321, 355] width 204 height 31
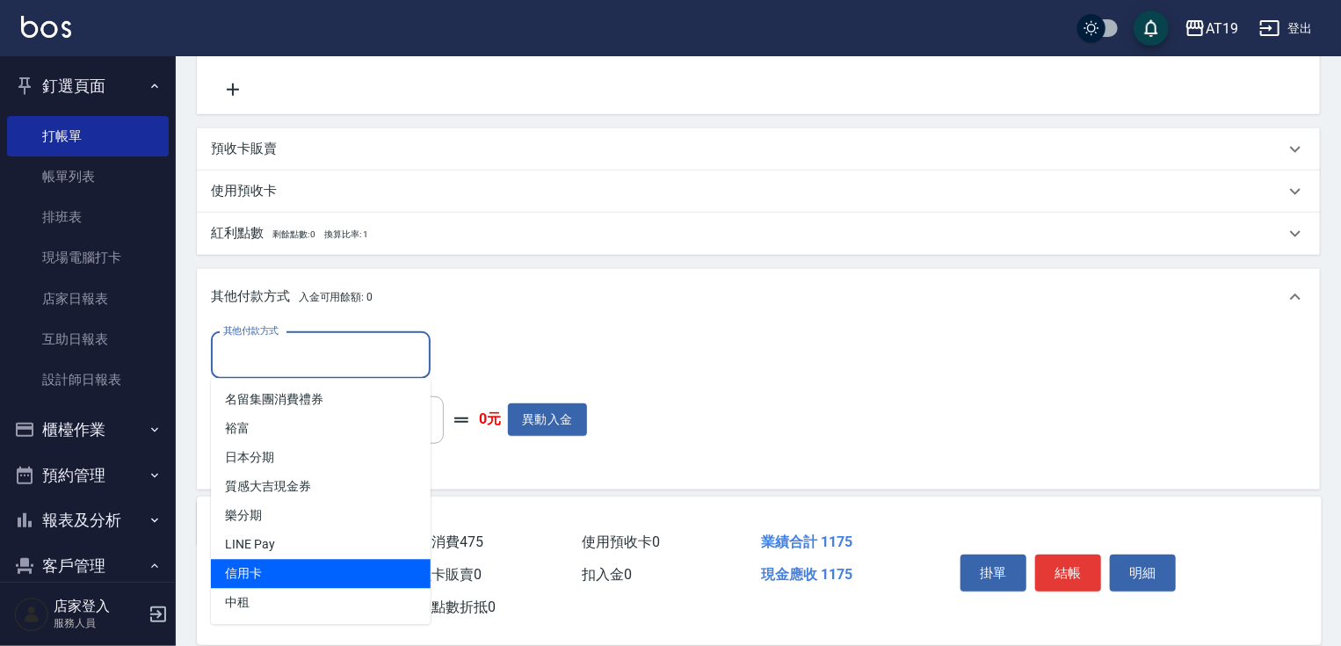
click at [254, 563] on span "信用卡" at bounding box center [321, 574] width 220 height 29
type input "信用卡"
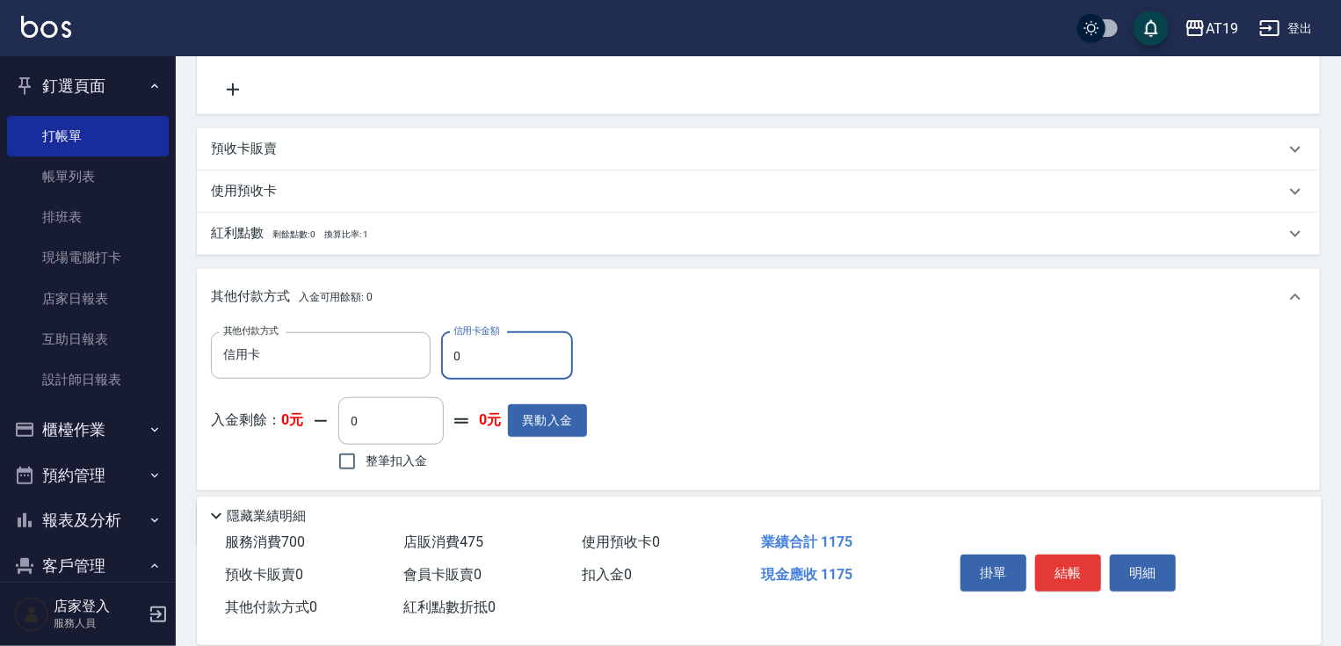
drag, startPoint x: 459, startPoint y: 359, endPoint x: 467, endPoint y: 329, distance: 32.0
click at [450, 352] on input "0" at bounding box center [507, 355] width 132 height 47
type input "117"
type input "0"
type input "1175"
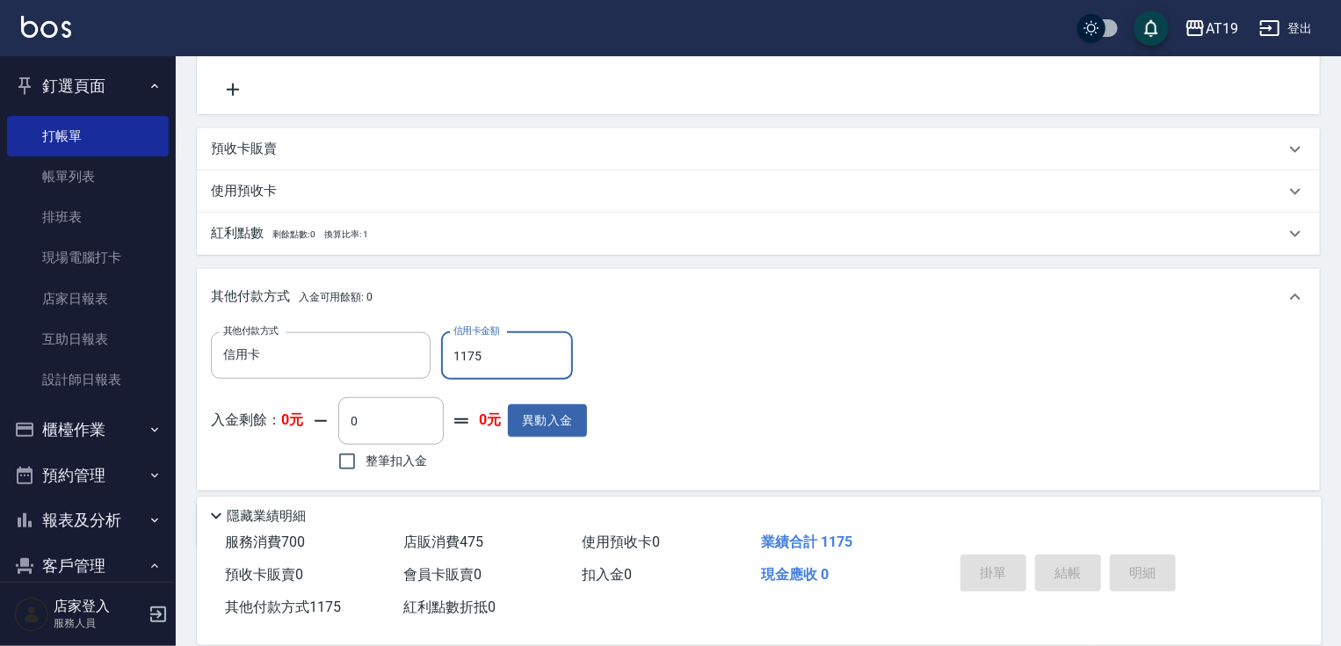
type input "[DATE] 19:59"
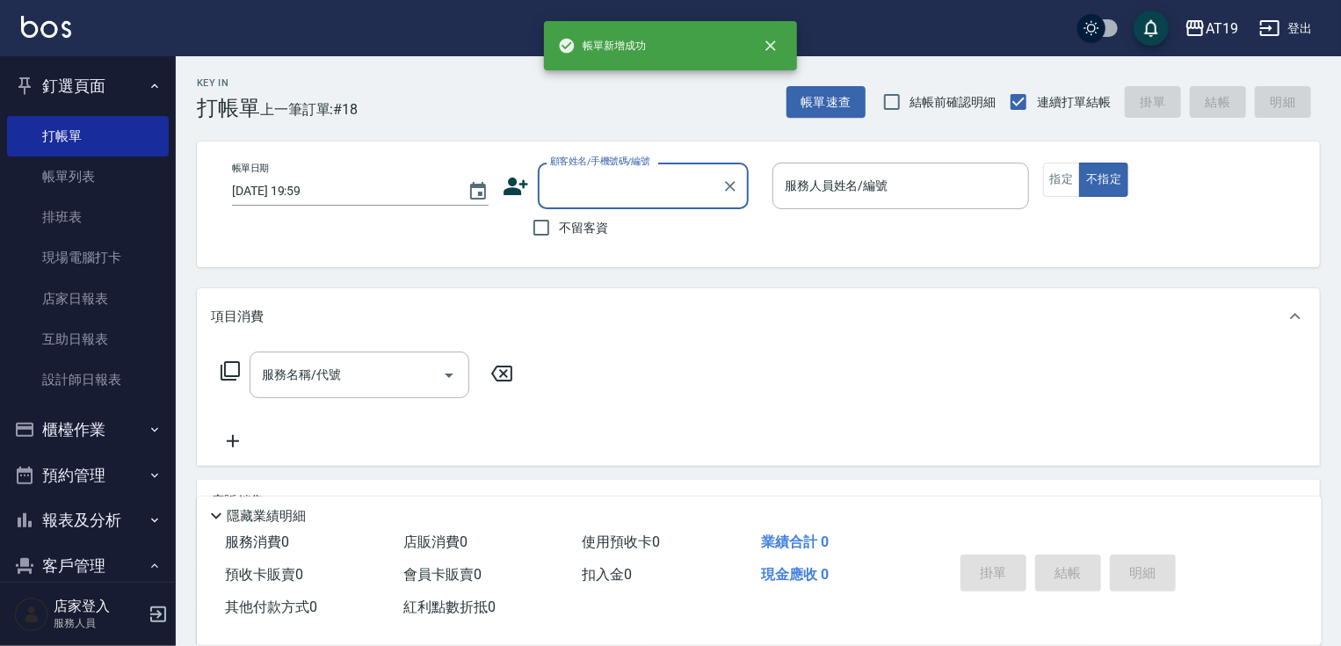
scroll to position [0, 0]
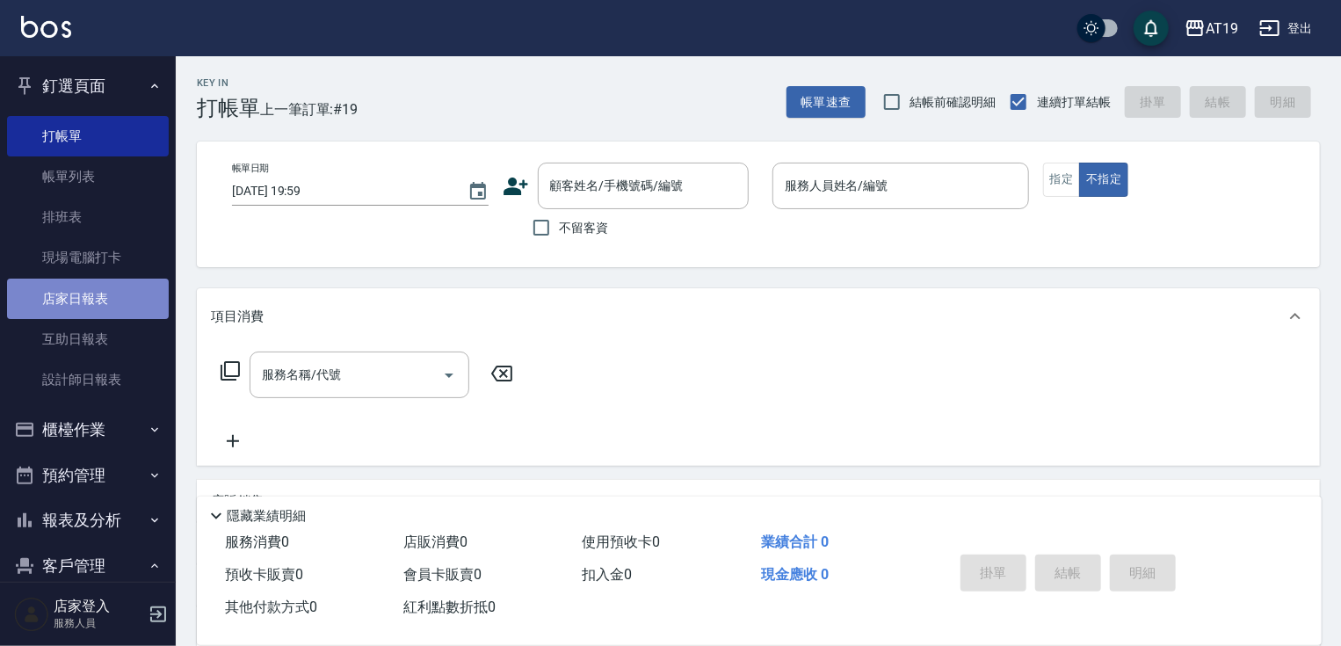
click at [95, 292] on link "店家日報表" at bounding box center [88, 298] width 162 height 40
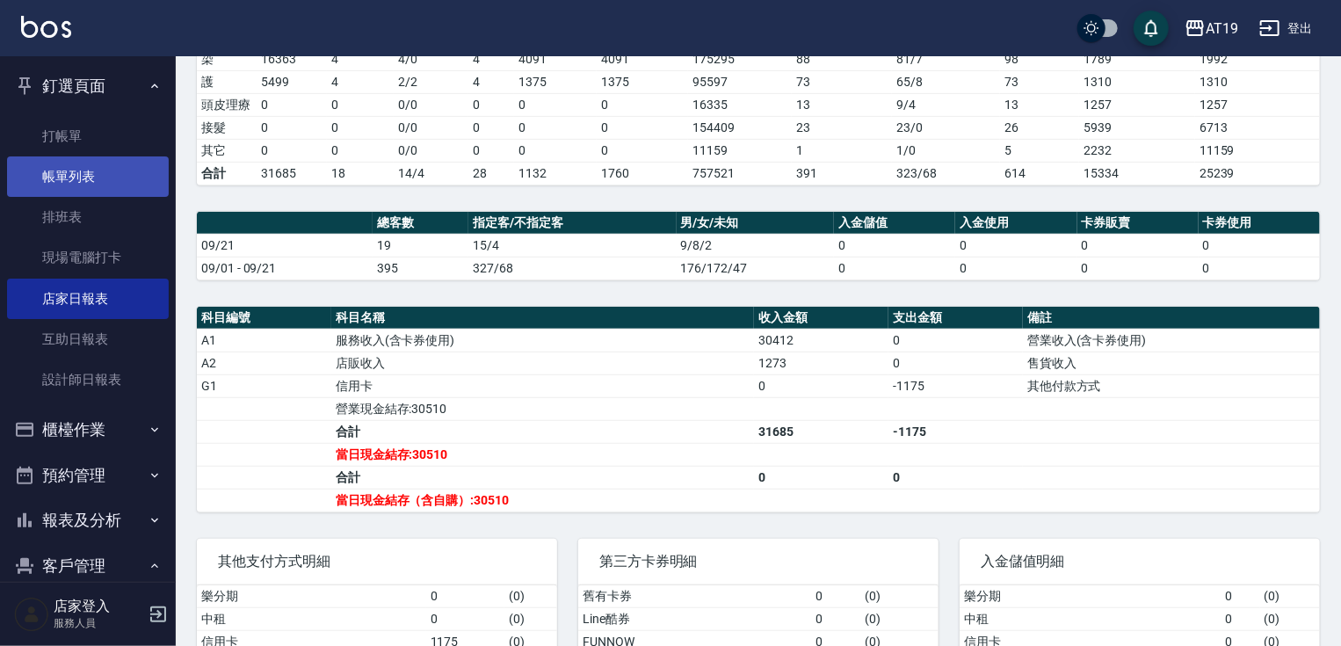
click at [81, 181] on link "帳單列表" at bounding box center [88, 176] width 162 height 40
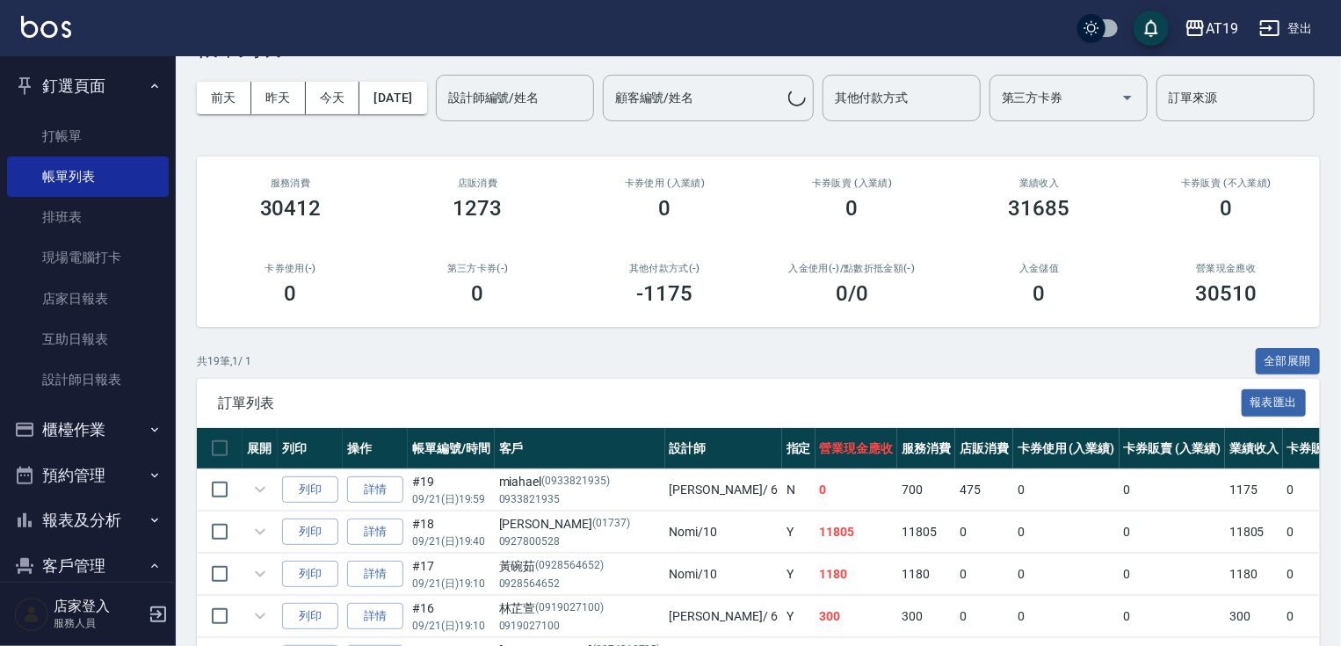
scroll to position [211, 0]
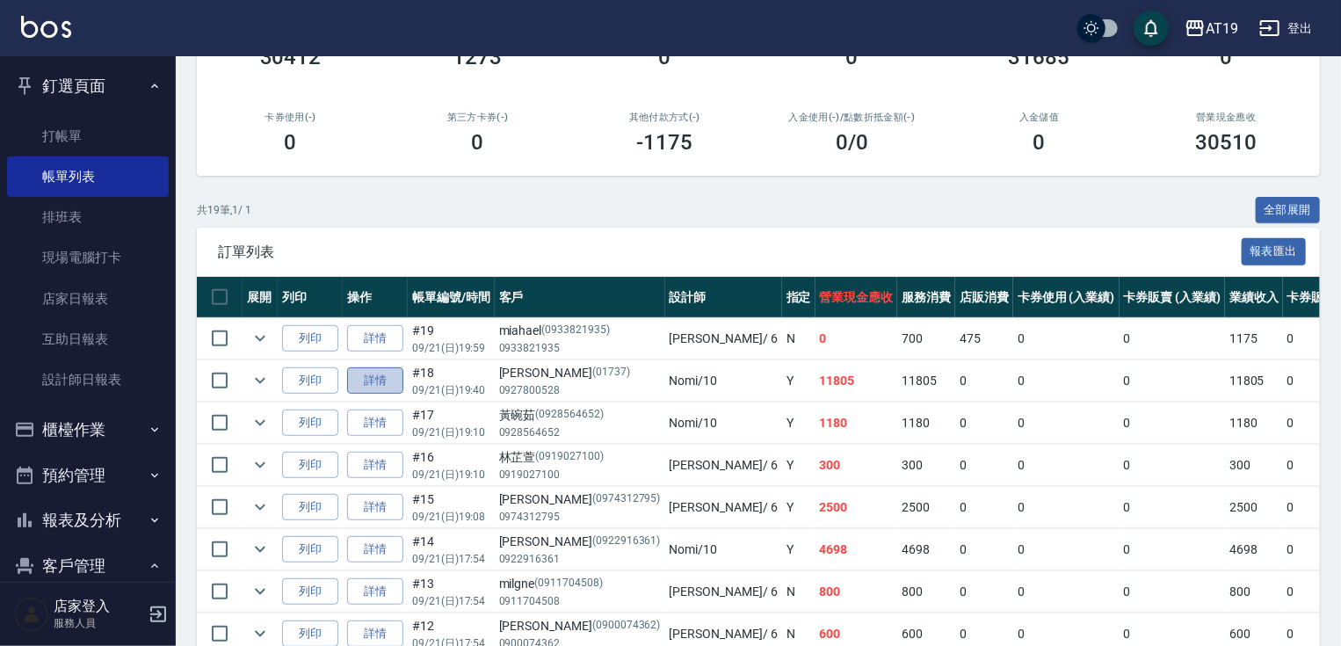
click at [372, 394] on link "詳情" at bounding box center [375, 380] width 56 height 27
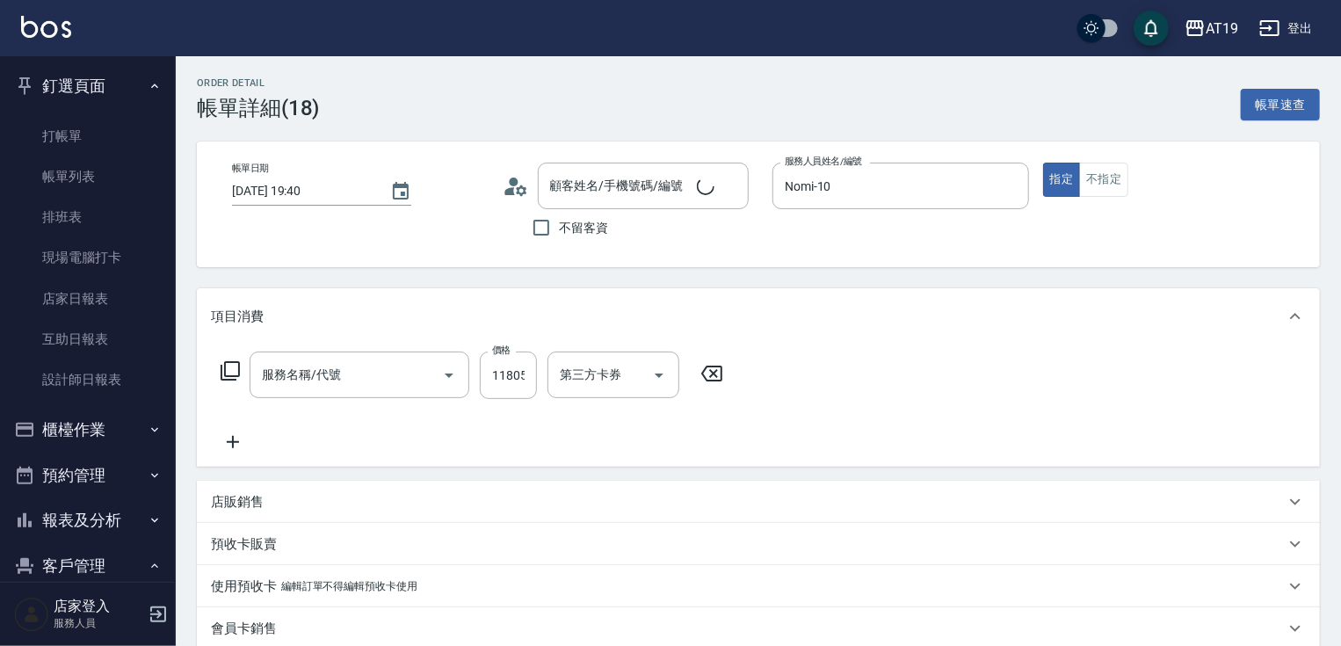
type input "[DATE] 19:40"
type input "Nomi-10"
type input "1180"
type input "[PERSON_NAME]/0927800528/01737"
type input "染髮(501)"
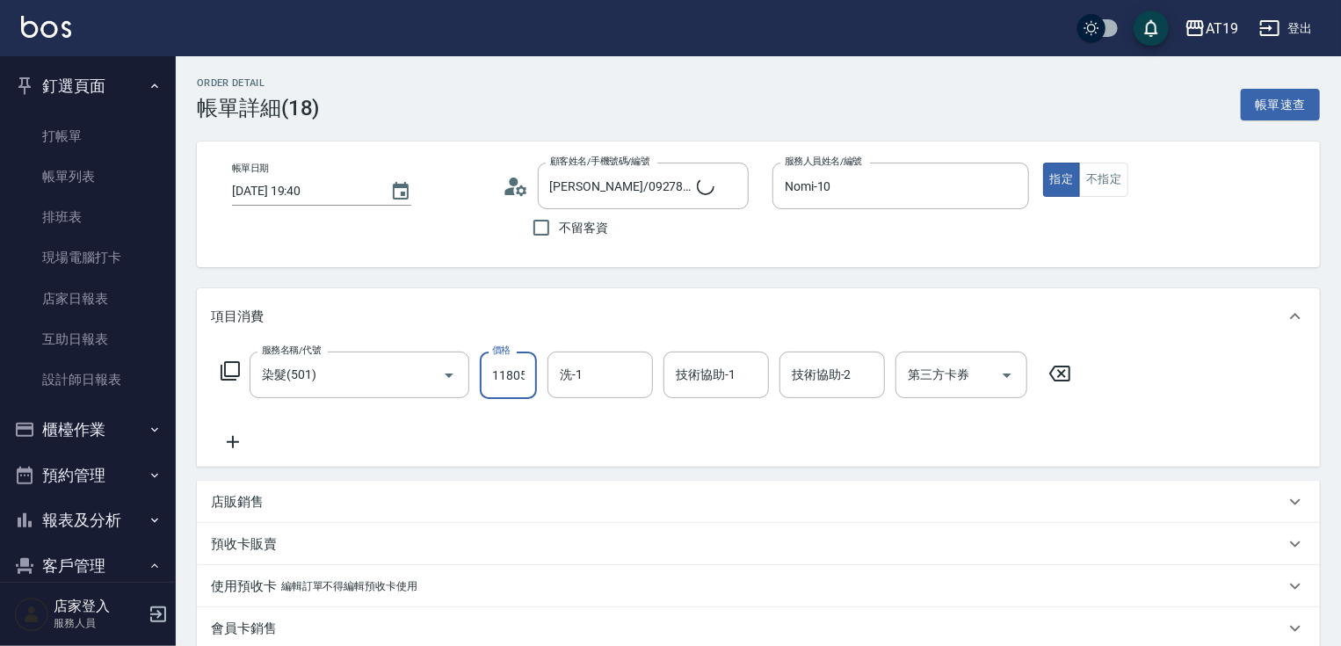
click at [510, 380] on input "11805" at bounding box center [508, 374] width 57 height 47
type input "1"
type input "0"
type input "11"
type input "10"
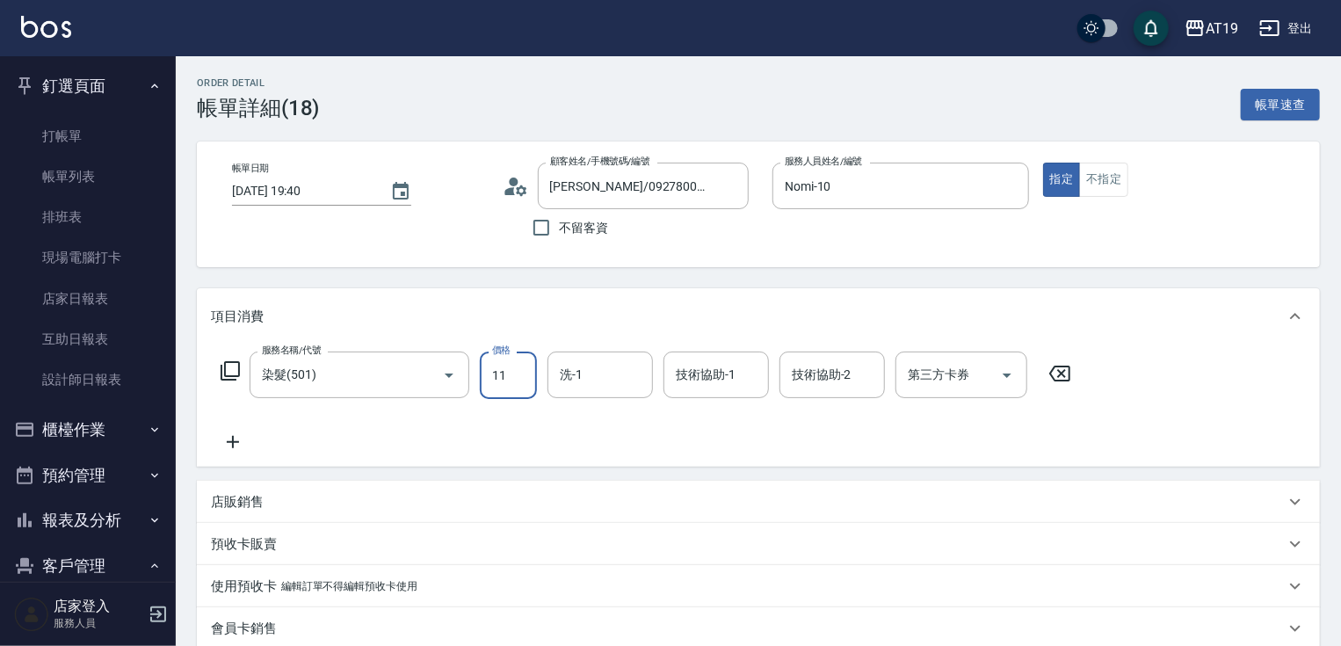
type input "118"
type input "110"
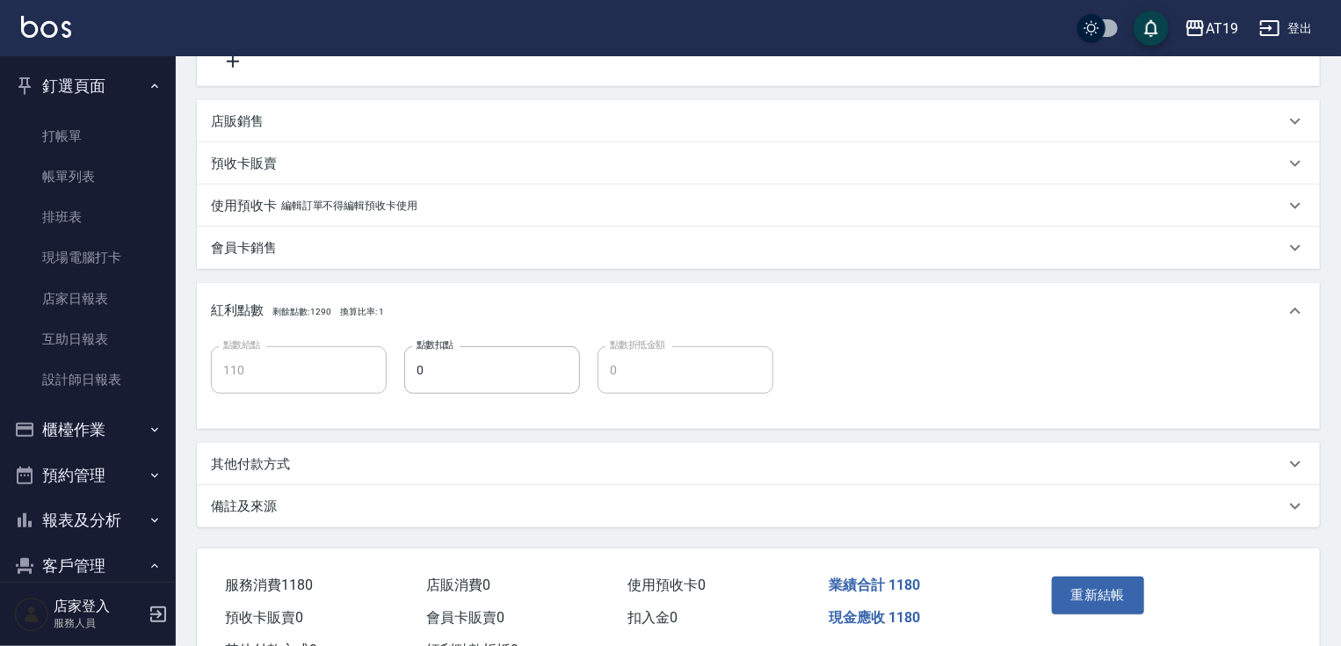
scroll to position [450, 0]
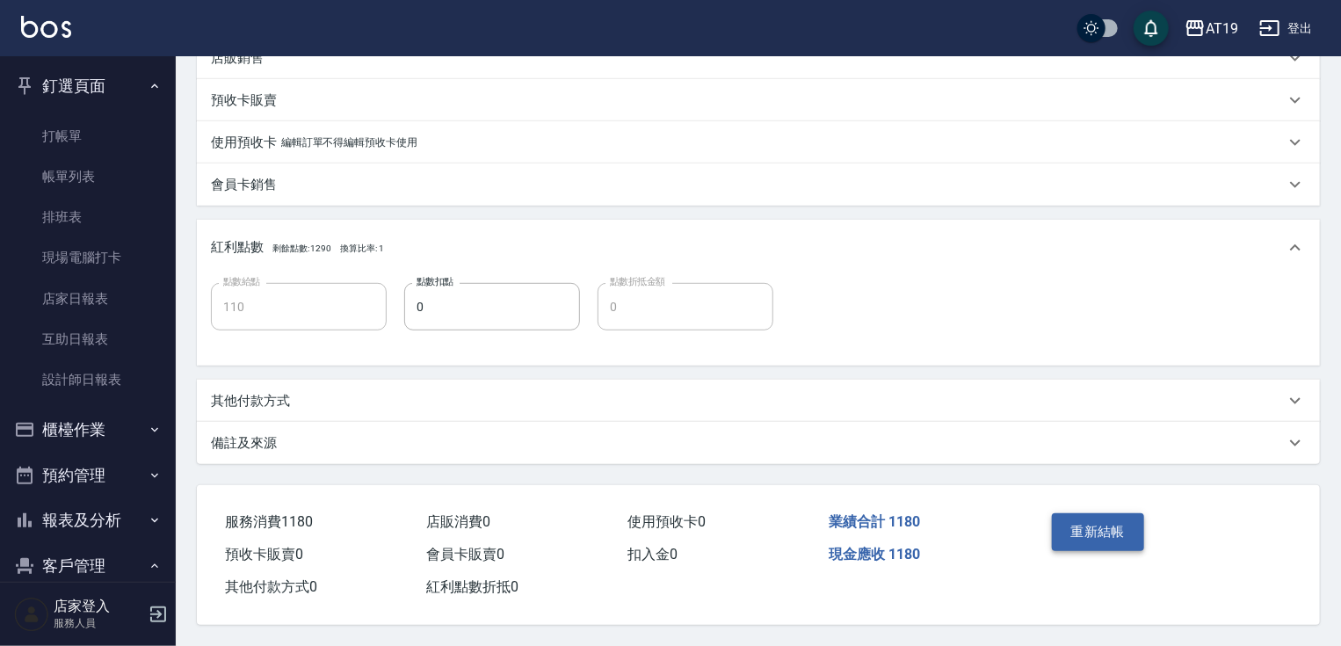
type input "1180"
click at [1055, 534] on button "重新結帳" at bounding box center [1098, 531] width 93 height 37
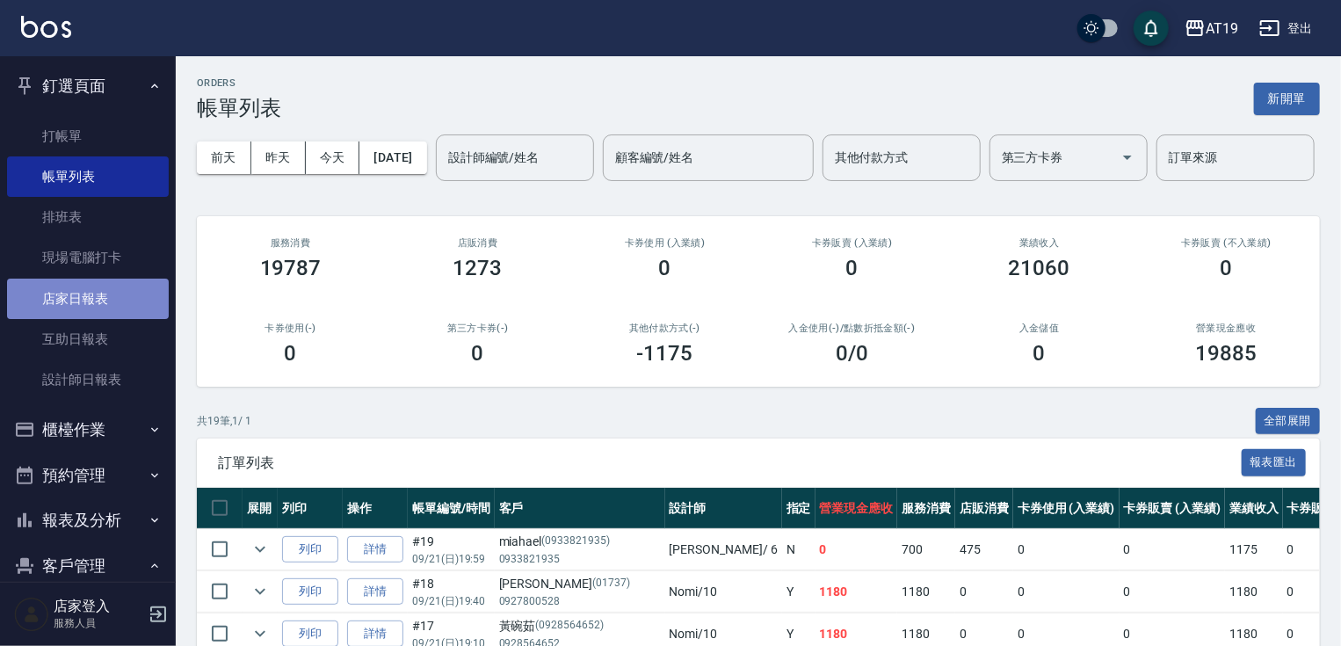
click at [96, 302] on link "店家日報表" at bounding box center [88, 298] width 162 height 40
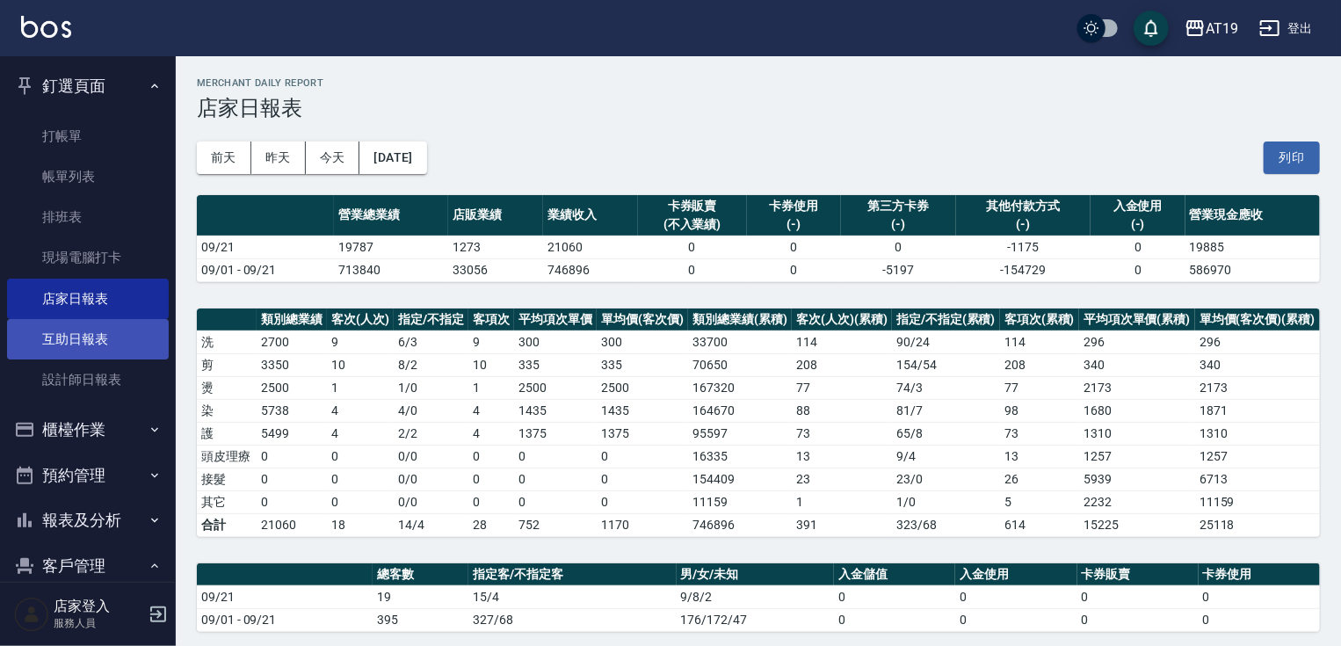
click at [108, 343] on link "互助日報表" at bounding box center [88, 339] width 162 height 40
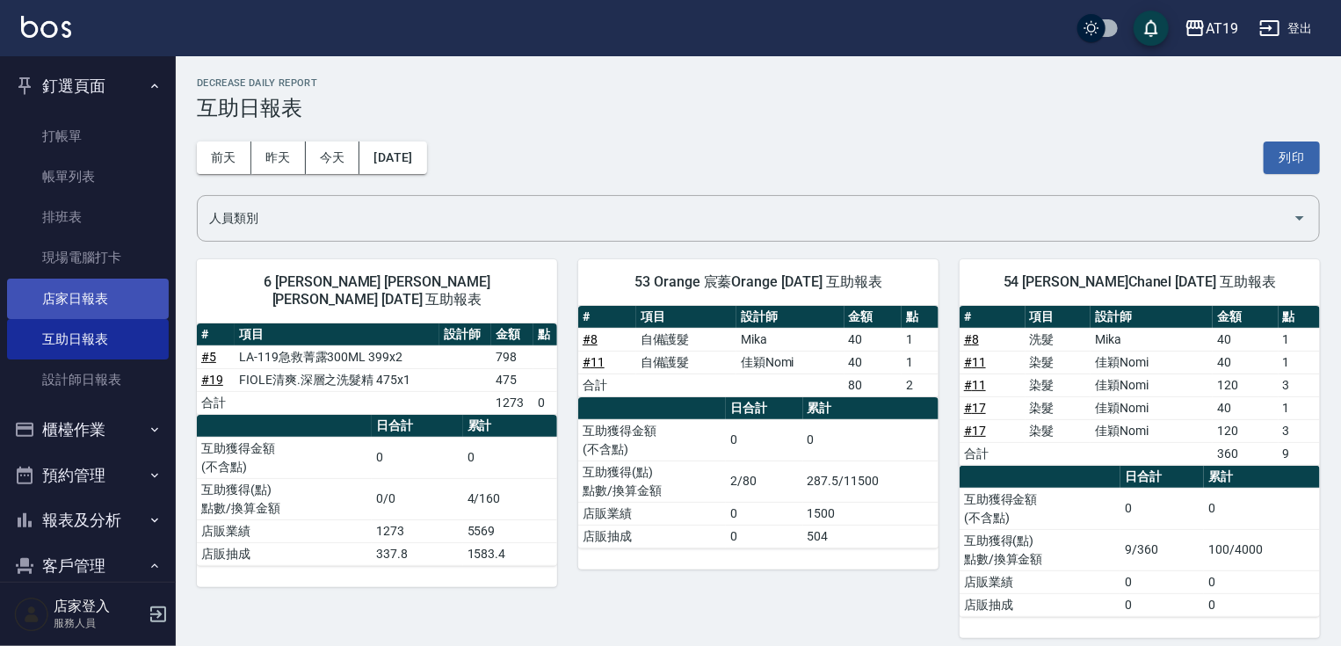
click at [45, 292] on link "店家日報表" at bounding box center [88, 298] width 162 height 40
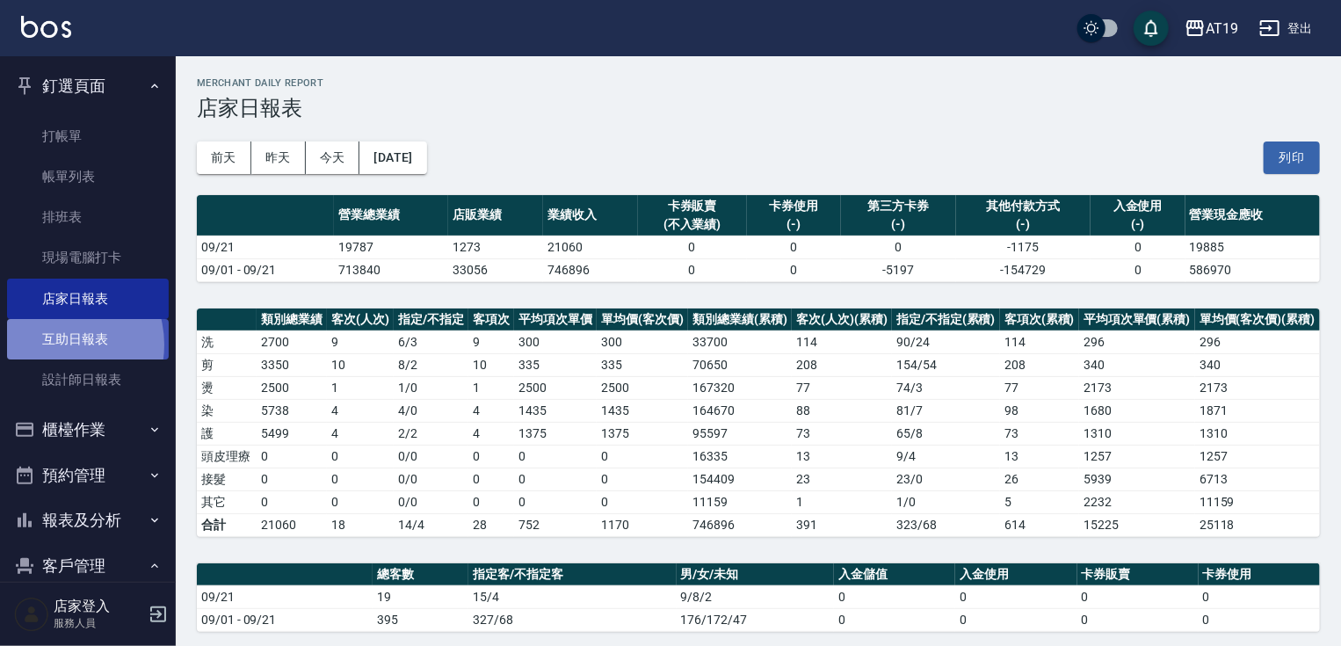
click at [57, 344] on link "互助日報表" at bounding box center [88, 339] width 162 height 40
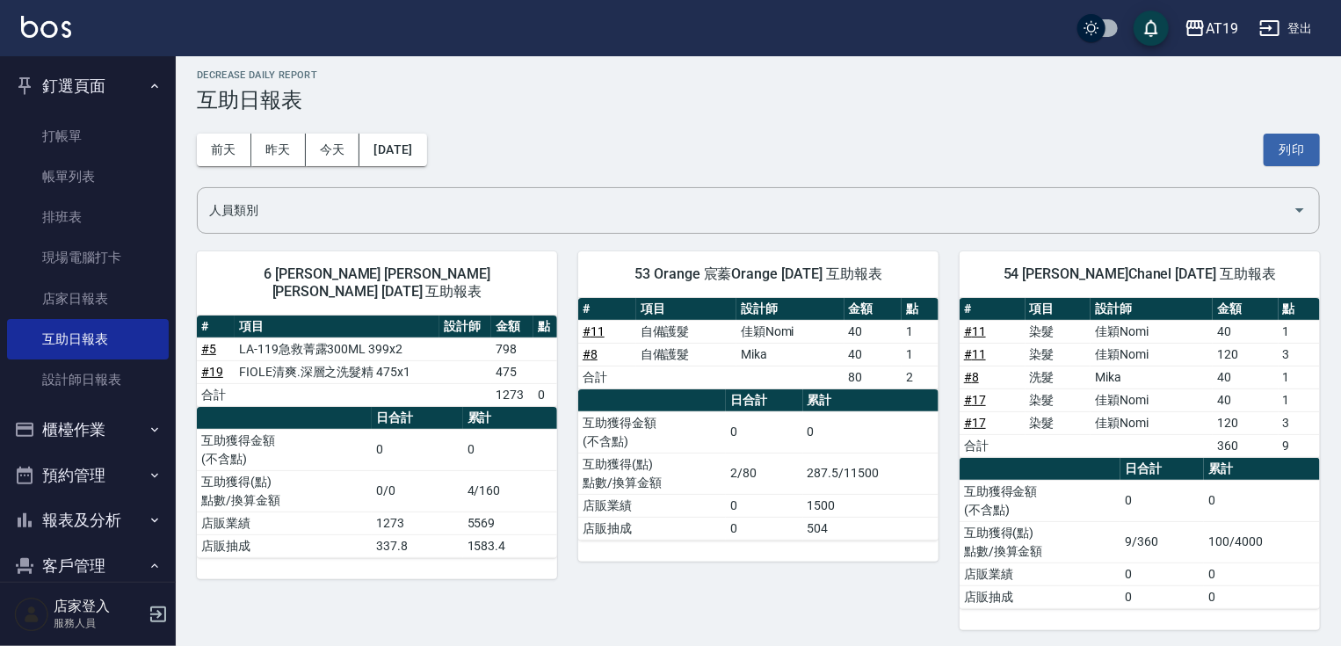
scroll to position [11, 0]
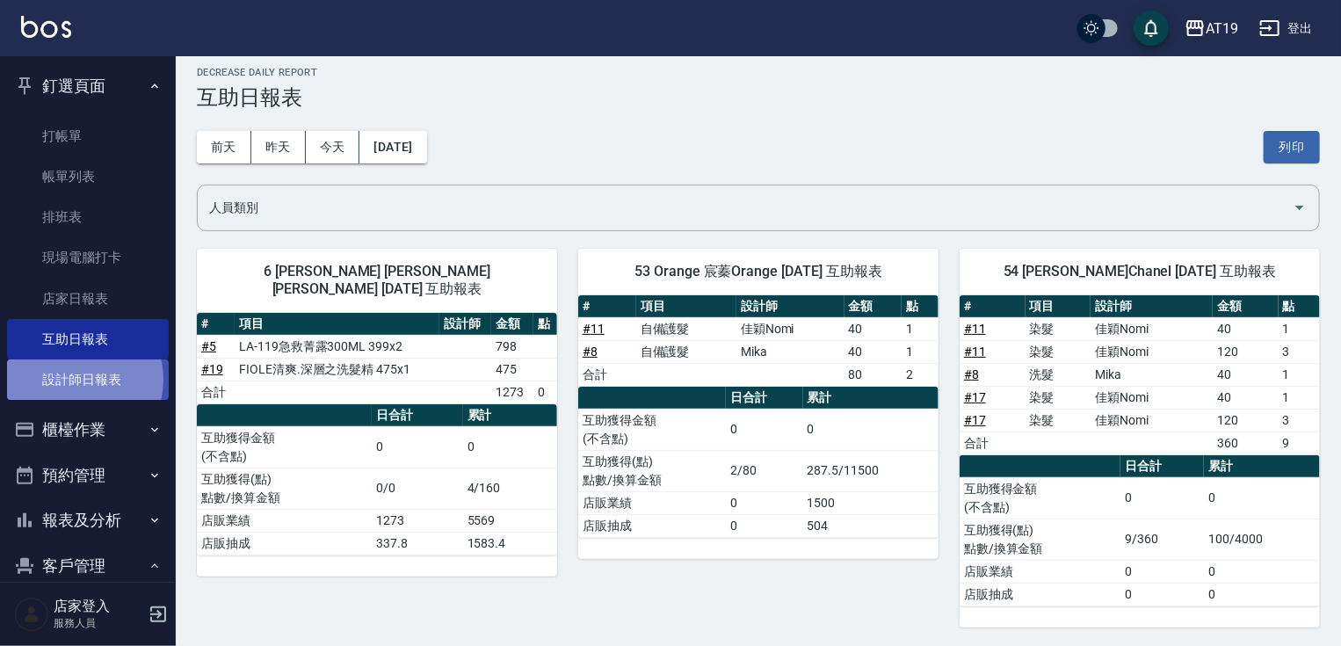
click at [75, 380] on link "設計師日報表" at bounding box center [88, 379] width 162 height 40
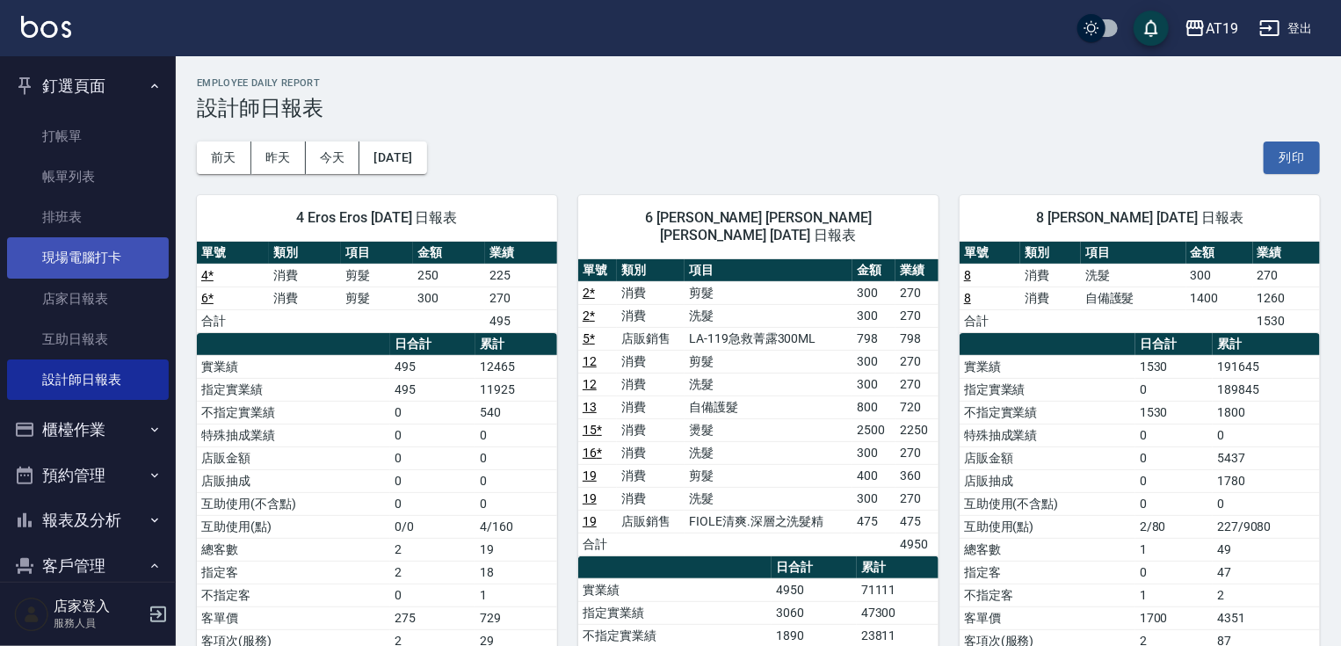
click at [93, 257] on link "現場電腦打卡" at bounding box center [88, 257] width 162 height 40
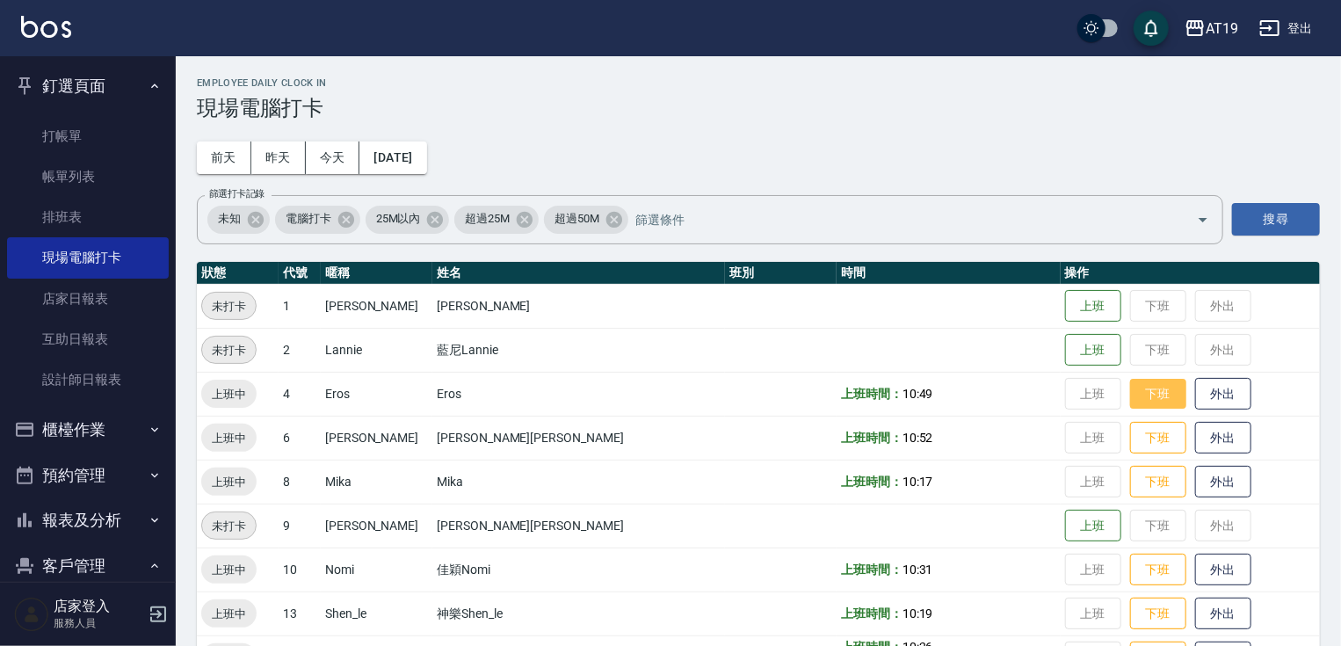
click at [1130, 394] on button "下班" at bounding box center [1158, 394] width 56 height 31
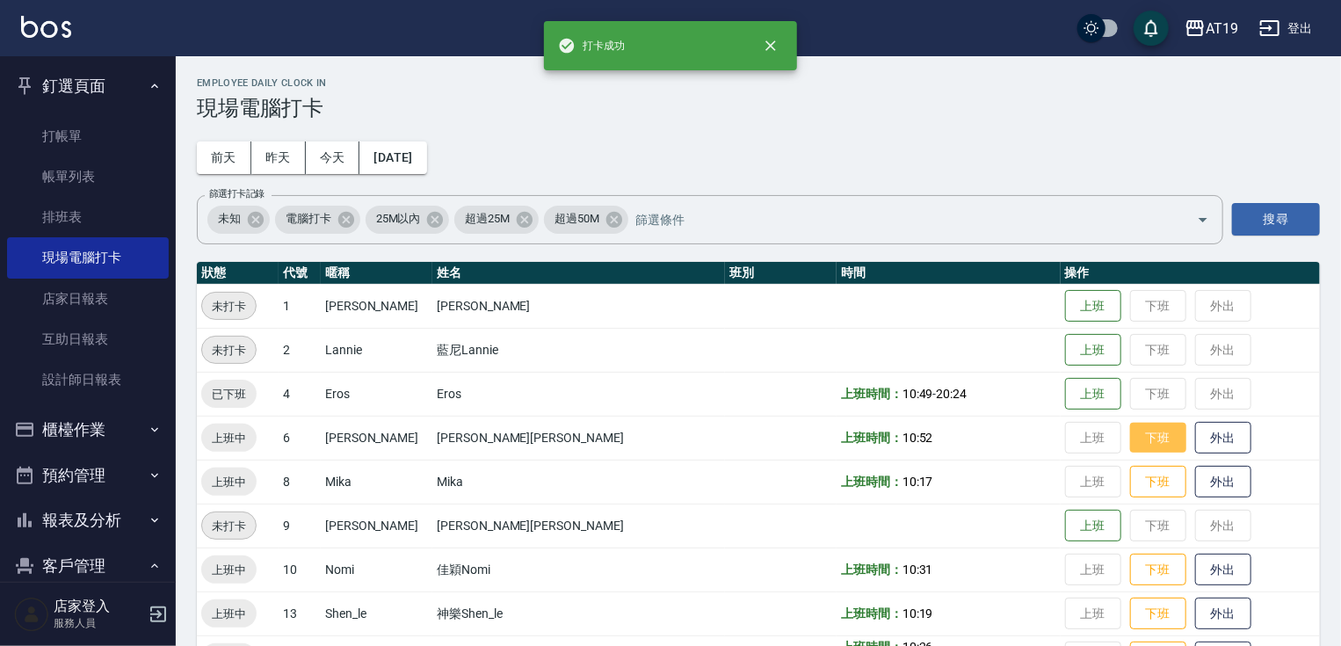
click at [1130, 432] on button "下班" at bounding box center [1158, 438] width 56 height 31
click at [1130, 473] on button "下班" at bounding box center [1158, 481] width 56 height 31
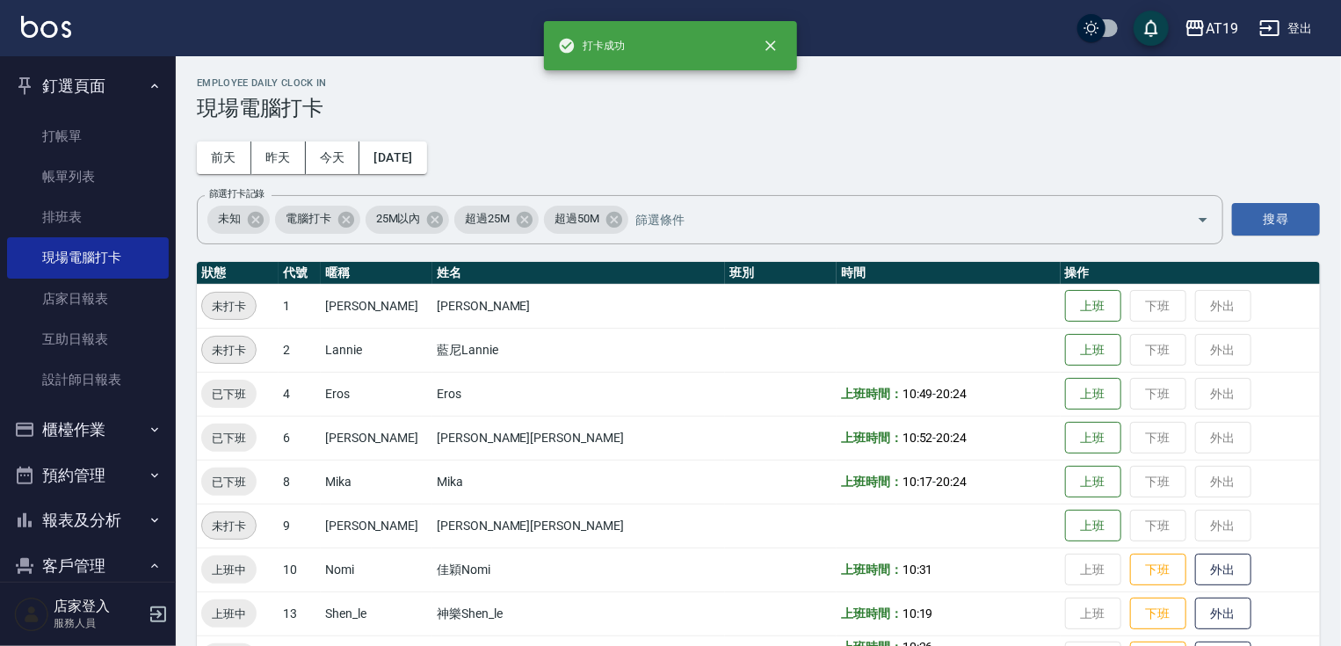
scroll to position [141, 0]
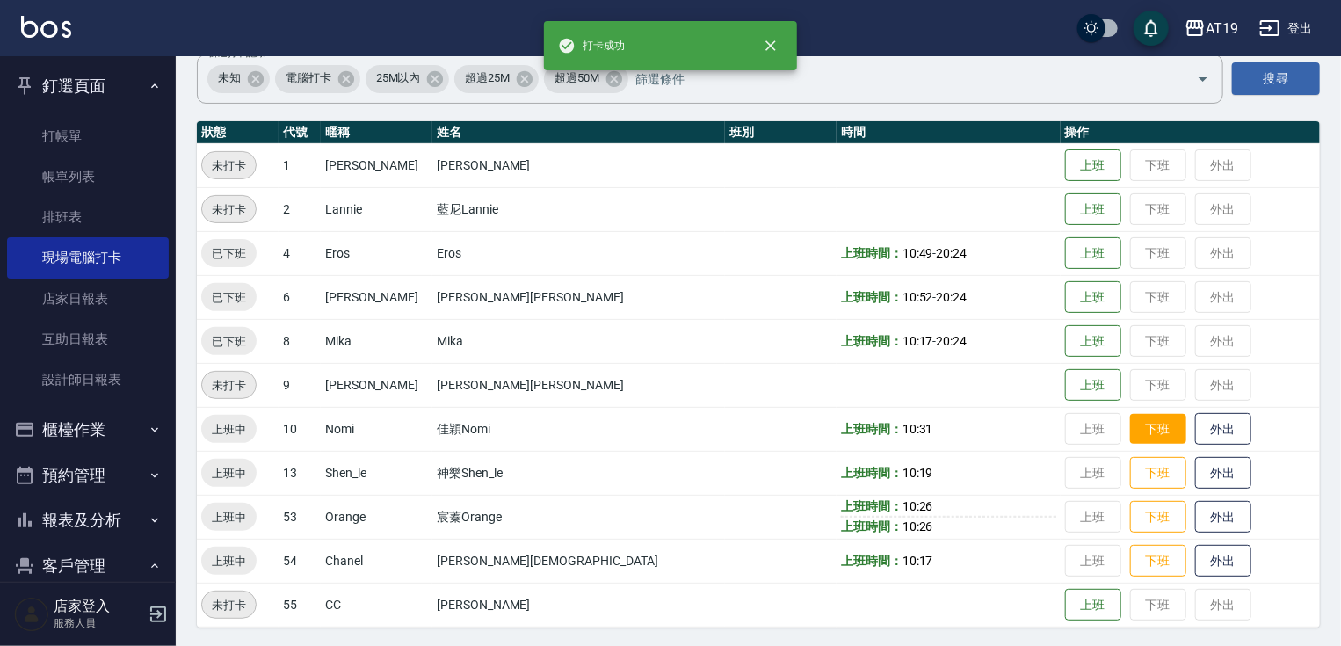
click at [1130, 432] on button "下班" at bounding box center [1158, 429] width 56 height 31
click at [1130, 470] on button "下班" at bounding box center [1158, 473] width 56 height 31
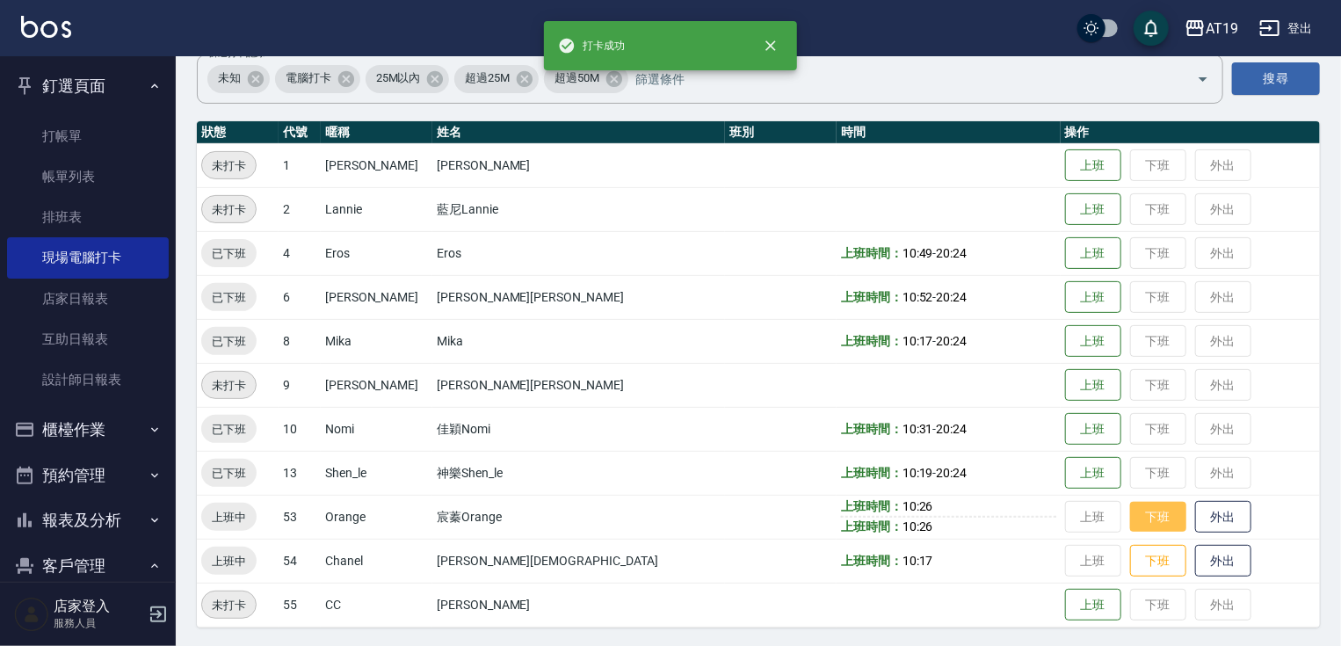
click at [1130, 516] on button "下班" at bounding box center [1158, 517] width 56 height 31
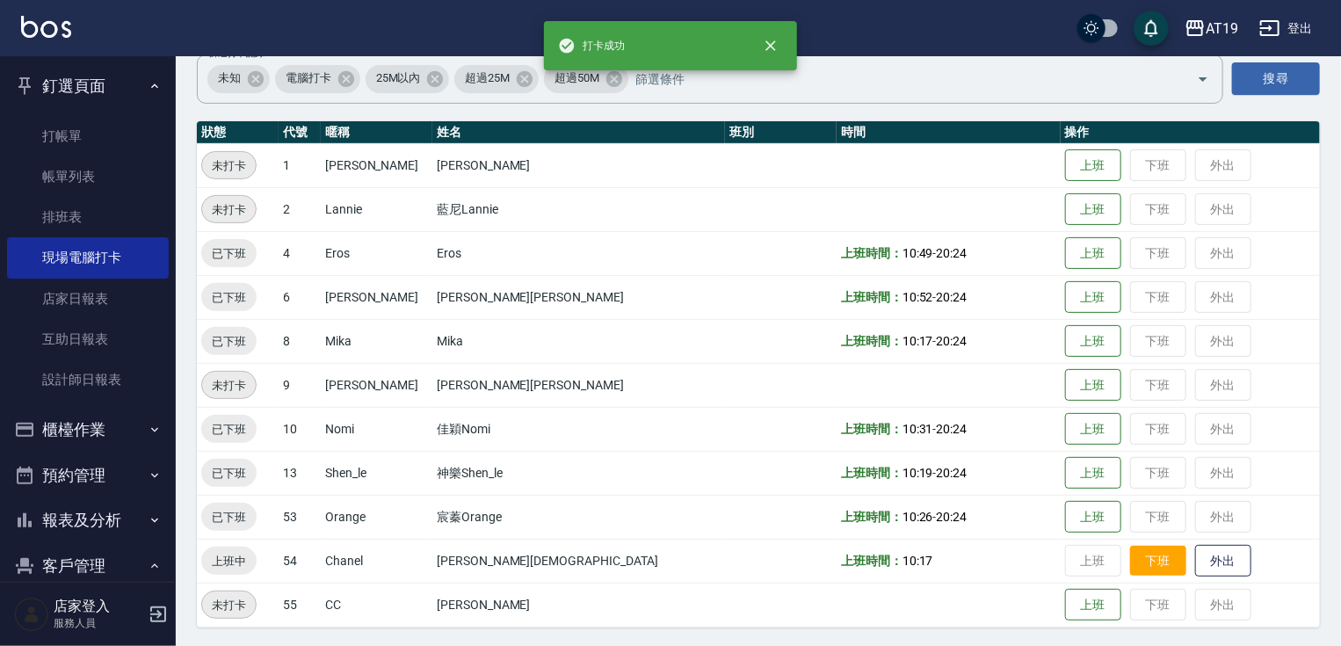
click at [1130, 564] on button "下班" at bounding box center [1158, 561] width 56 height 31
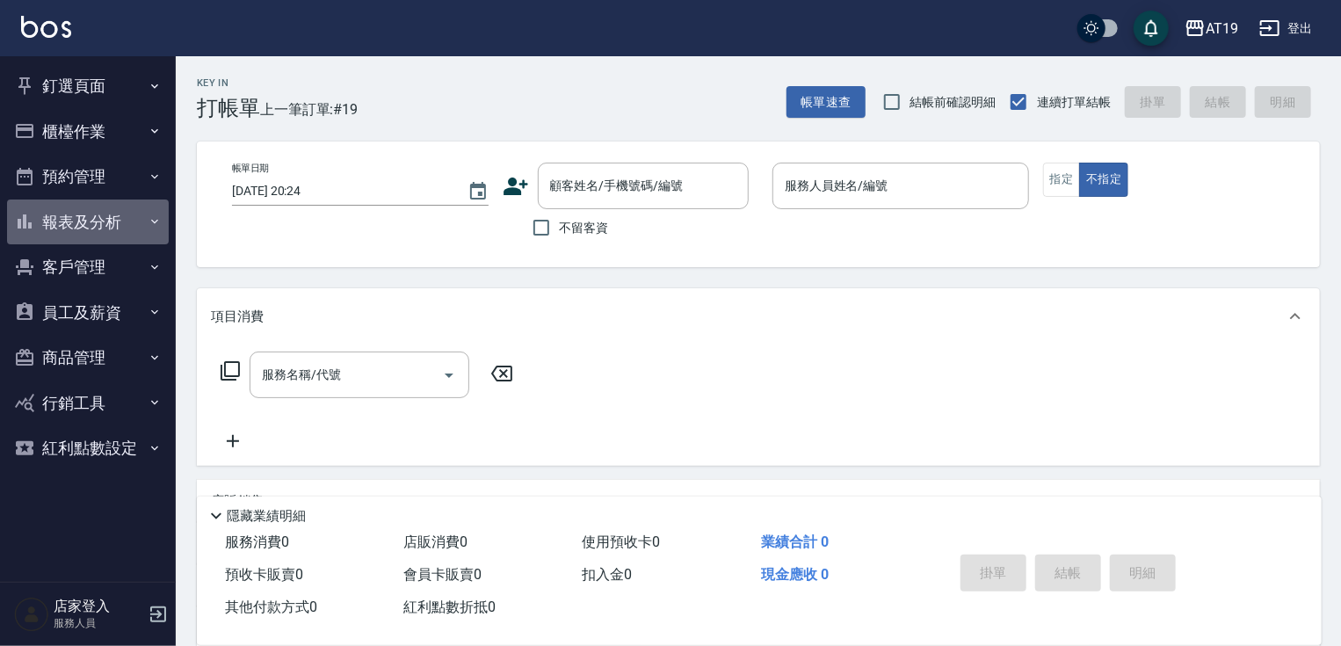
click at [100, 204] on button "報表及分析" at bounding box center [88, 222] width 162 height 46
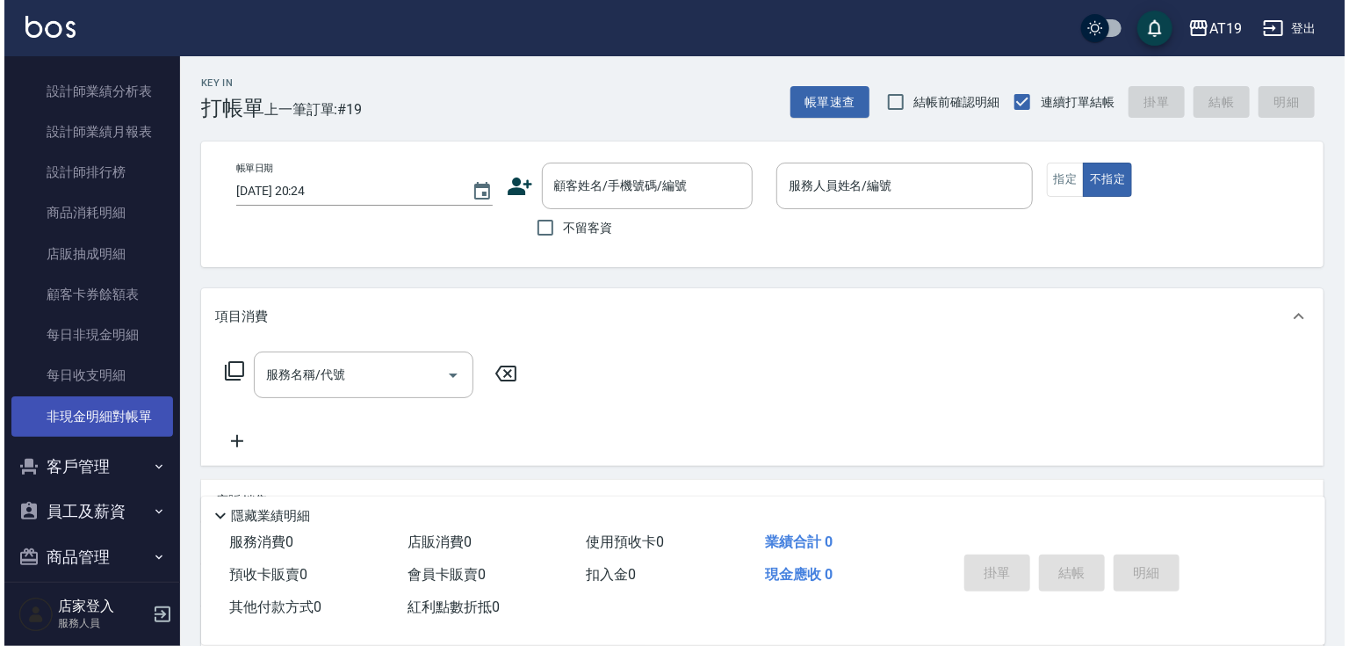
scroll to position [562, 0]
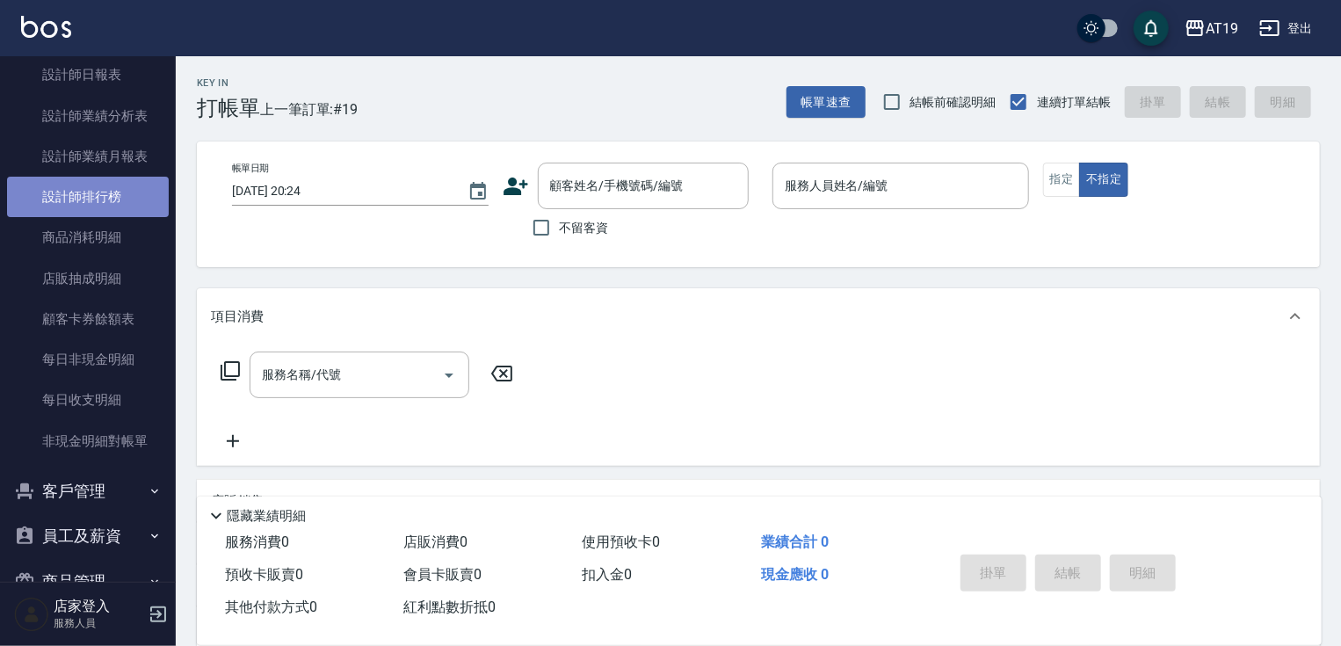
click at [90, 197] on link "設計師排行榜" at bounding box center [88, 197] width 162 height 40
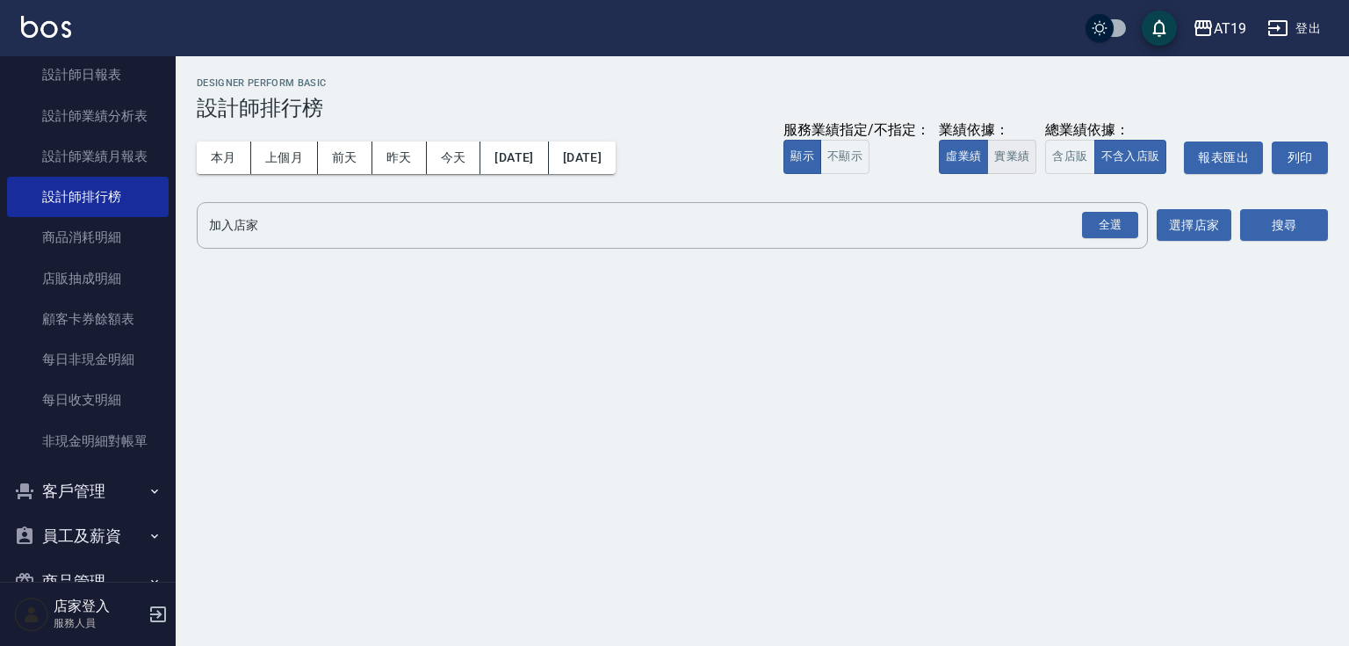
click at [1013, 169] on button "實業績" at bounding box center [1011, 157] width 49 height 34
click at [1127, 221] on div "全選" at bounding box center [1110, 225] width 56 height 27
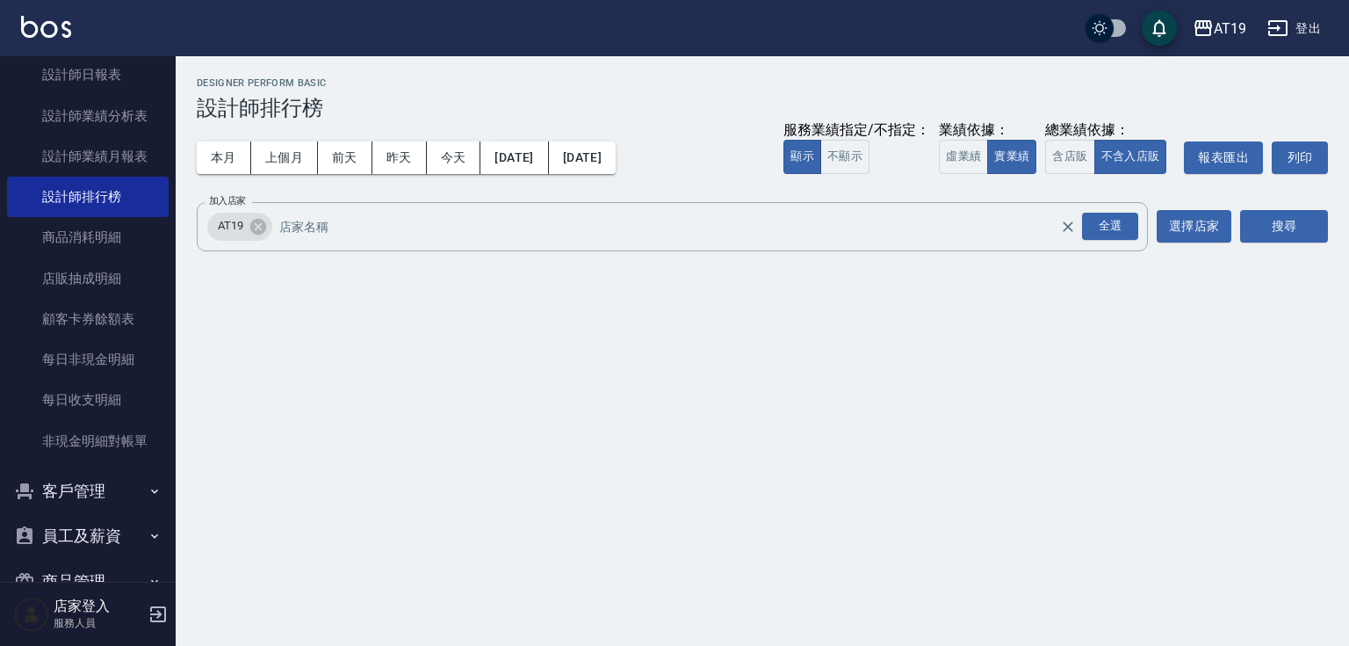
click at [1345, 241] on div "AT19 2025-09-01 - 2025-09-21 設計師排行榜 列印時間： 2025-09-21-20:25 Designer Perform Bas…" at bounding box center [763, 167] width 1174 height 223
click at [1299, 228] on button "搜尋" at bounding box center [1284, 226] width 88 height 33
